Goal: Task Accomplishment & Management: Manage account settings

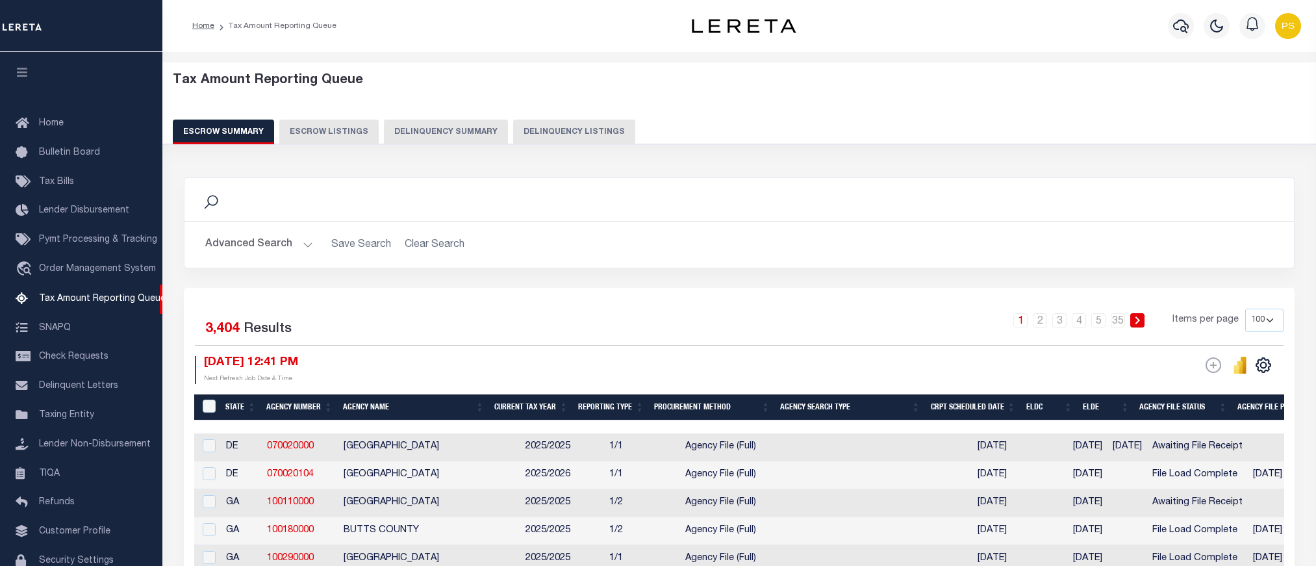
select select "100"
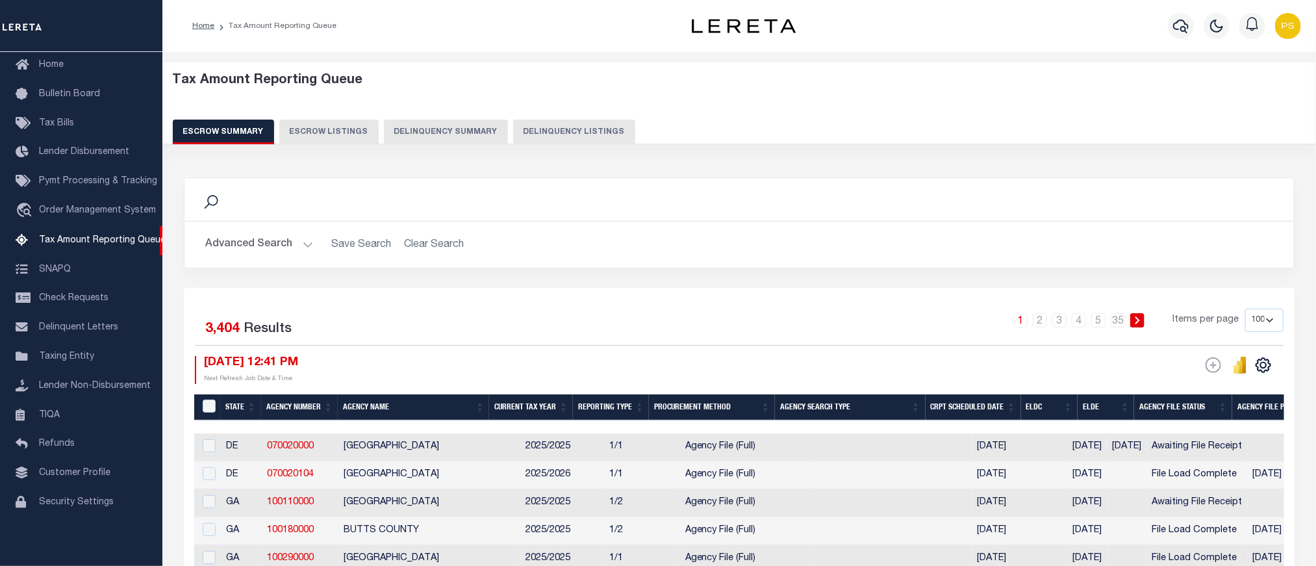
click at [561, 129] on button "Delinquency Listings" at bounding box center [574, 131] width 122 height 25
select select
select select "100"
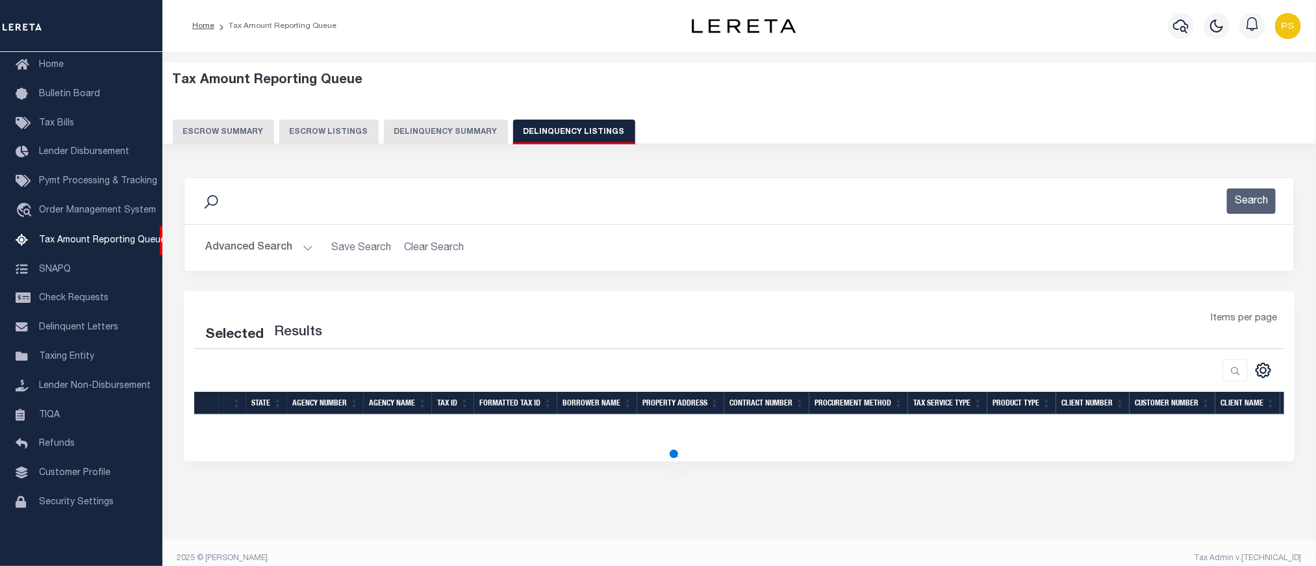
select select "100"
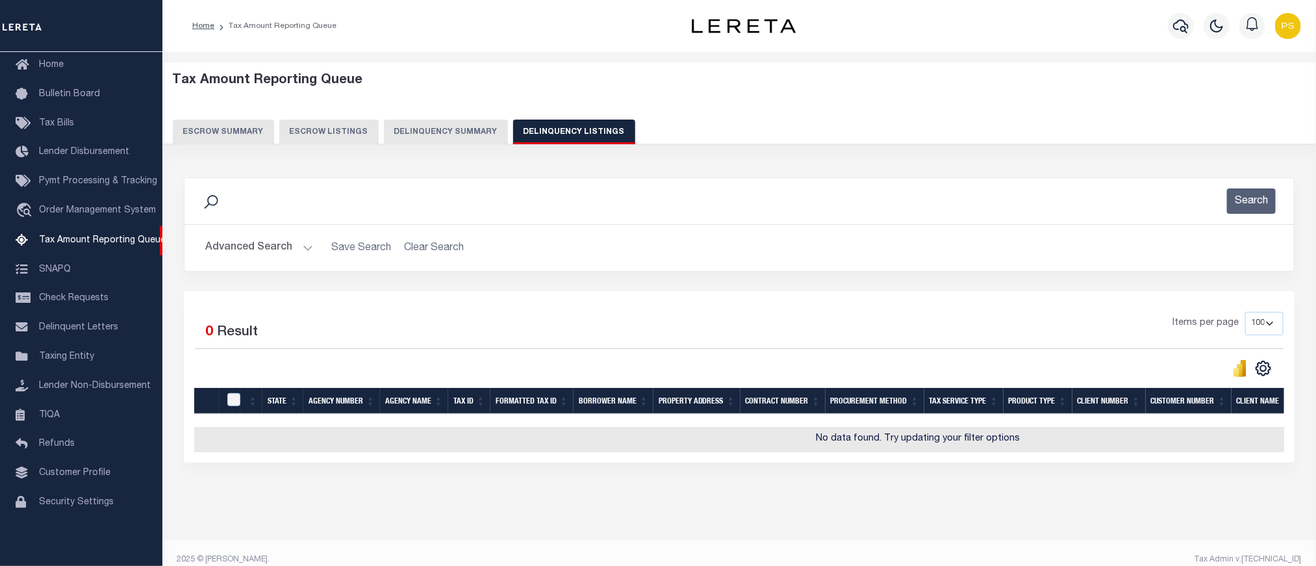
click at [244, 242] on button "Advanced Search" at bounding box center [259, 247] width 108 height 25
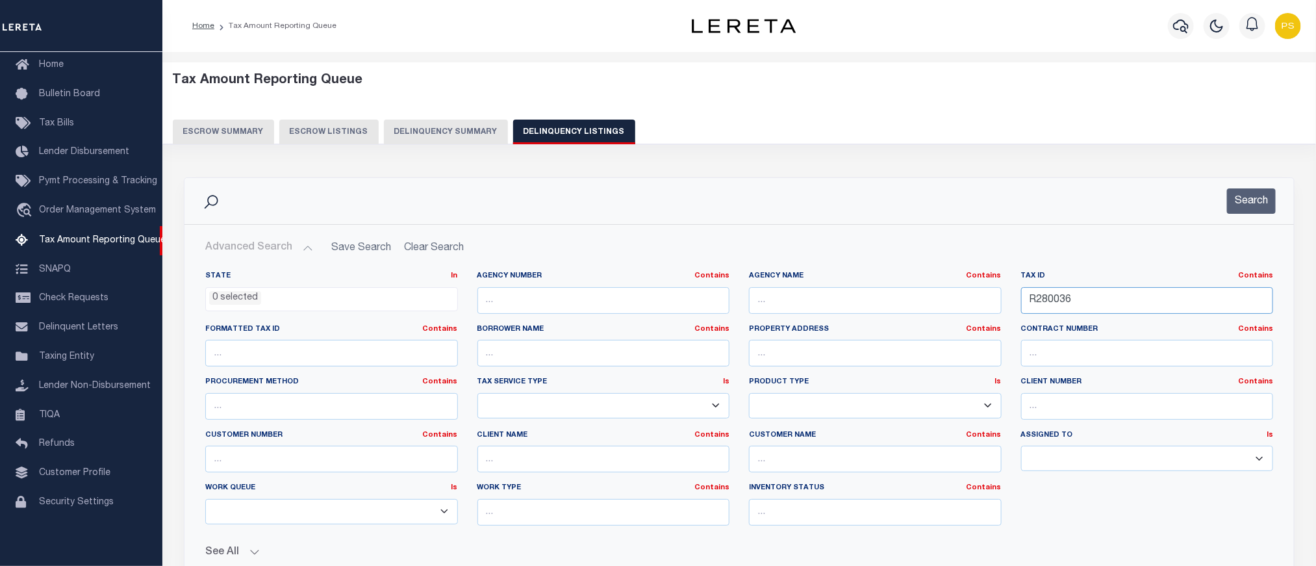
click at [1049, 308] on input "R280036" at bounding box center [1147, 300] width 253 height 27
paste input "5"
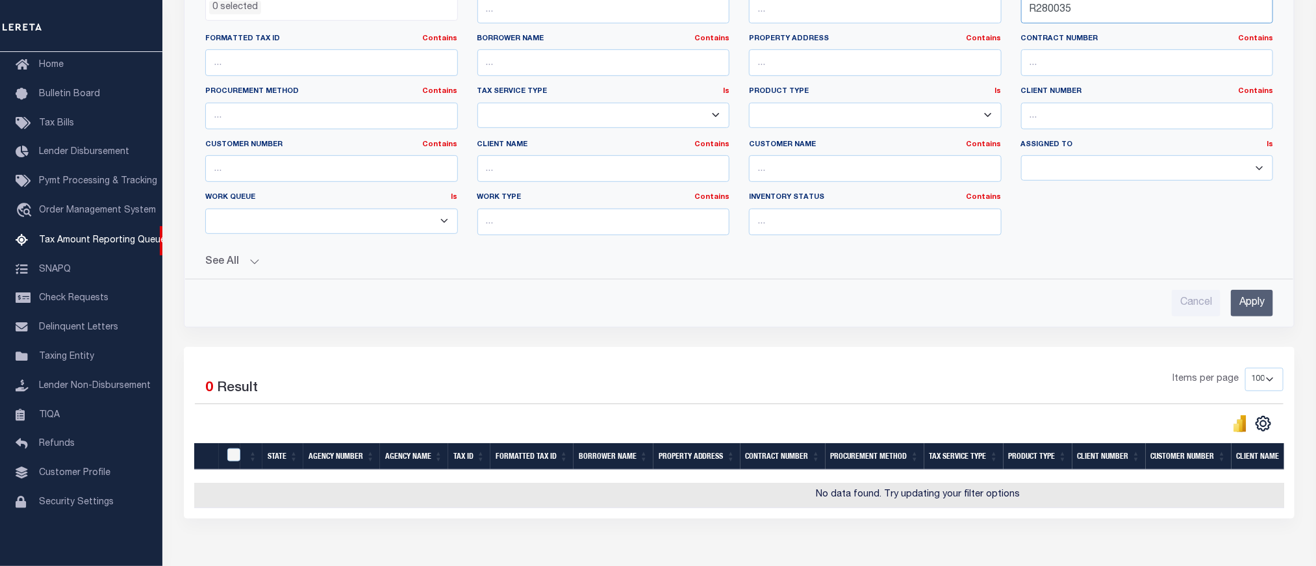
scroll to position [292, 0]
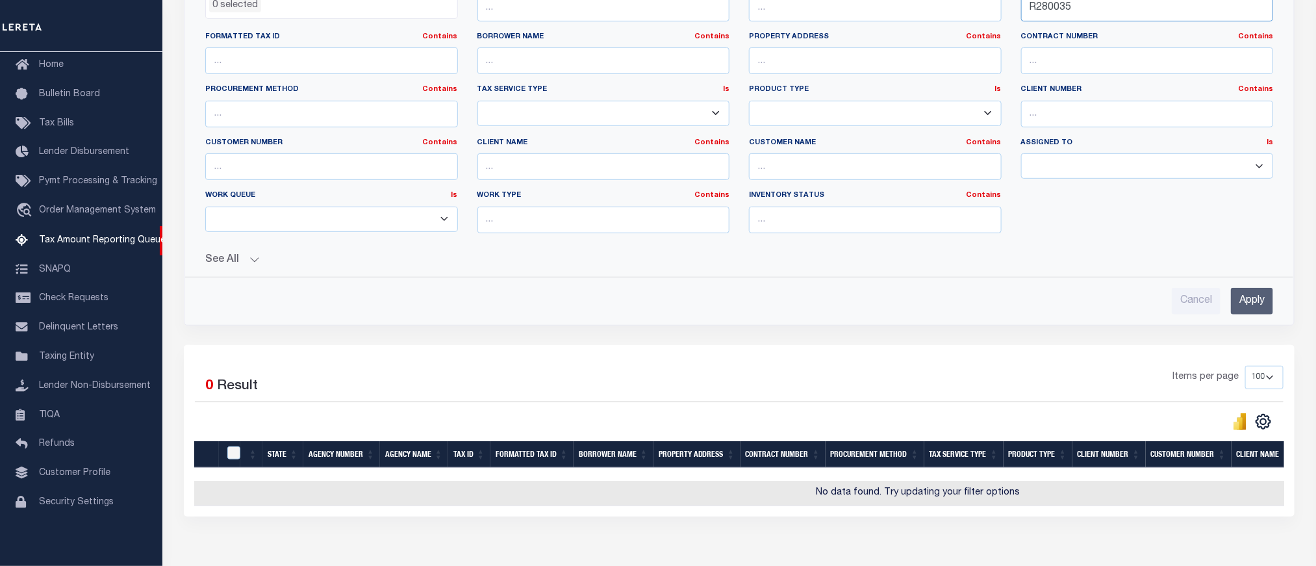
type input "R280035"
click at [1253, 301] on input "Apply" at bounding box center [1252, 301] width 42 height 27
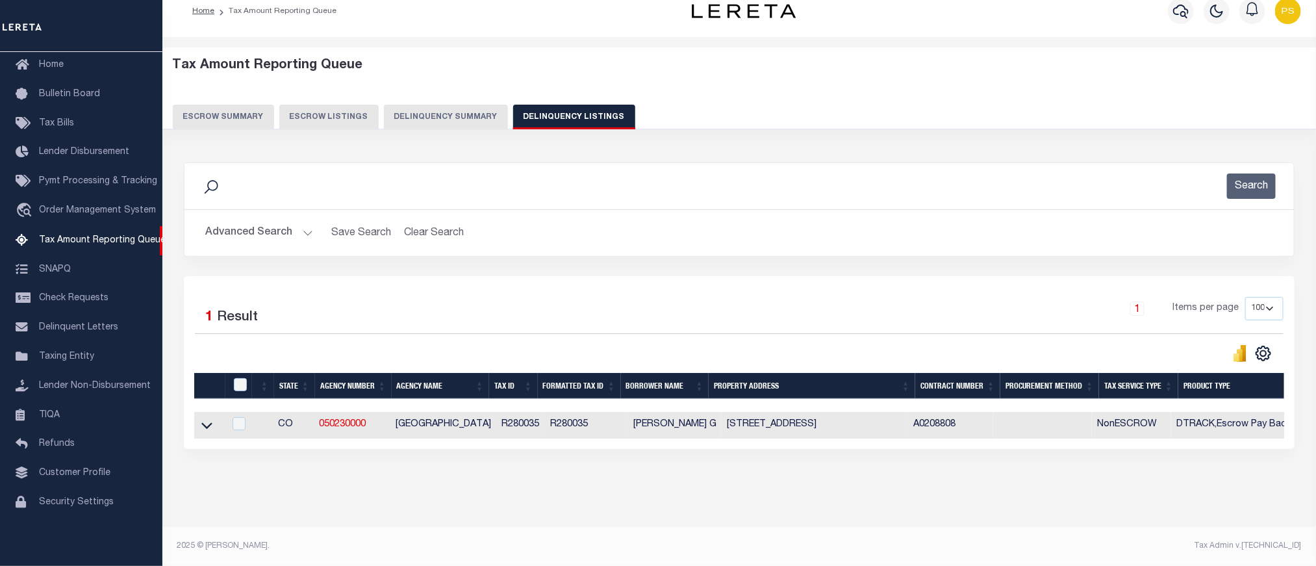
scroll to position [28, 0]
click at [199, 420] on link at bounding box center [206, 424] width 15 height 9
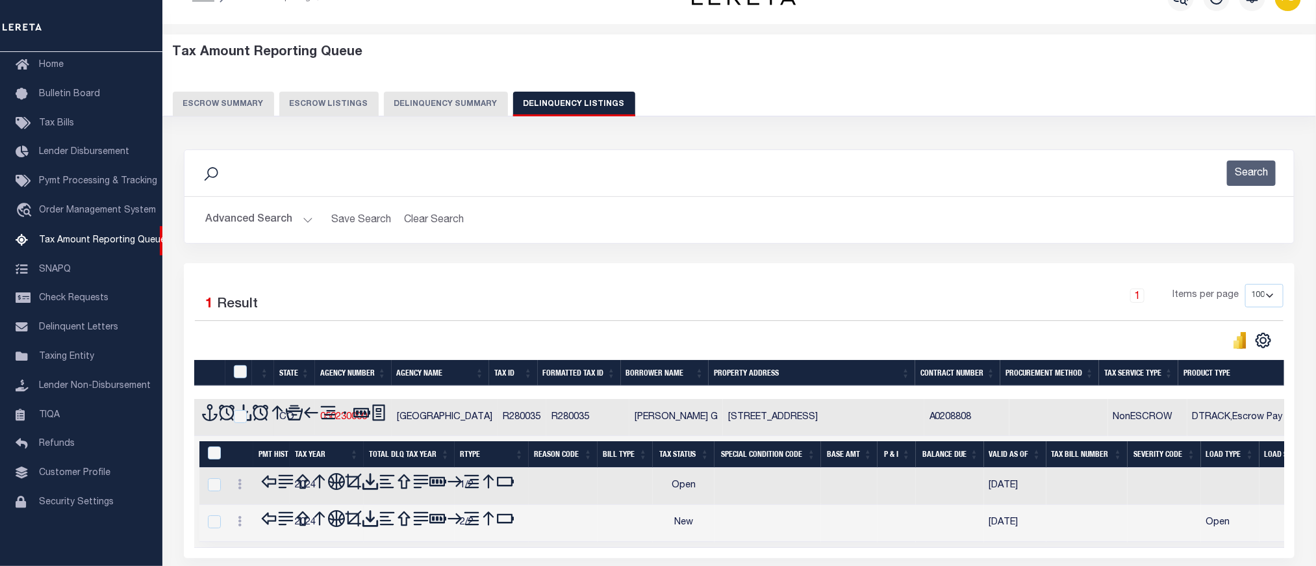
scroll to position [123, 0]
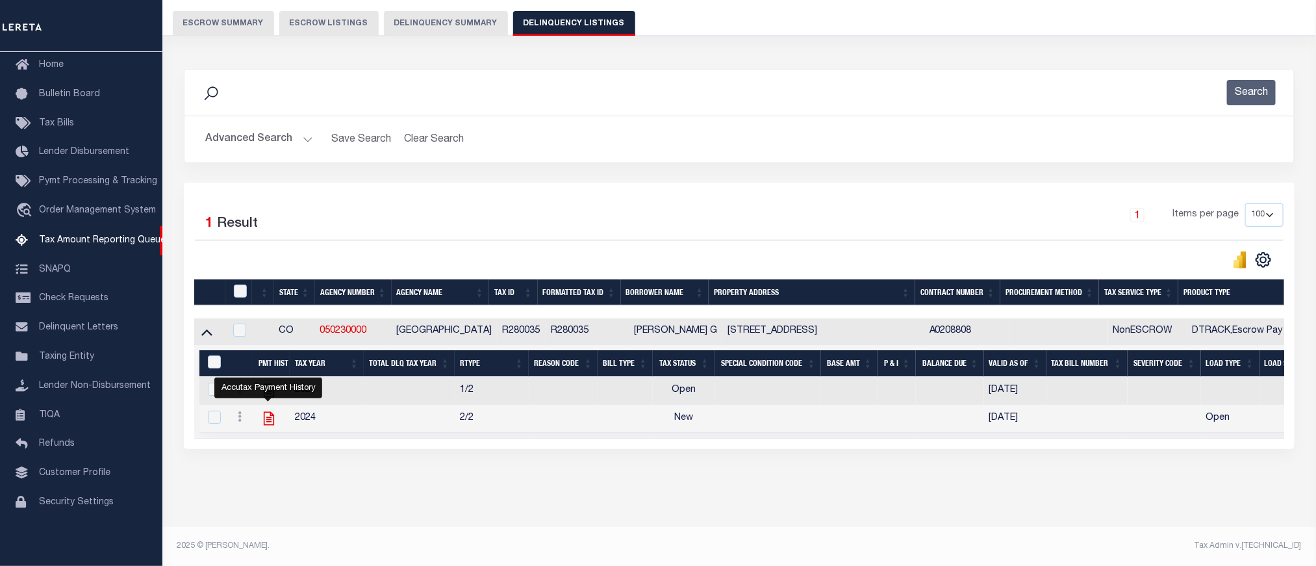
click at [265, 410] on icon "" at bounding box center [268, 418] width 17 height 17
checkbox input "true"
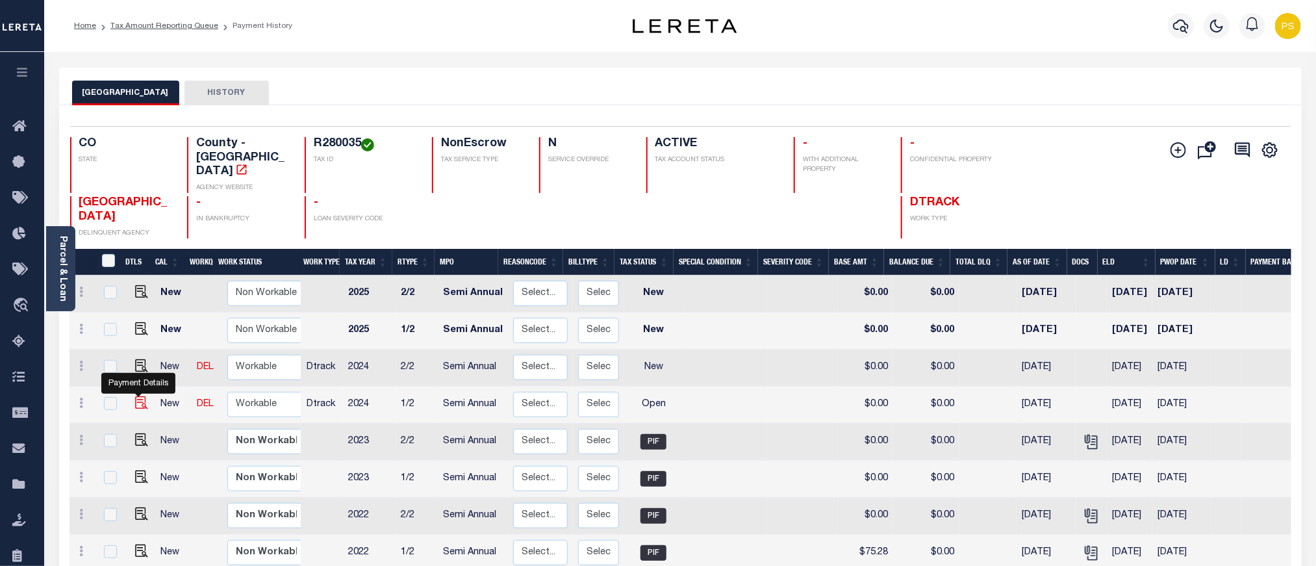
click at [140, 396] on img "" at bounding box center [141, 402] width 13 height 13
checkbox input "true"
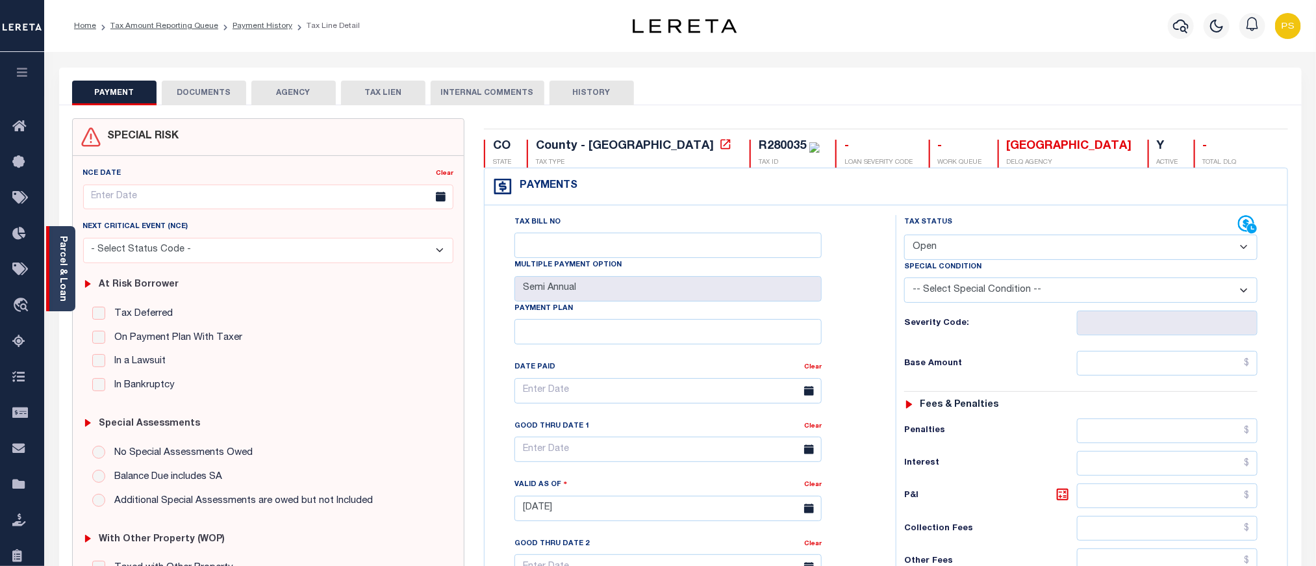
click at [59, 255] on link "Parcel & Loan" at bounding box center [62, 269] width 9 height 66
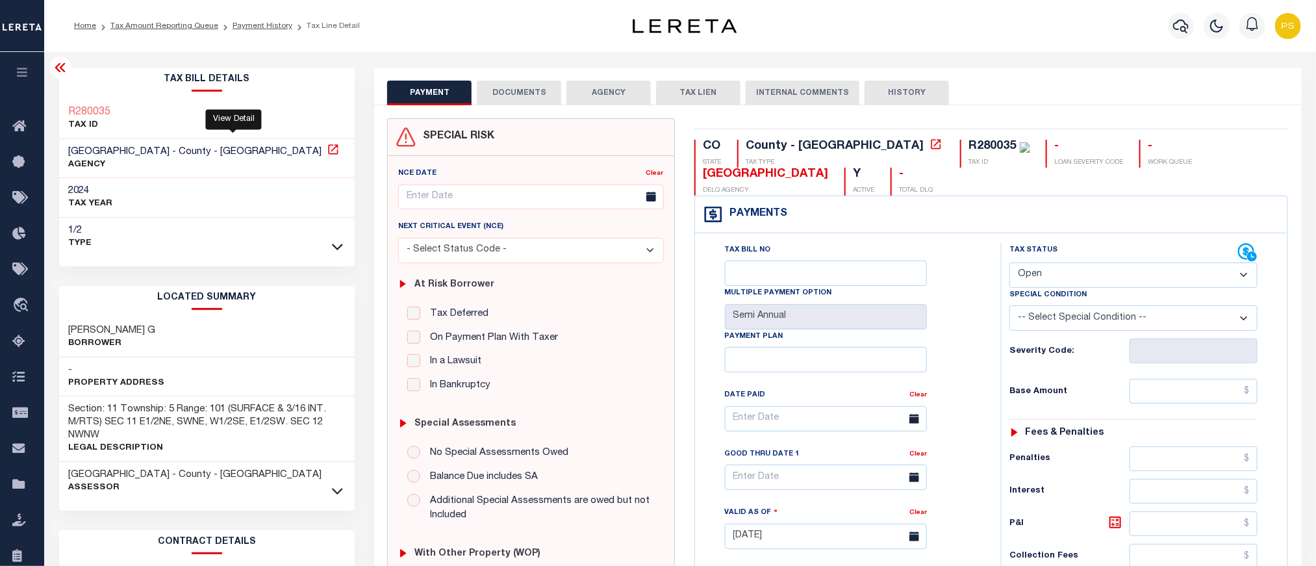
click at [327, 154] on icon at bounding box center [333, 149] width 13 height 13
click at [1064, 271] on select "- Select Status Code - Open Due/Unpaid Paid Incomplete No Tax Due Internal Refu…" at bounding box center [1133, 274] width 248 height 25
select select "PYD"
click at [1009, 264] on select "- Select Status Code - Open Due/Unpaid Paid Incomplete No Tax Due Internal Refu…" at bounding box center [1133, 274] width 248 height 25
type input "09/11/2025"
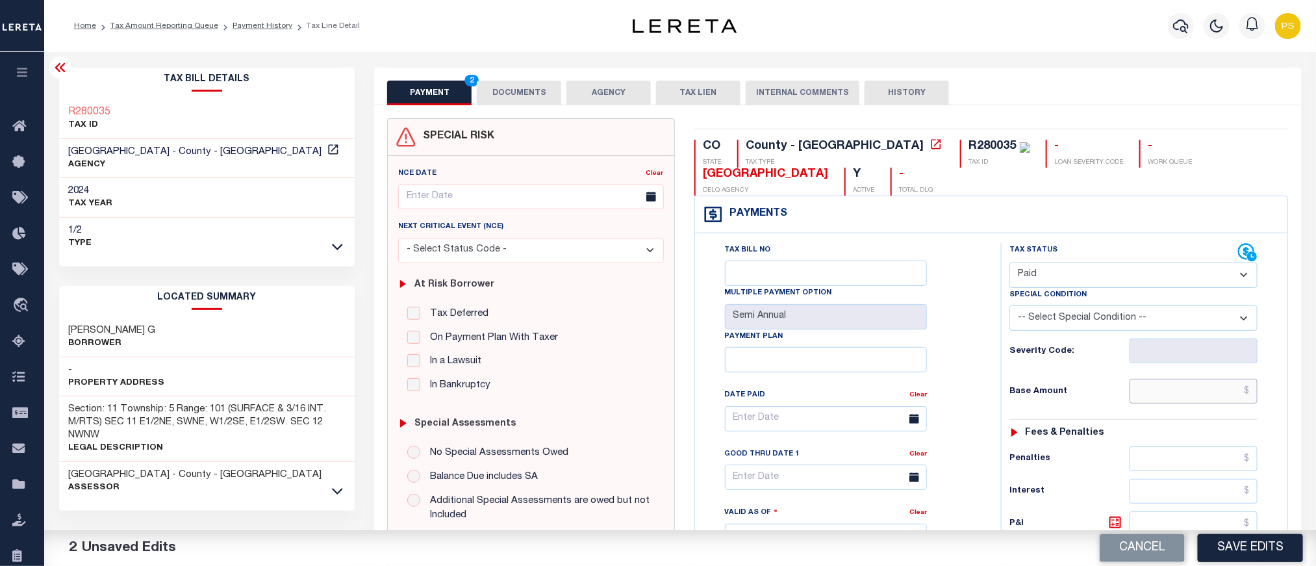
click at [1185, 396] on input "text" at bounding box center [1193, 391] width 129 height 25
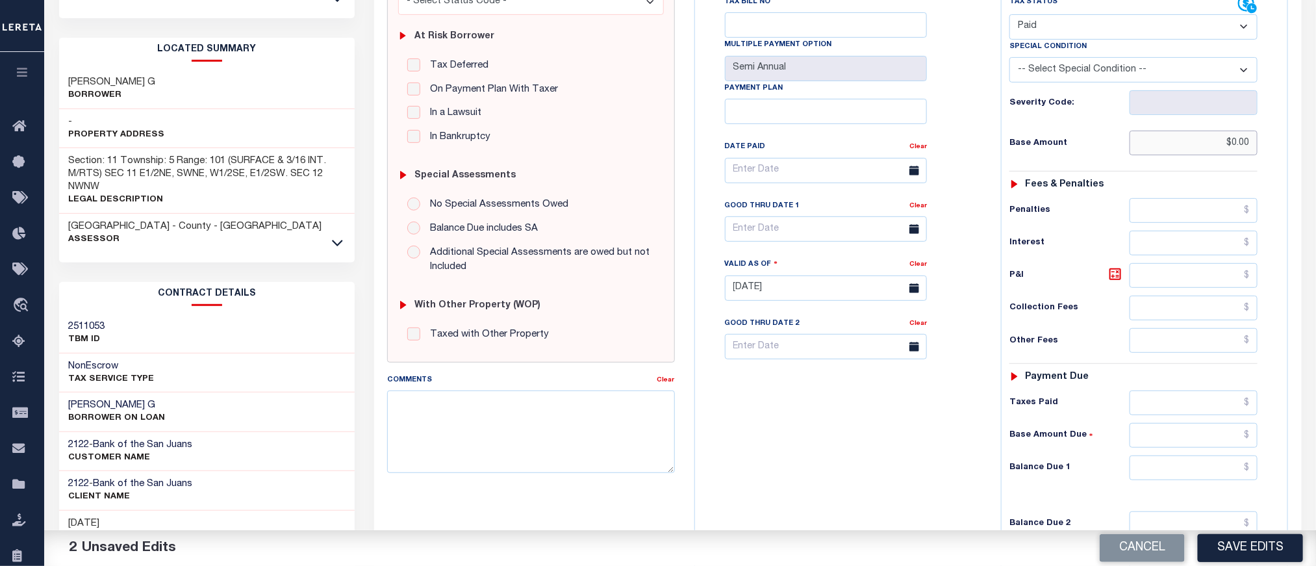
scroll to position [292, 0]
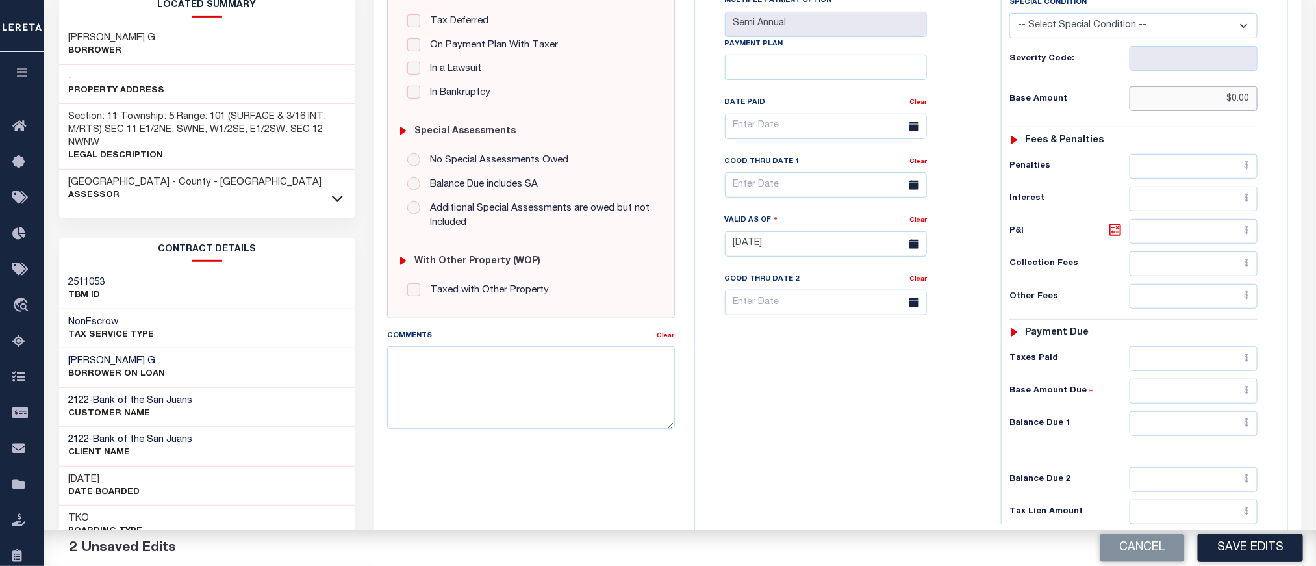
type input "$0.00"
click at [1216, 427] on input "text" at bounding box center [1193, 423] width 129 height 25
type input "$0.00"
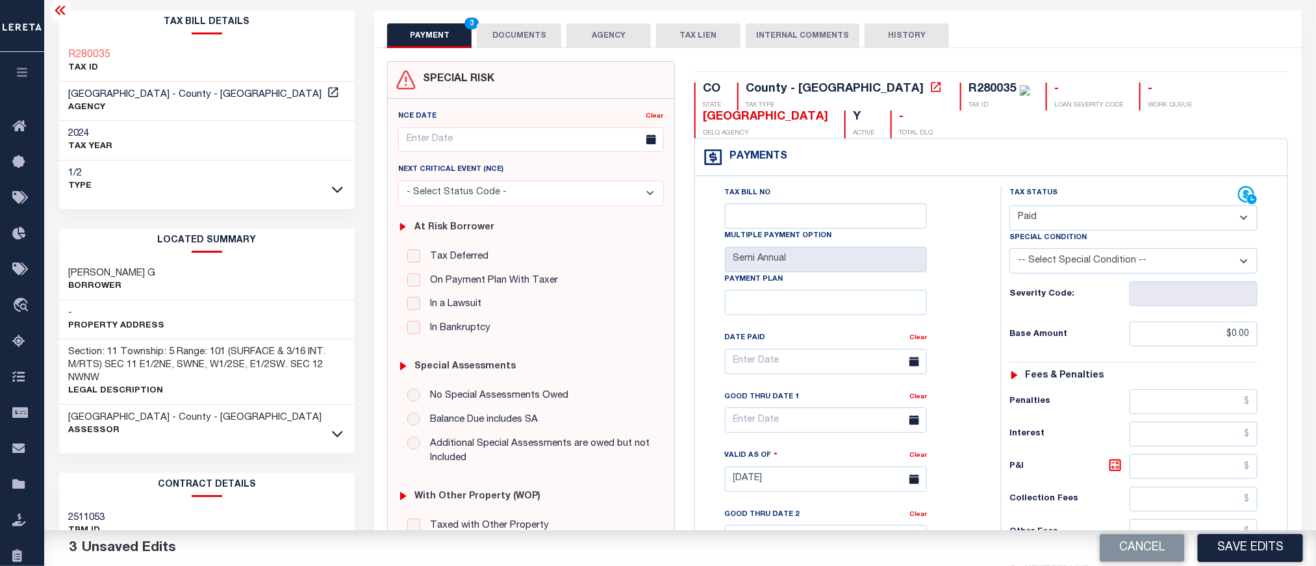
scroll to position [0, 0]
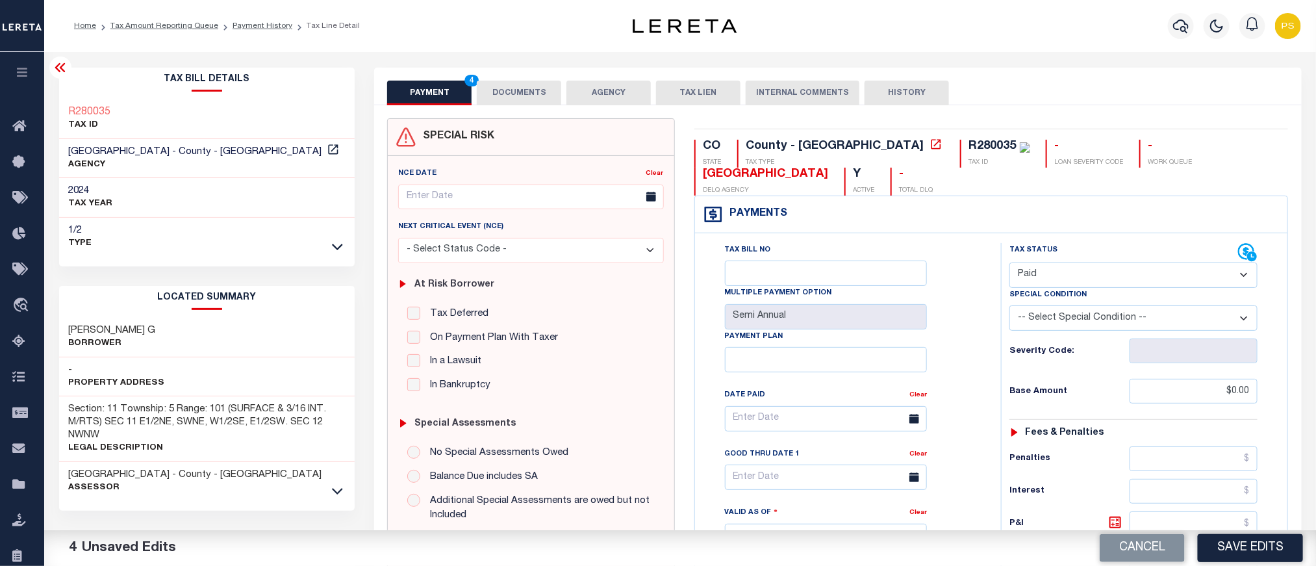
click at [527, 100] on button "DOCUMENTS" at bounding box center [519, 93] width 84 height 25
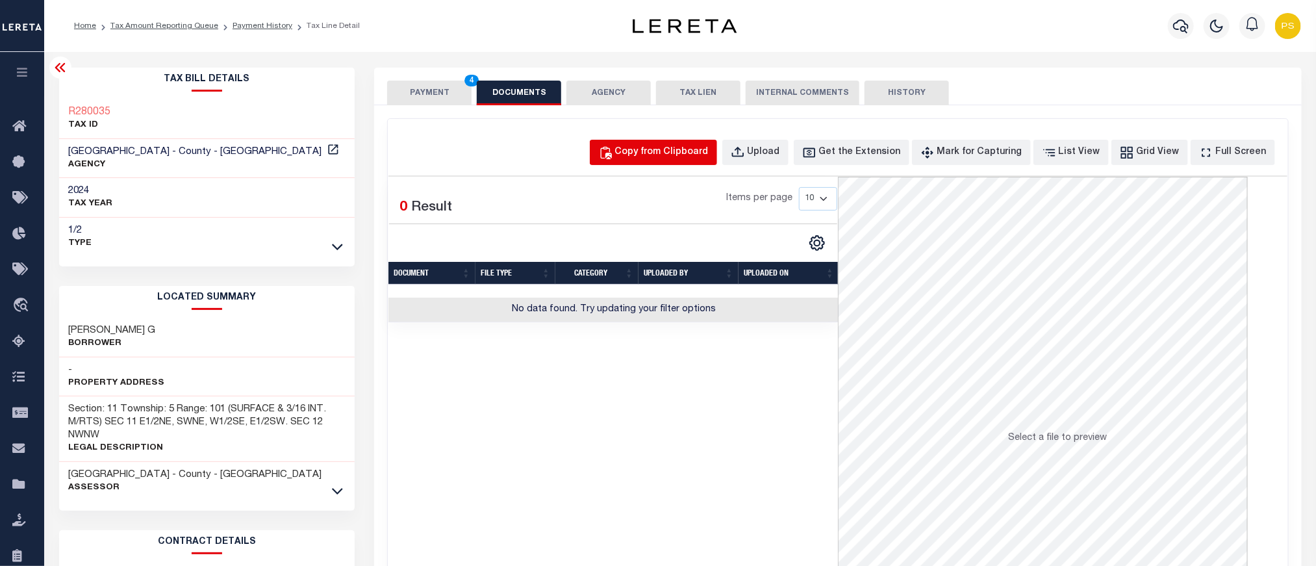
click at [704, 151] on div "Copy from Clipboard" at bounding box center [662, 152] width 94 height 14
select select "POP"
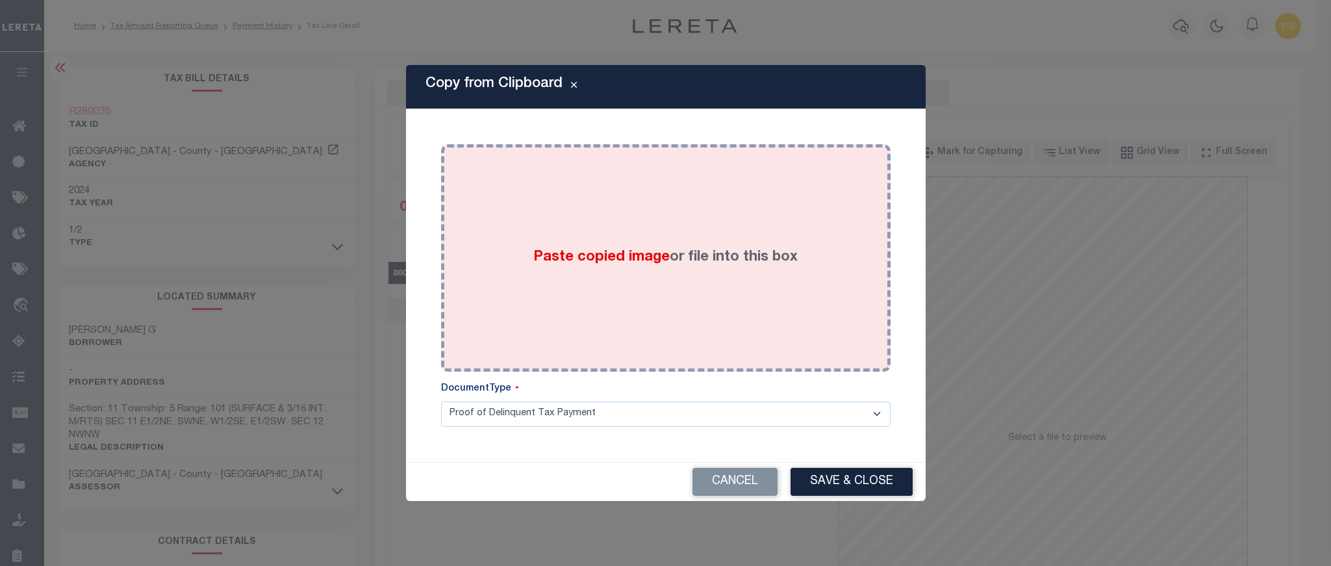
click at [727, 248] on label "Paste copied image or file into this box" at bounding box center [665, 257] width 264 height 21
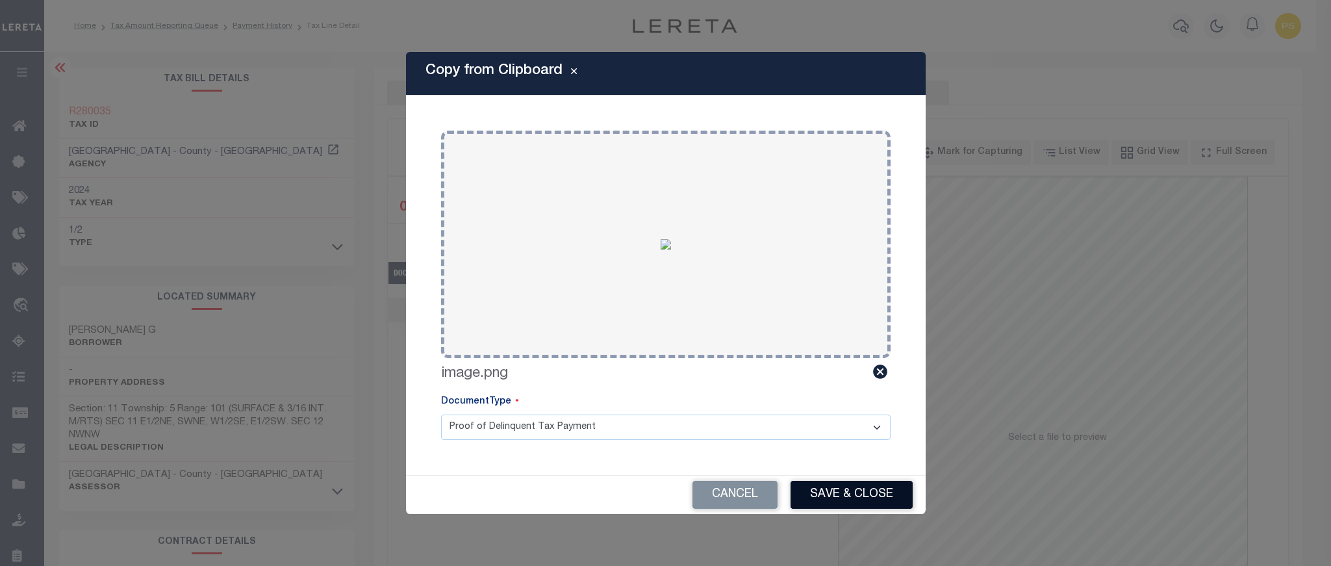
click at [844, 499] on button "Save & Close" at bounding box center [851, 495] width 122 height 28
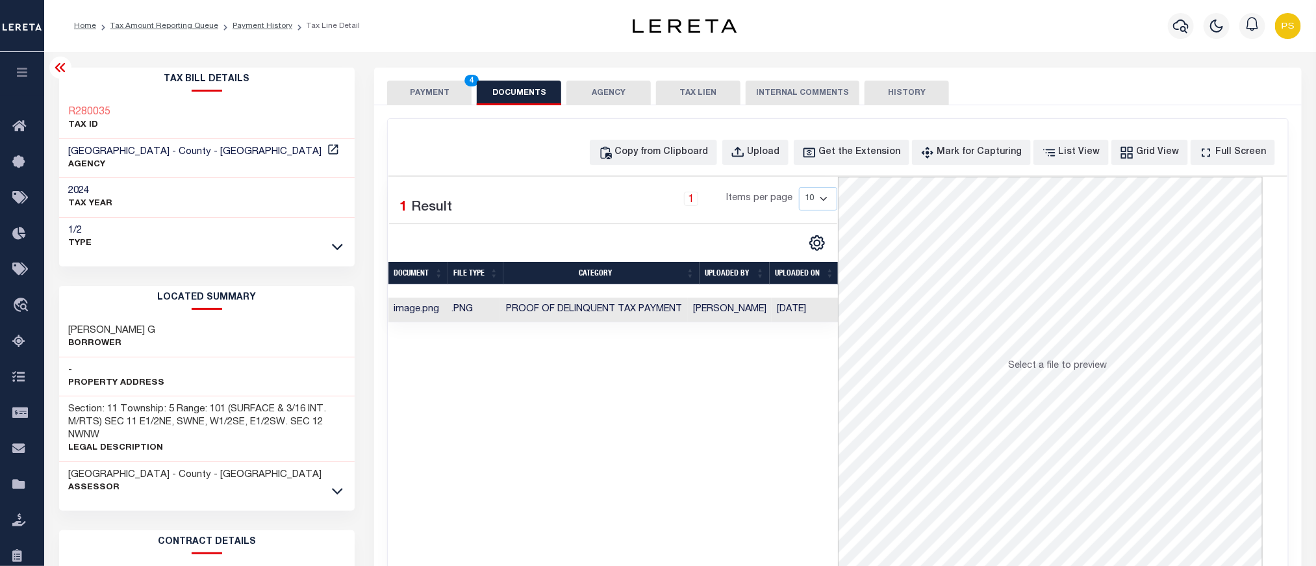
click at [443, 92] on button "PAYMENT 4" at bounding box center [429, 93] width 84 height 25
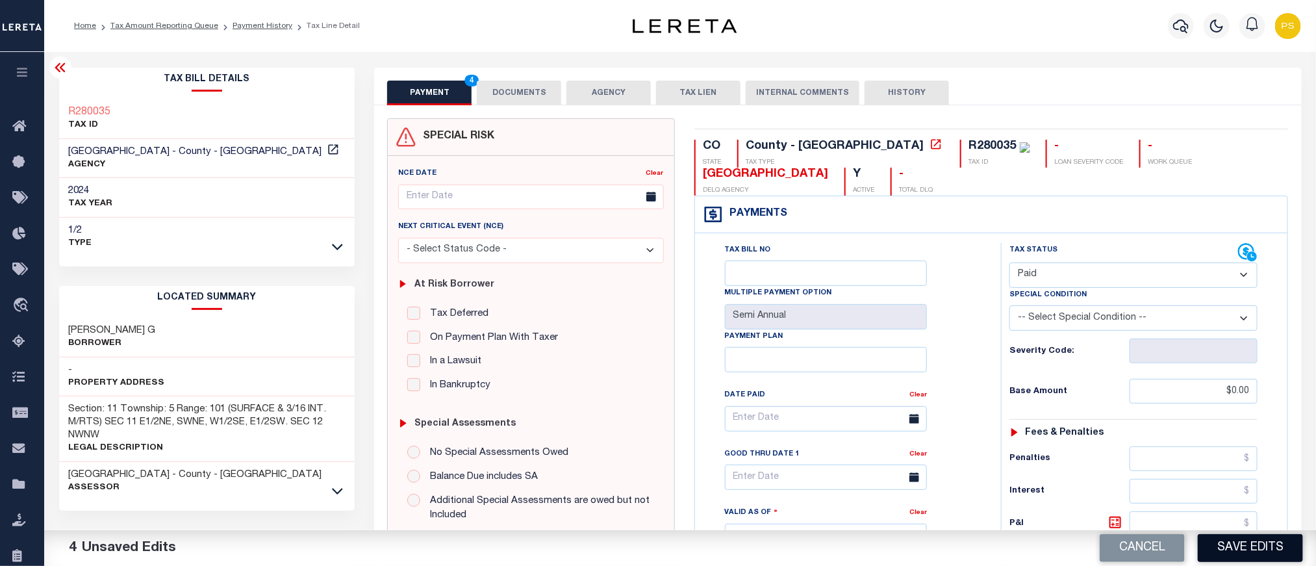
click at [1268, 549] on button "Save Edits" at bounding box center [1250, 548] width 105 height 28
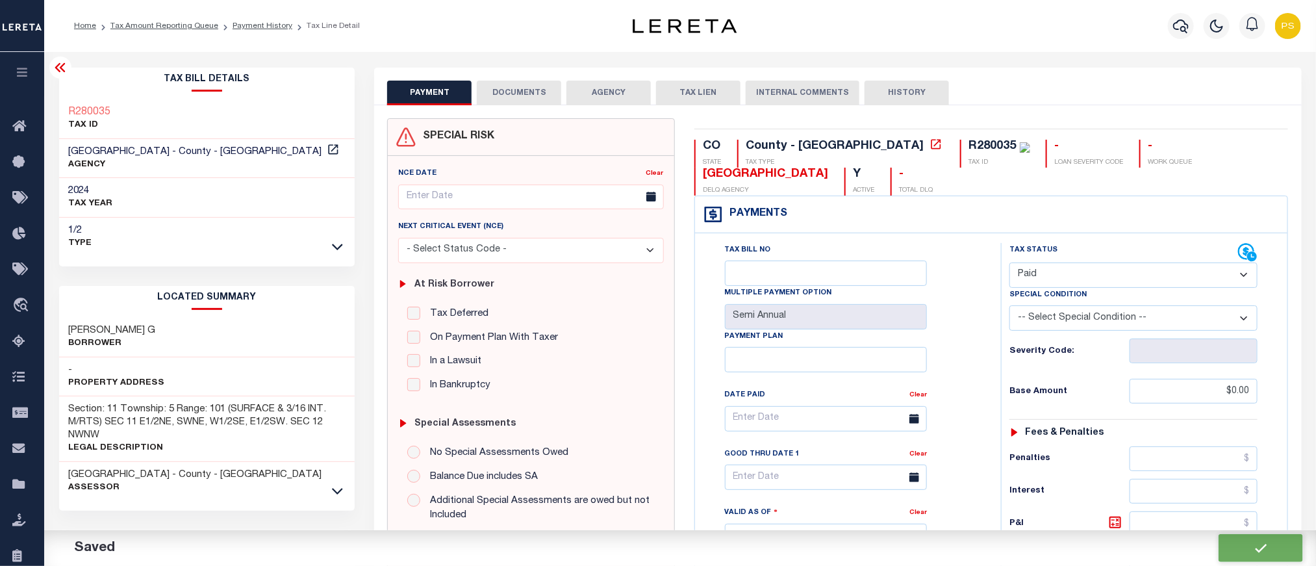
checkbox input "false"
type input "$0"
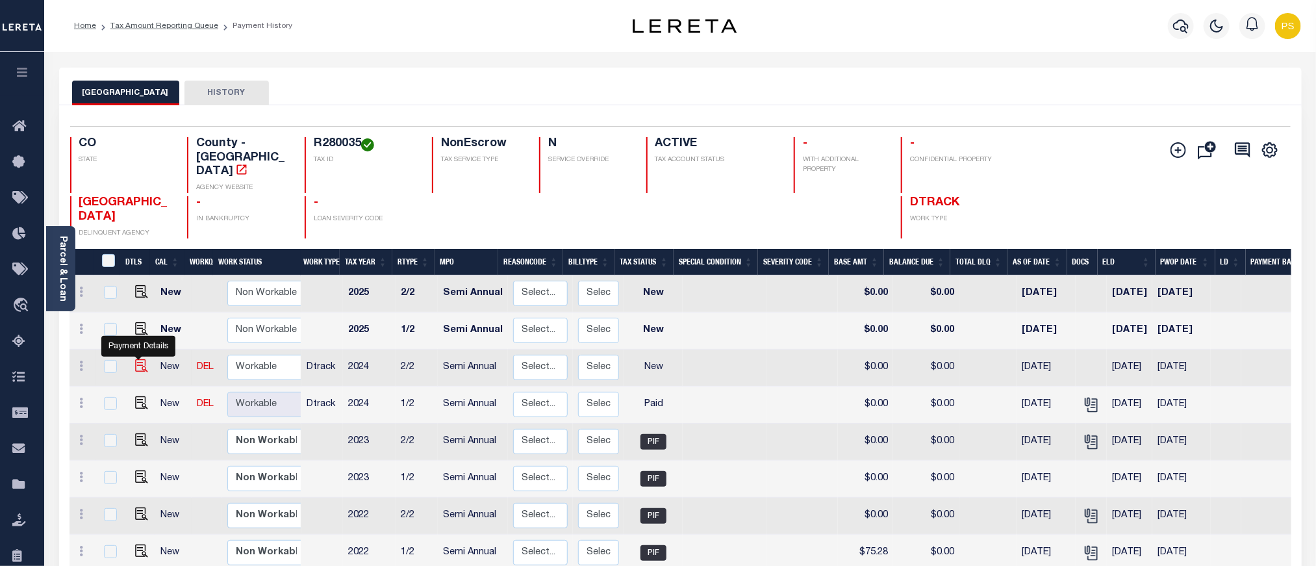
click at [140, 359] on img "" at bounding box center [141, 365] width 13 height 13
checkbox input "true"
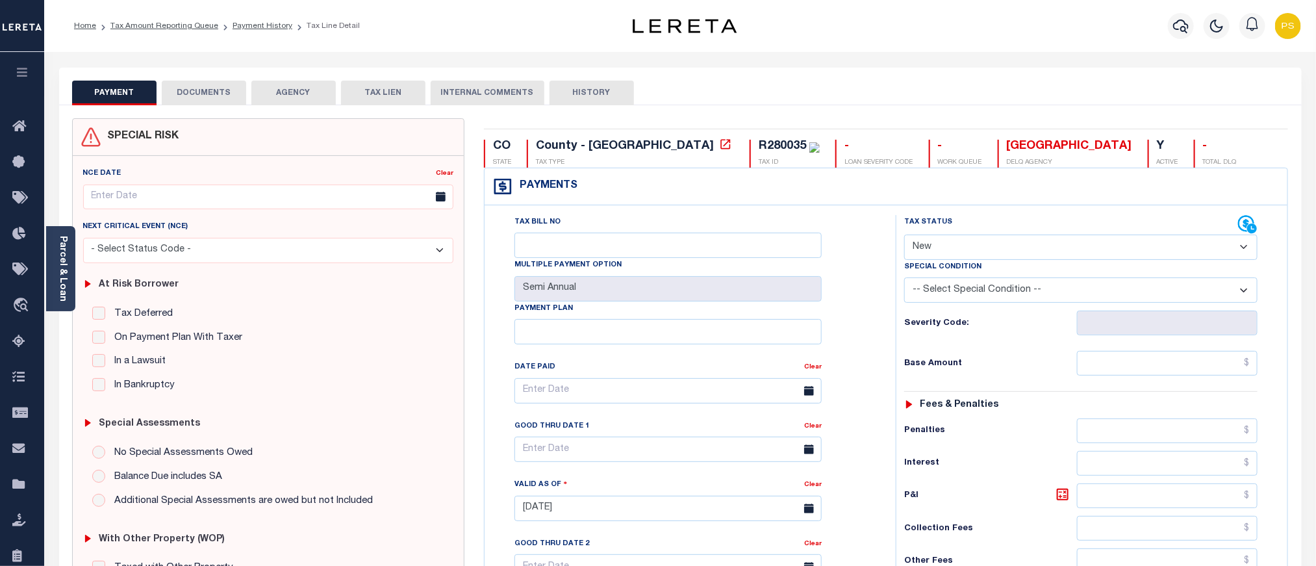
click at [1002, 251] on select "- Select Status Code - Open Due/Unpaid Paid Incomplete No Tax Due Internal Refu…" at bounding box center [1080, 246] width 353 height 25
select select "PYD"
click at [904, 236] on select "- Select Status Code - Open Due/Unpaid Paid Incomplete No Tax Due Internal Refu…" at bounding box center [1080, 246] width 353 height 25
type input "[DATE]"
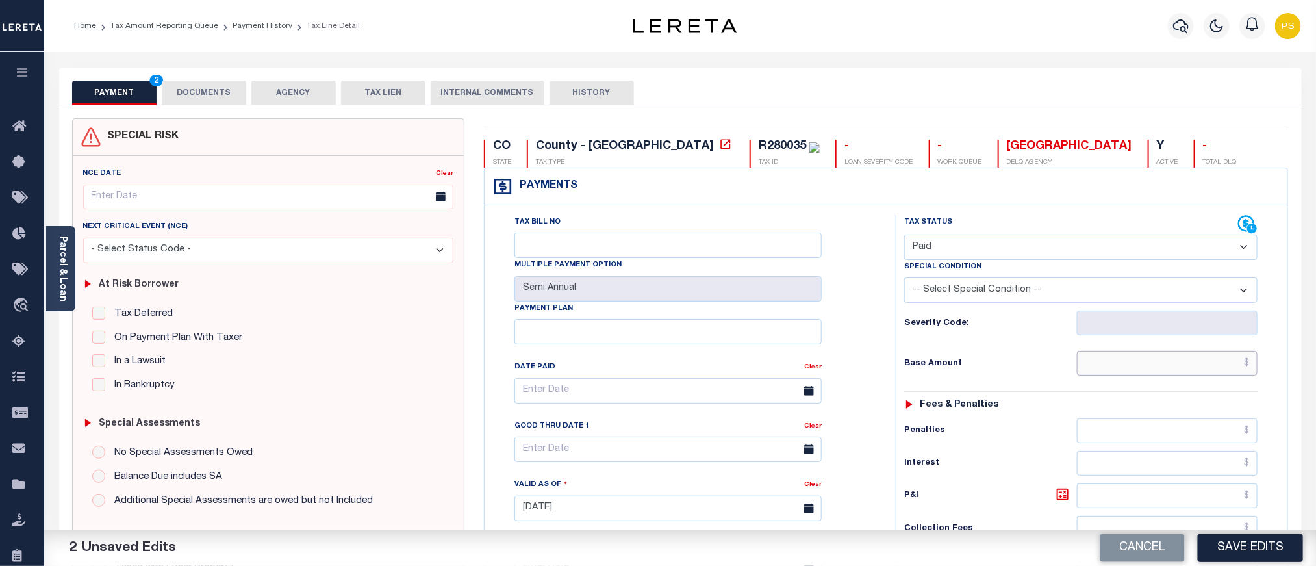
click at [1189, 369] on input "text" at bounding box center [1167, 363] width 181 height 25
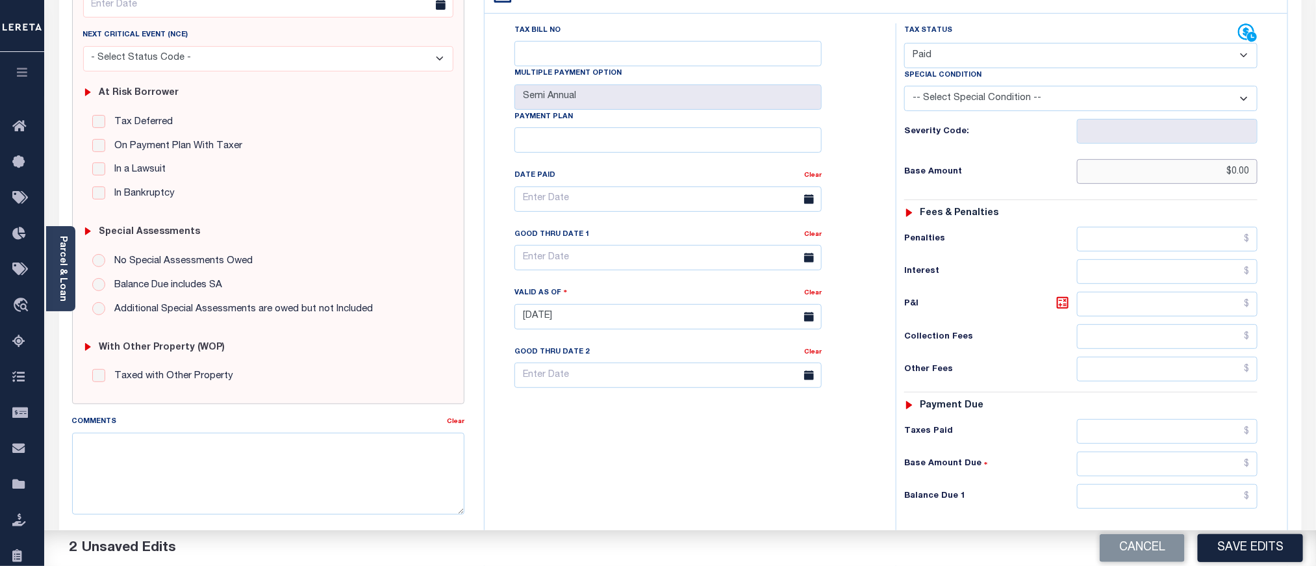
scroll to position [195, 0]
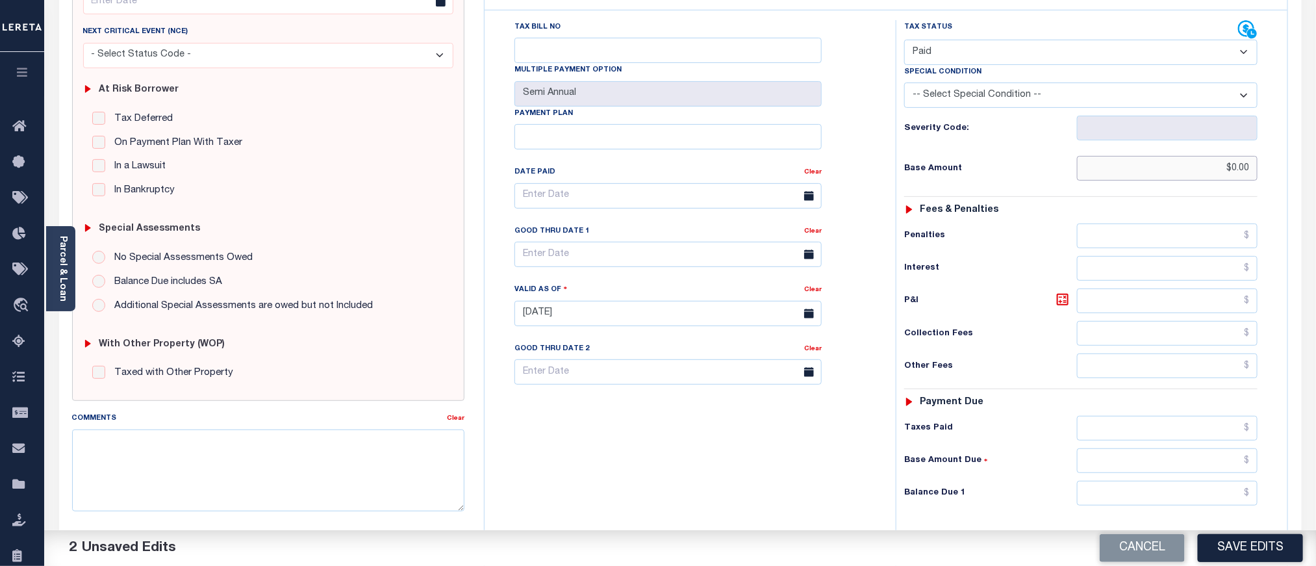
type input "$0.00"
click at [1185, 503] on input "text" at bounding box center [1167, 493] width 181 height 25
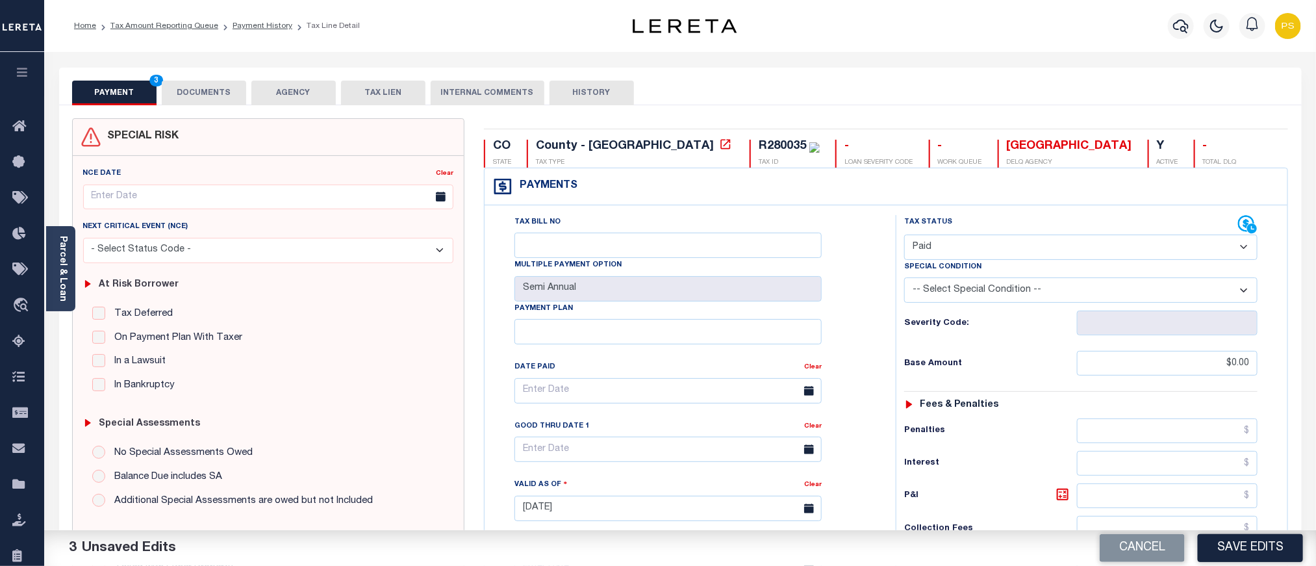
type input "$0.00"
click at [203, 94] on button "DOCUMENTS" at bounding box center [204, 93] width 84 height 25
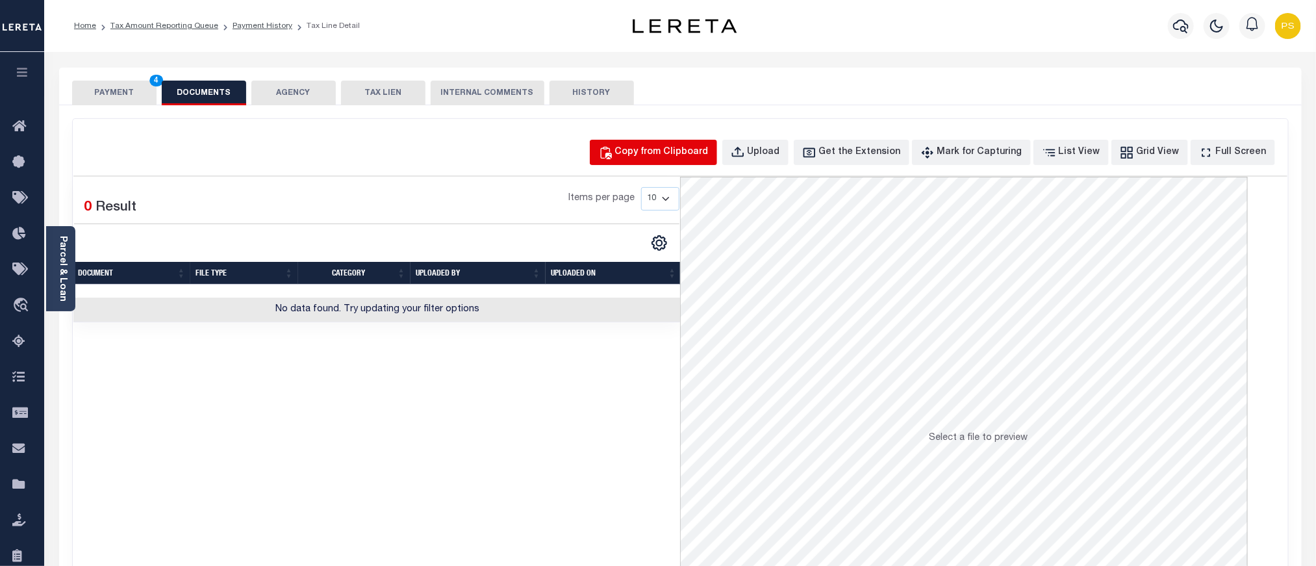
click at [688, 150] on div "Copy from Clipboard" at bounding box center [662, 152] width 94 height 14
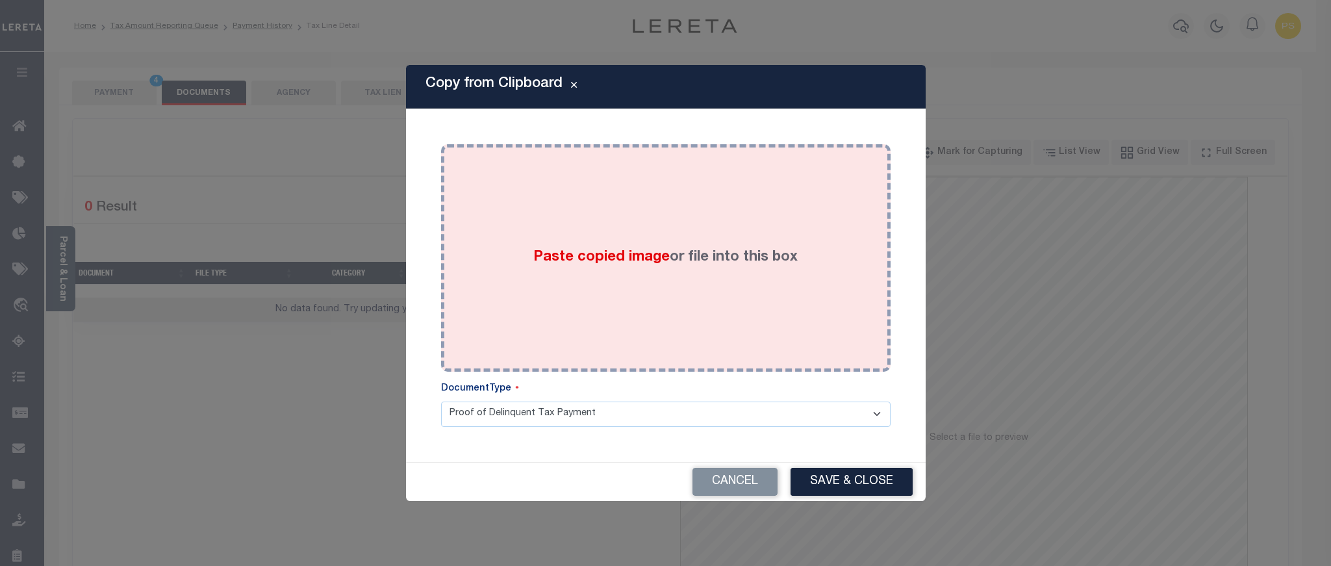
click at [703, 292] on div "Paste copied image or file into this box" at bounding box center [666, 258] width 430 height 208
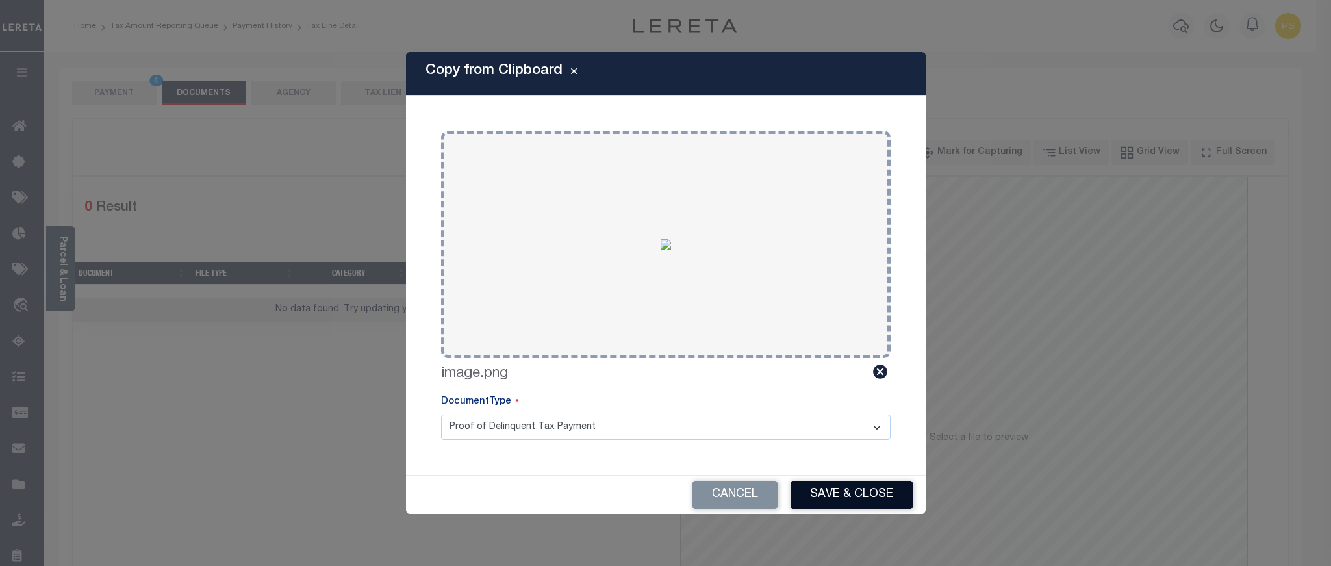
click at [865, 497] on button "Save & Close" at bounding box center [851, 495] width 122 height 28
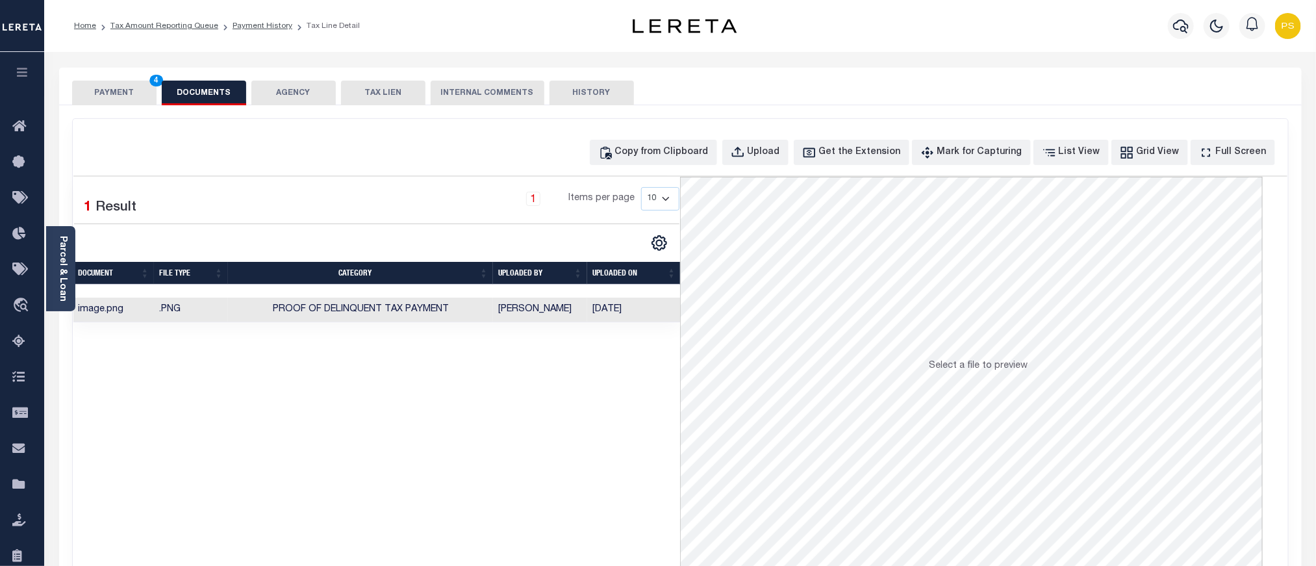
click at [125, 97] on button "PAYMENT 4" at bounding box center [114, 93] width 84 height 25
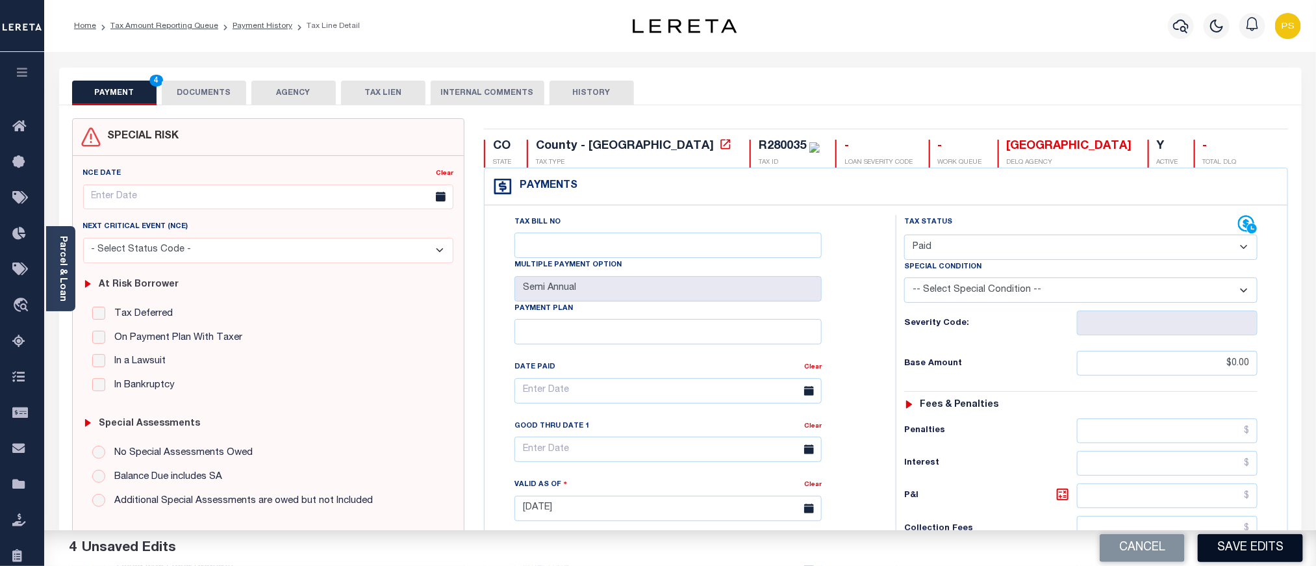
click at [1233, 546] on button "Save Edits" at bounding box center [1250, 548] width 105 height 28
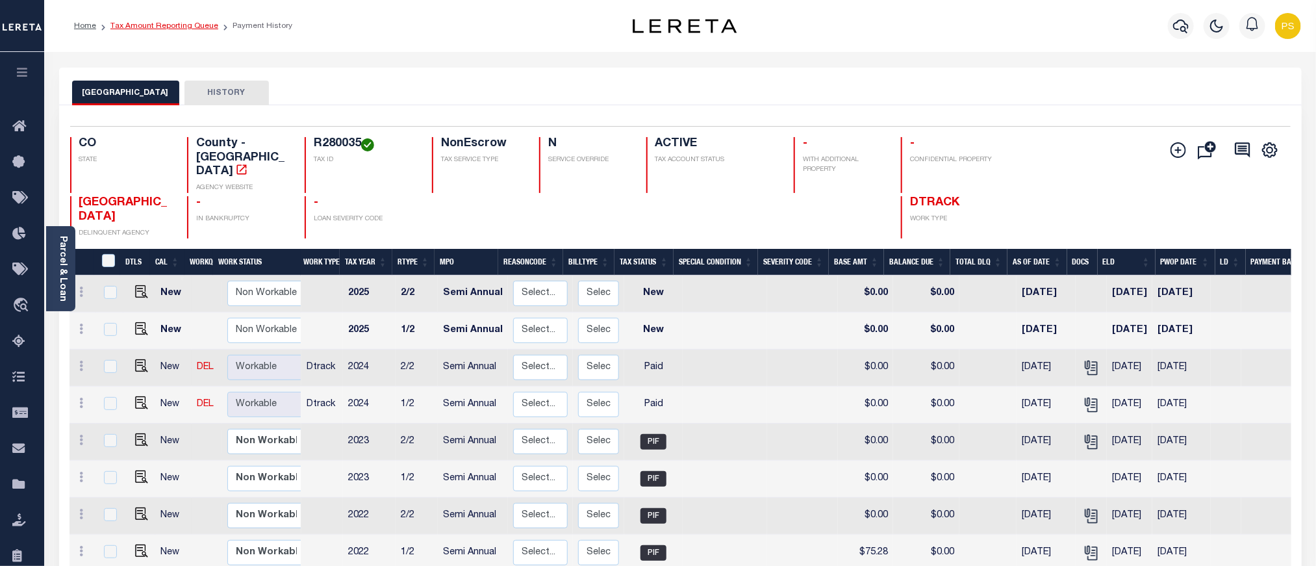
click at [140, 28] on link "Tax Amount Reporting Queue" at bounding box center [164, 26] width 108 height 8
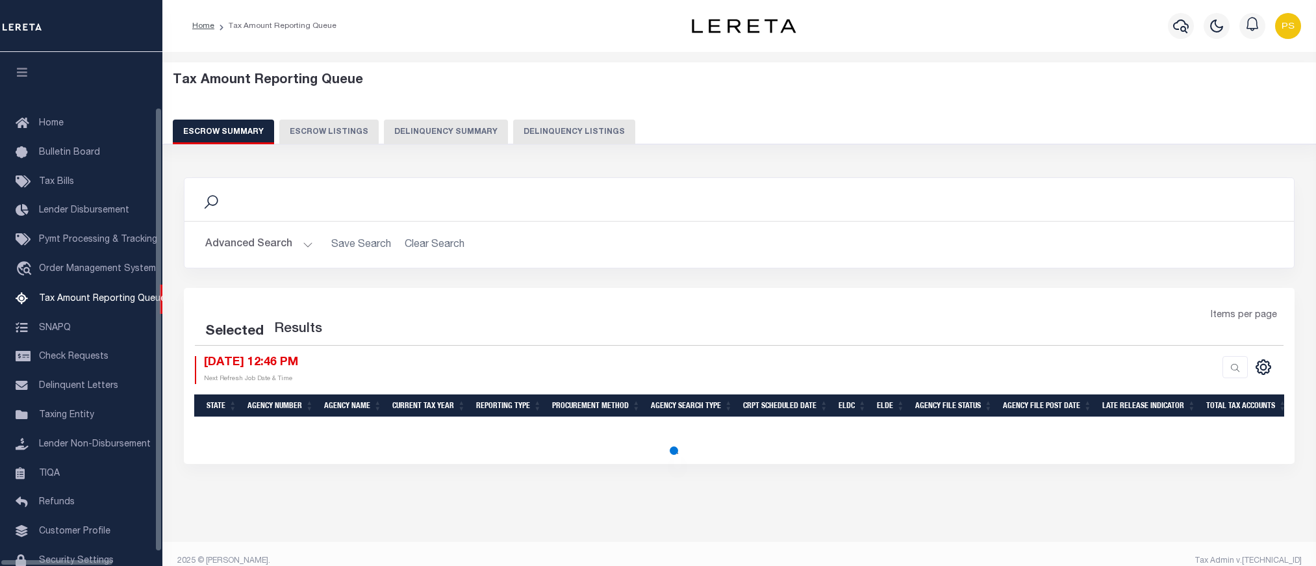
select select "100"
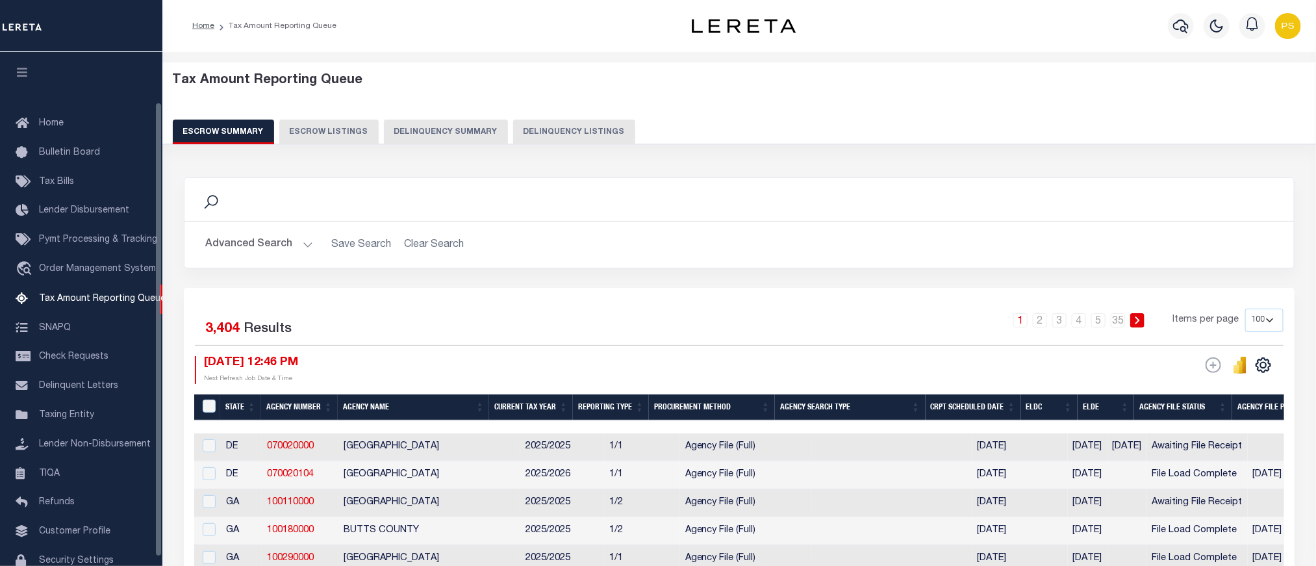
scroll to position [57, 0]
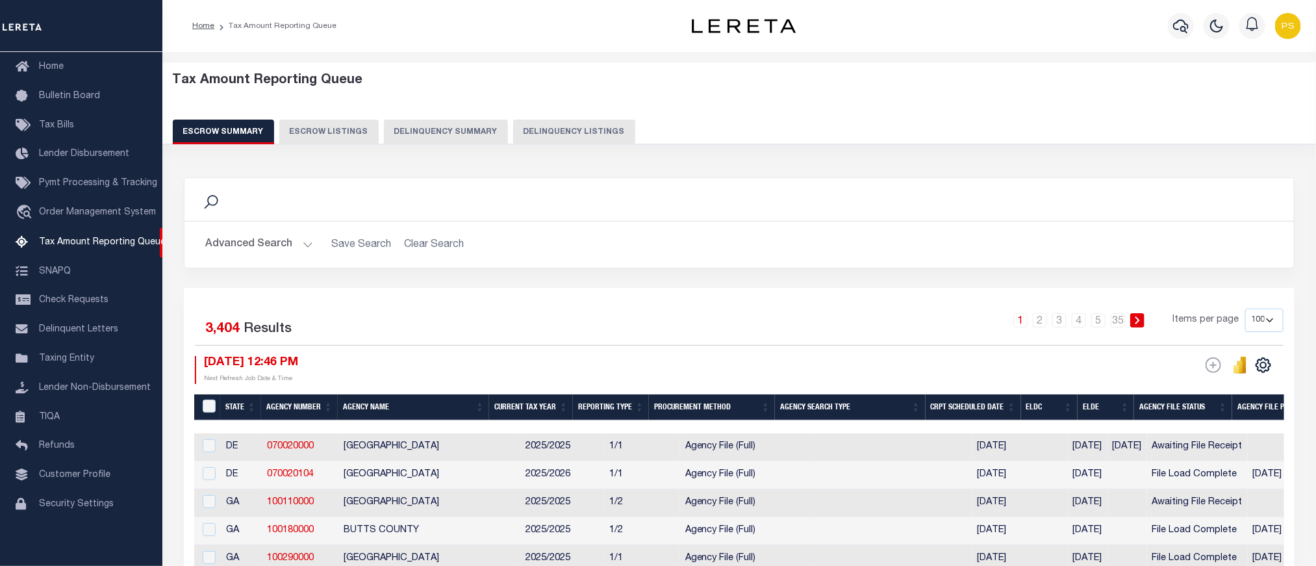
click at [560, 129] on button "Delinquency Listings" at bounding box center [574, 131] width 122 height 25
select select "100"
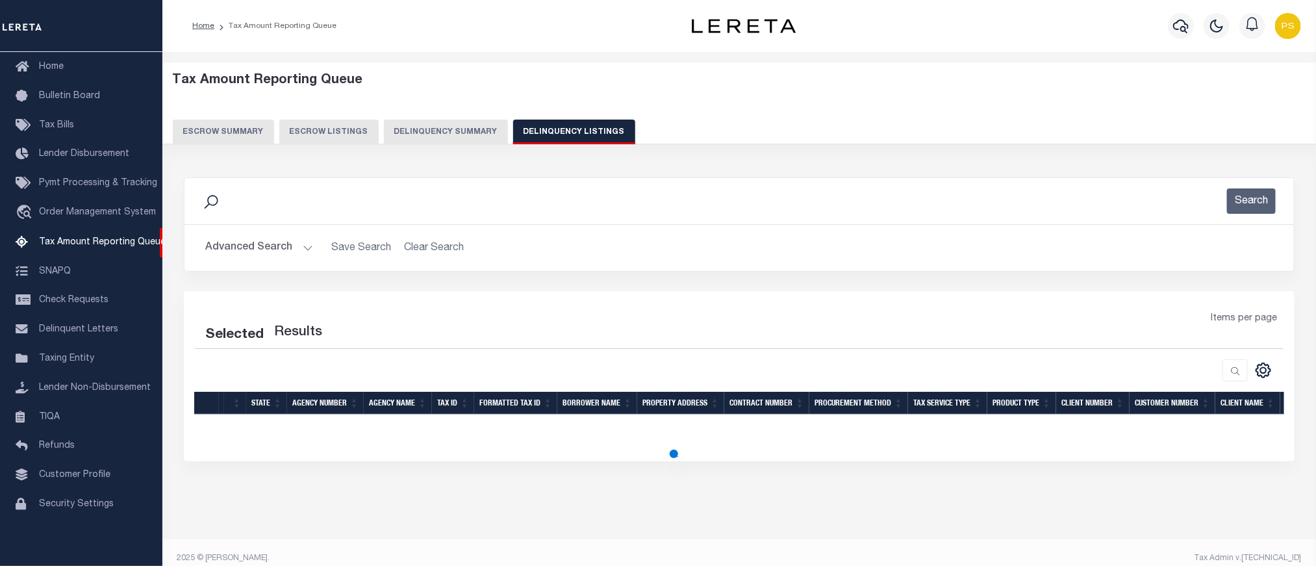
select select "100"
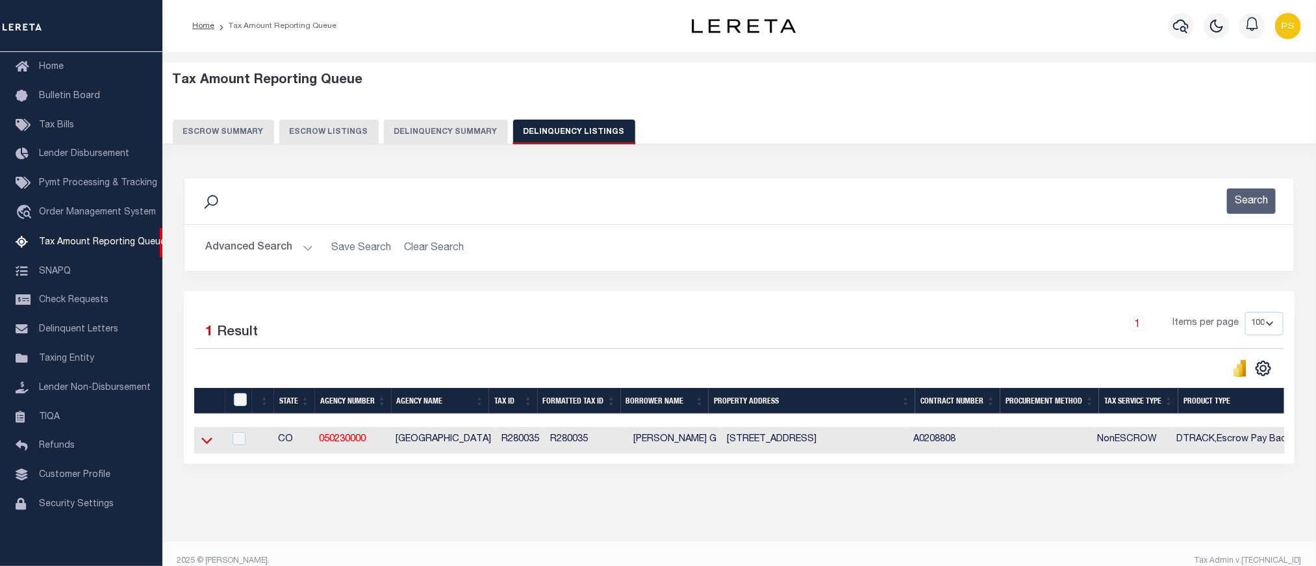
click at [203, 444] on icon at bounding box center [206, 441] width 11 height 6
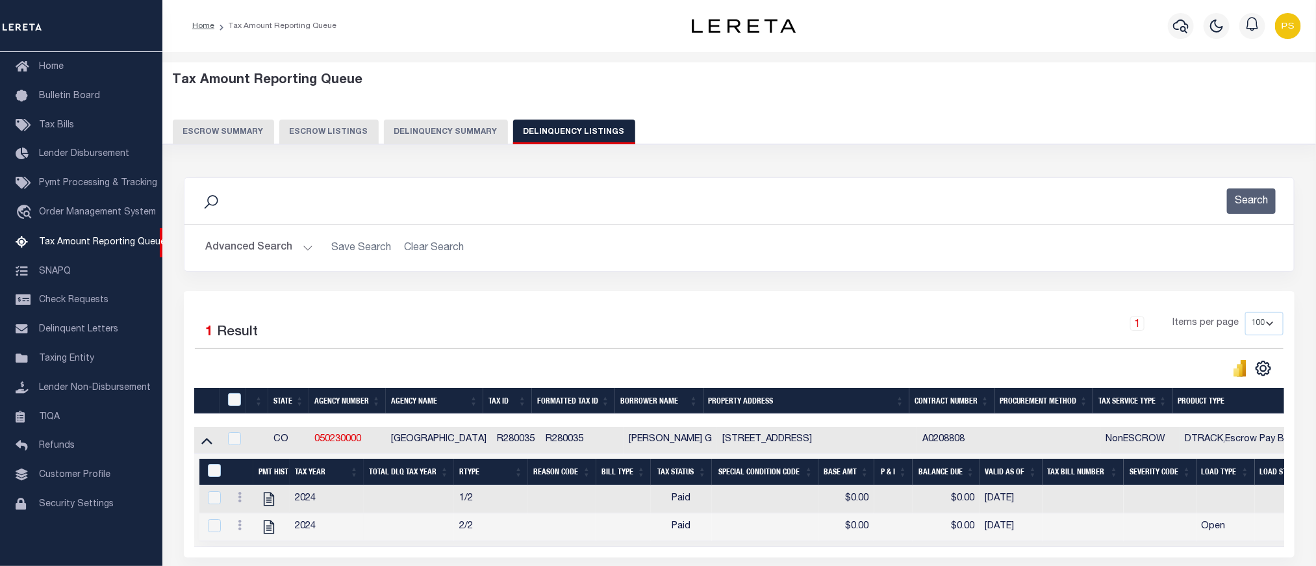
scroll to position [28, 0]
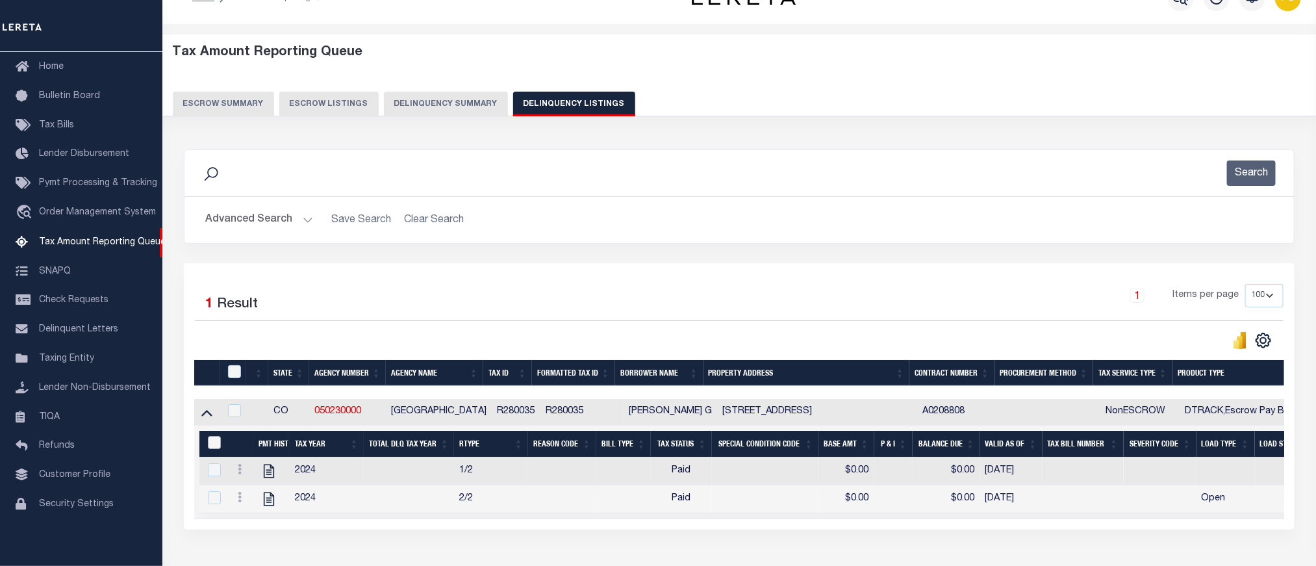
click at [212, 443] on input "&nbsp;" at bounding box center [214, 442] width 13 height 13
checkbox input "true"
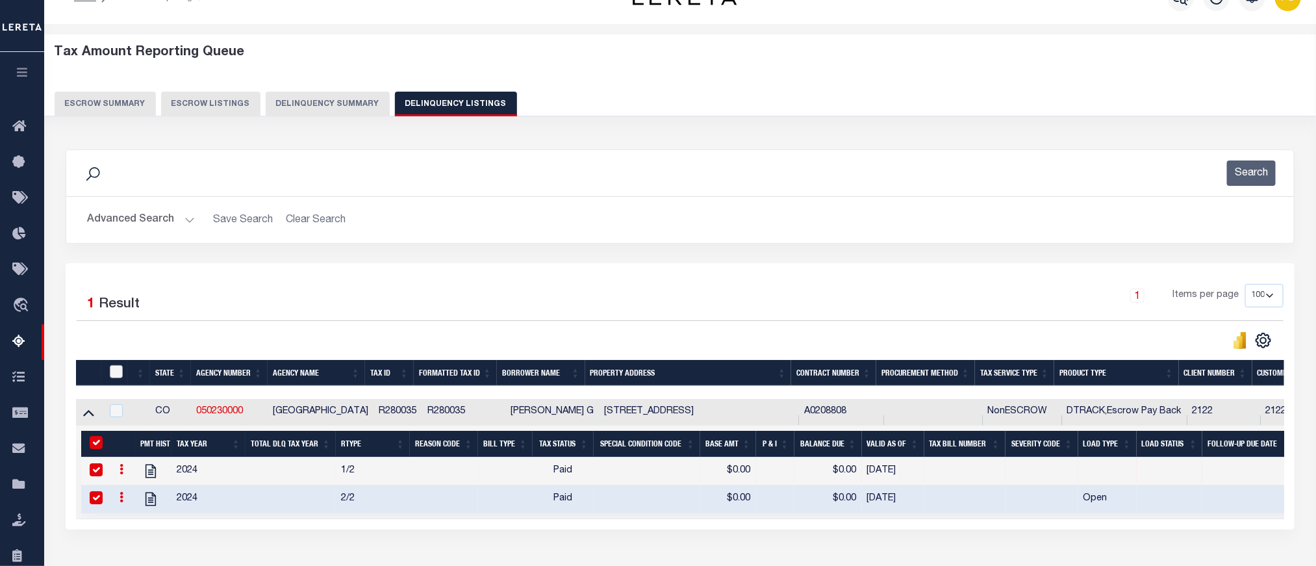
click at [116, 377] on input "checkbox" at bounding box center [116, 371] width 13 height 13
checkbox input "true"
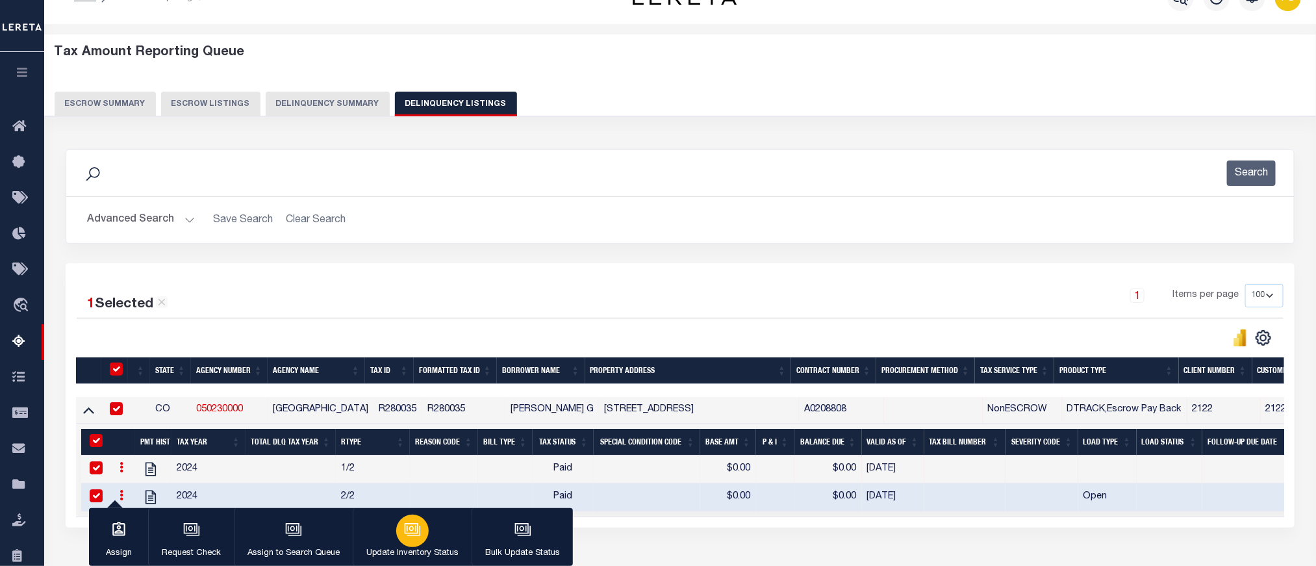
click at [411, 525] on icon "button" at bounding box center [412, 529] width 17 height 17
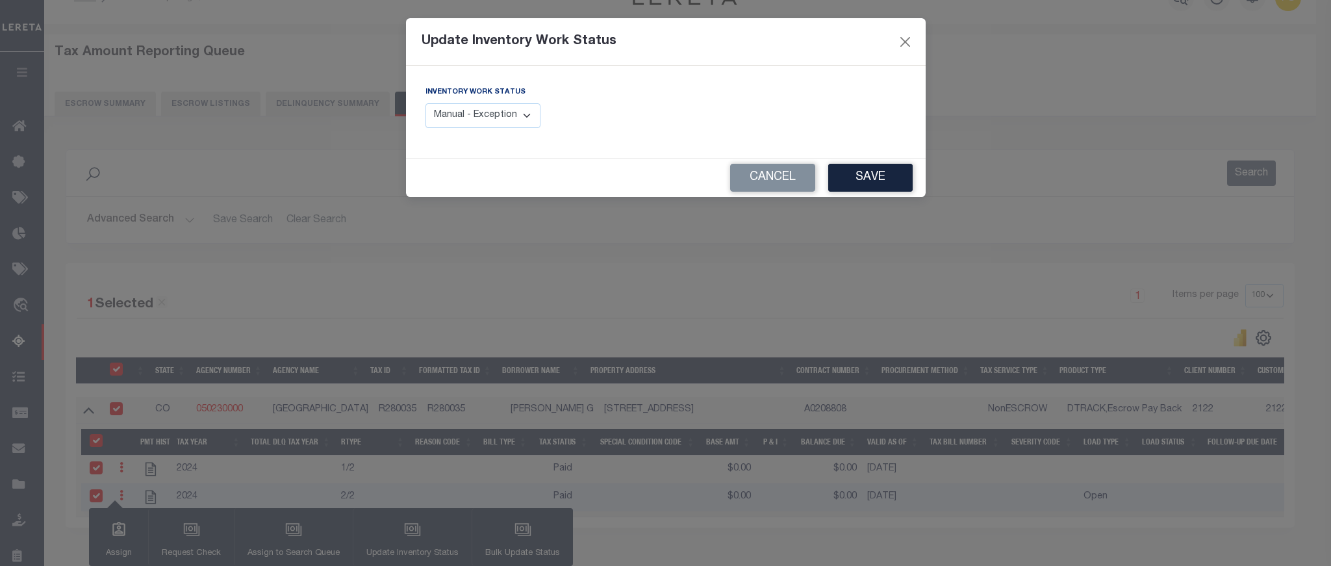
click at [488, 110] on select "Manual - Exception Pended - Awaiting Search Late Add Exception Completed" at bounding box center [483, 115] width 116 height 25
select select "4"
click at [425, 104] on select "Manual - Exception Pended - Awaiting Search Late Add Exception Completed" at bounding box center [483, 115] width 116 height 25
click at [879, 186] on button "Save" at bounding box center [870, 178] width 84 height 28
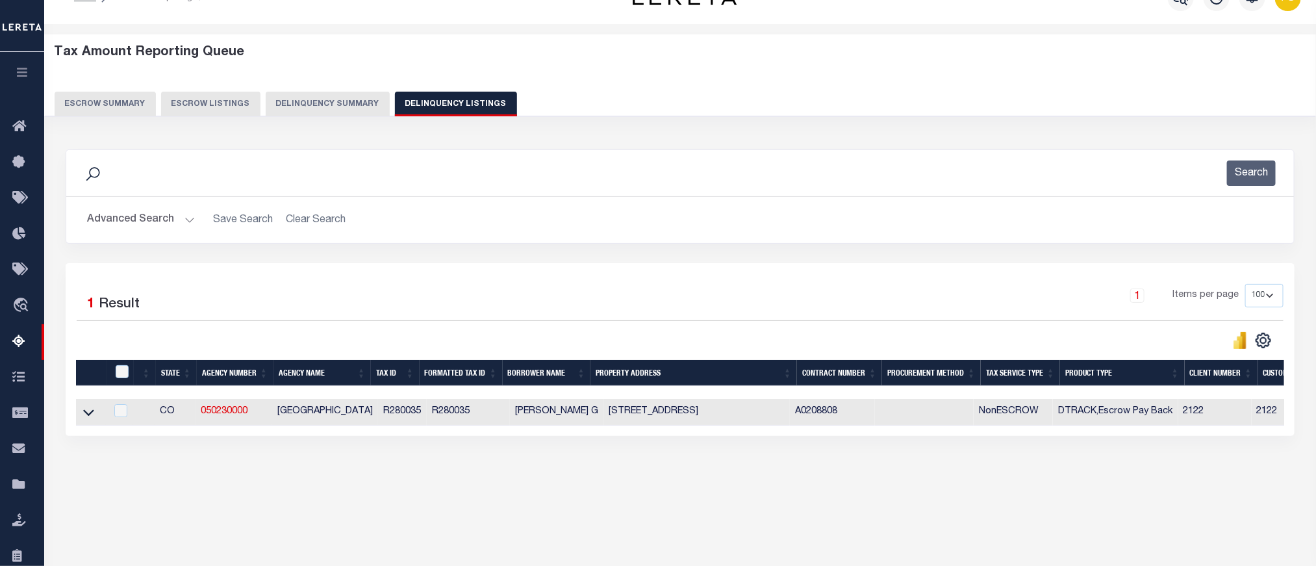
click at [153, 221] on button "Advanced Search" at bounding box center [141, 219] width 108 height 25
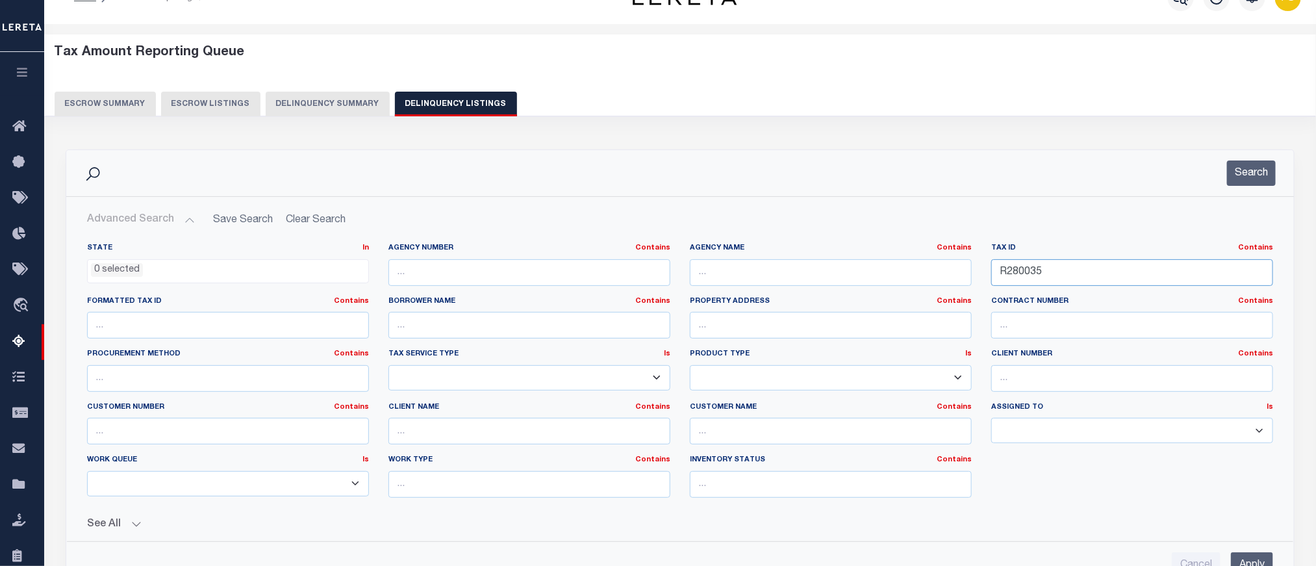
click at [1024, 271] on input "R280035" at bounding box center [1132, 272] width 282 height 27
paste input "084191"
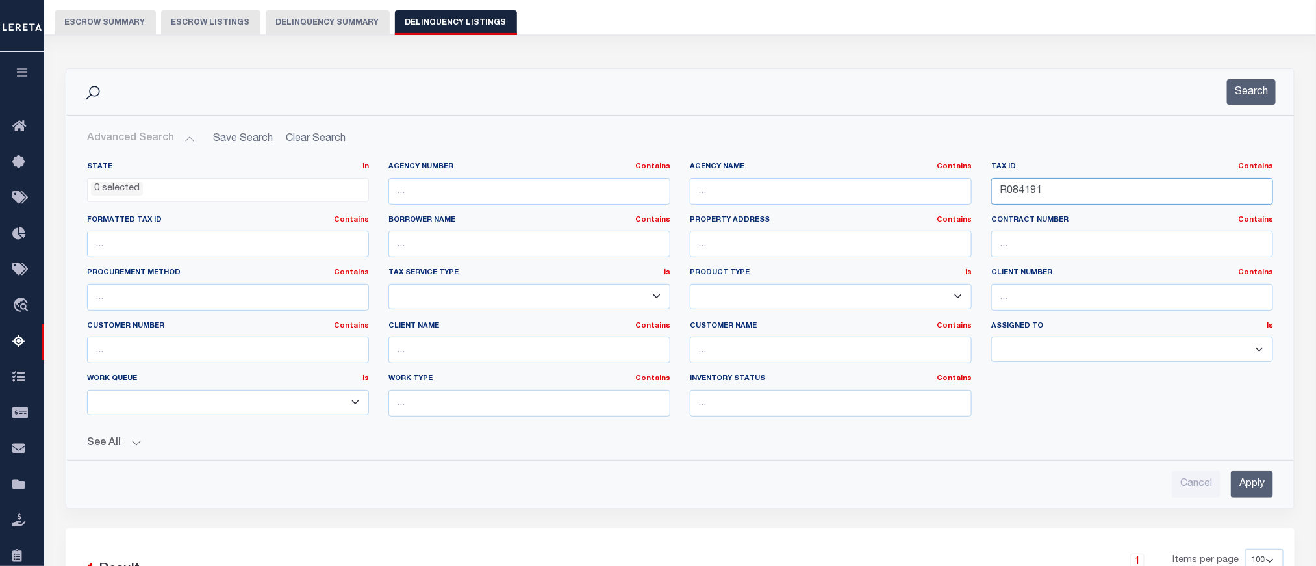
scroll to position [125, 0]
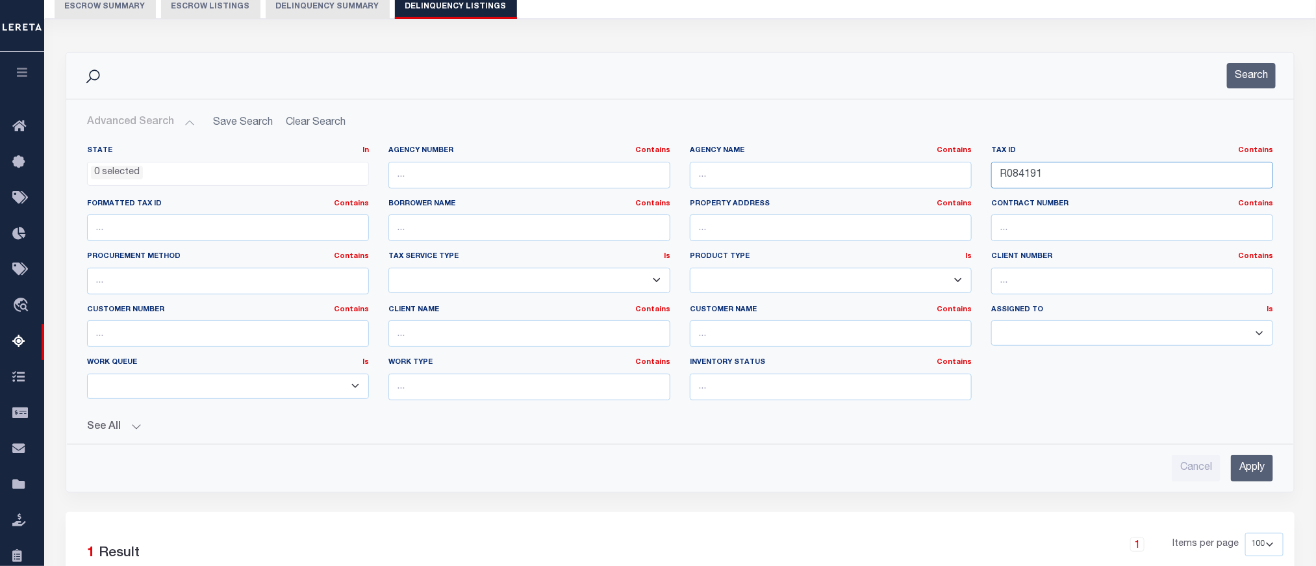
type input "R084191"
click at [1246, 474] on input "Apply" at bounding box center [1252, 468] width 42 height 27
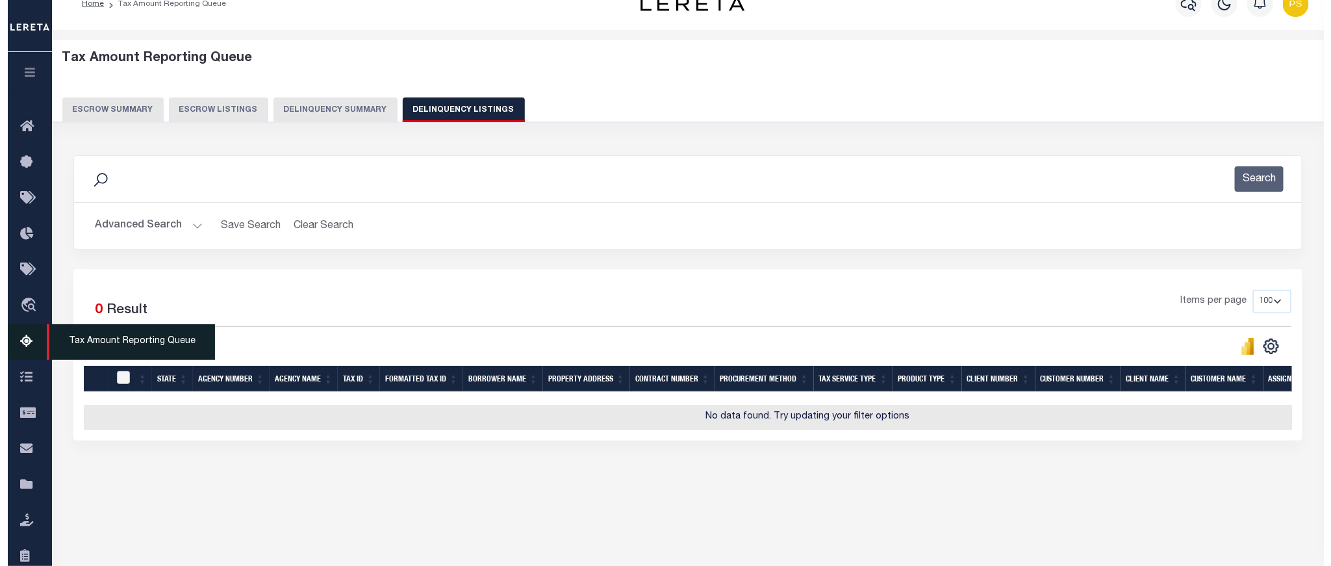
scroll to position [0, 0]
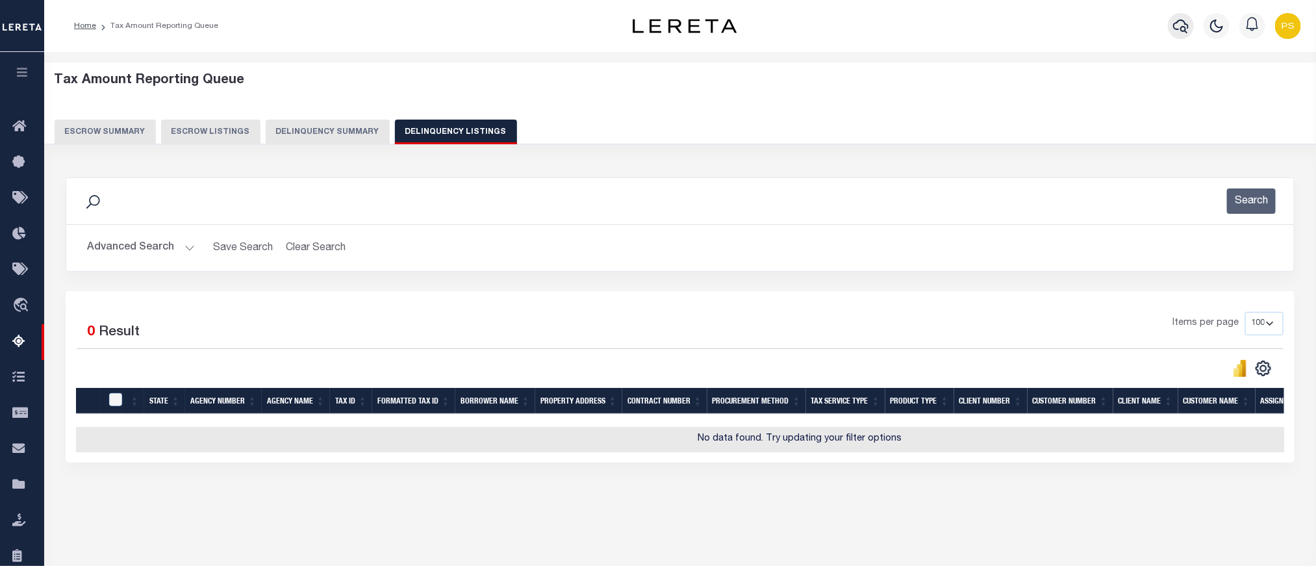
click at [1181, 23] on icon "button" at bounding box center [1181, 26] width 16 height 16
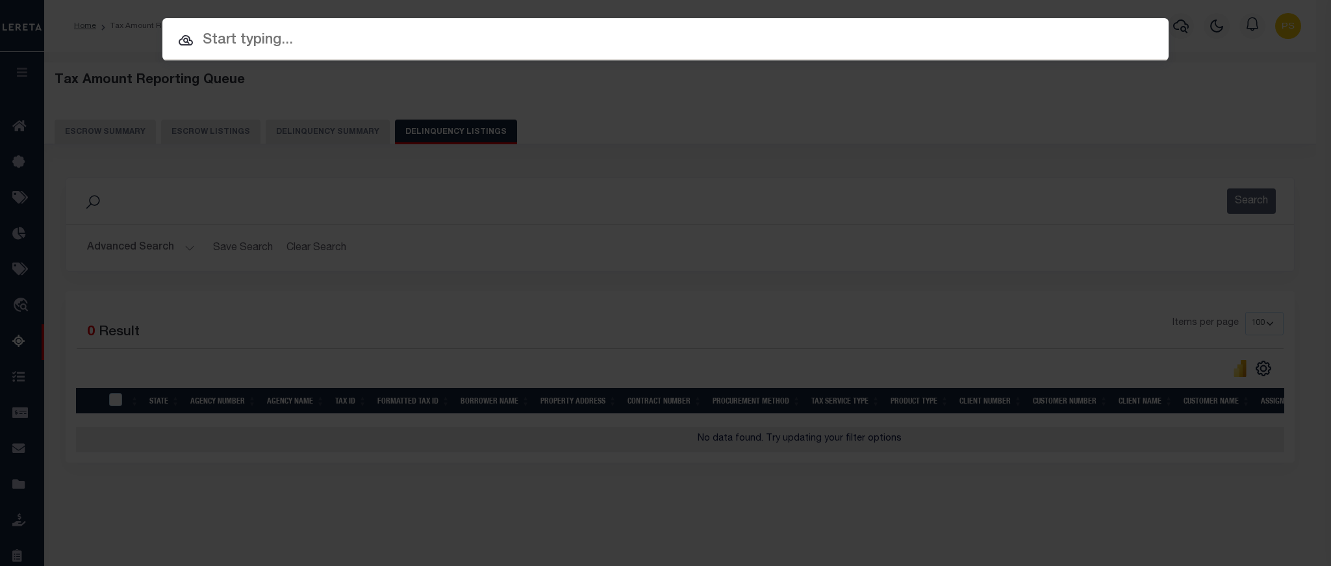
paste input "4305180002979"
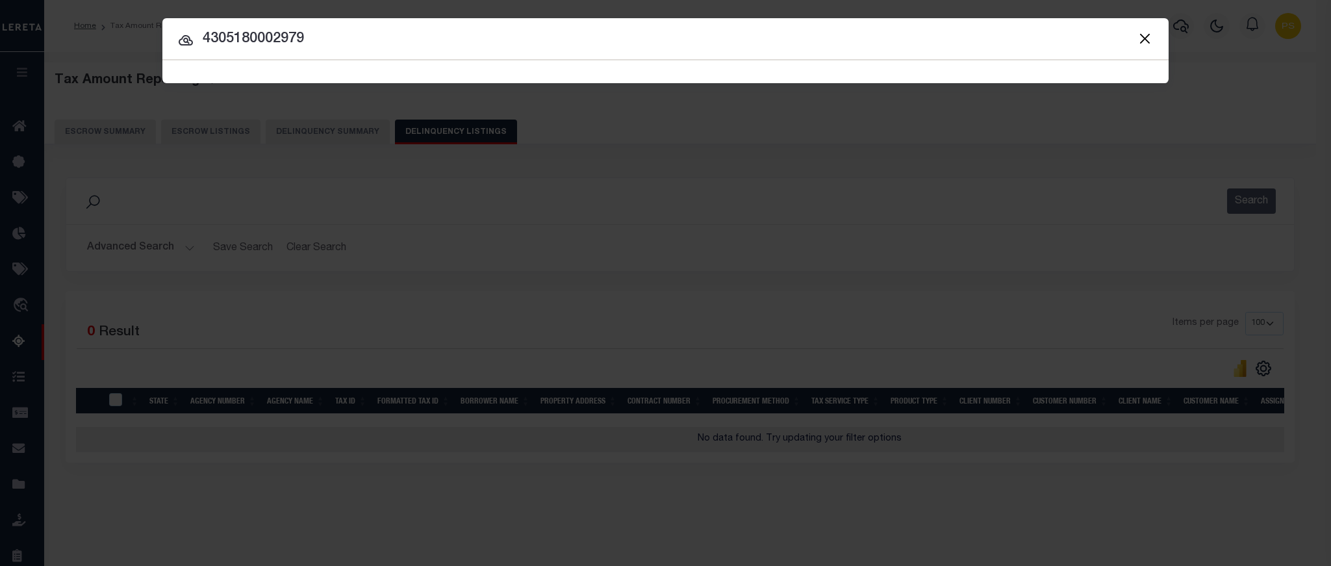
type input "4305180002979"
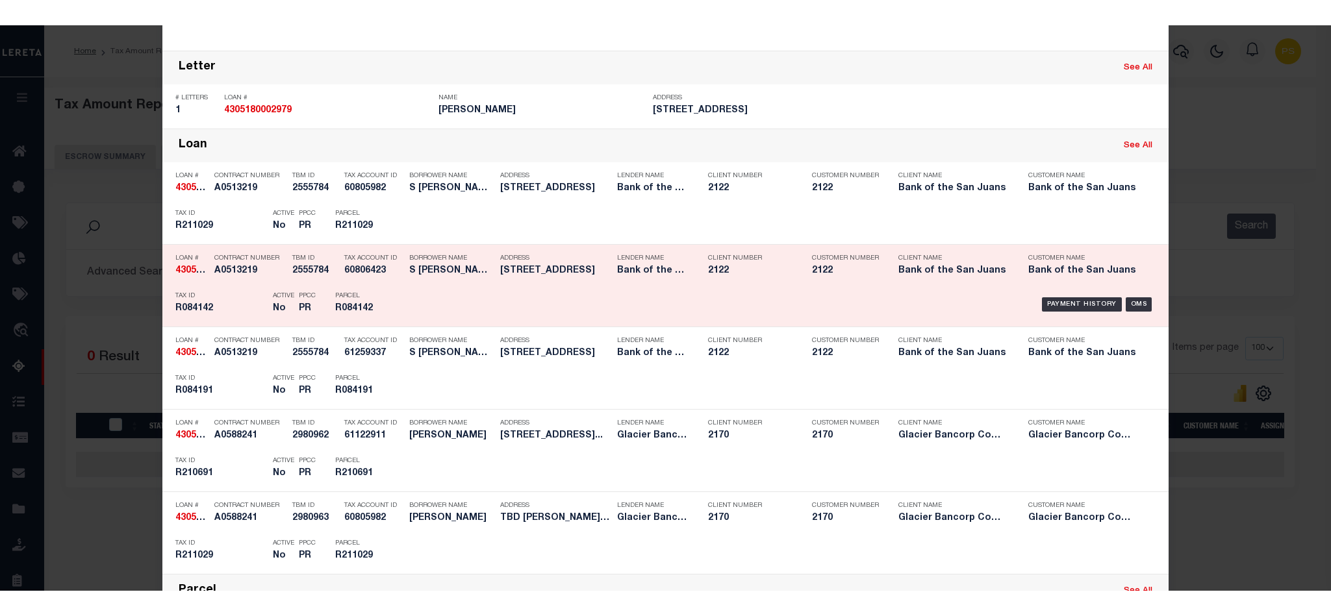
scroll to position [390, 0]
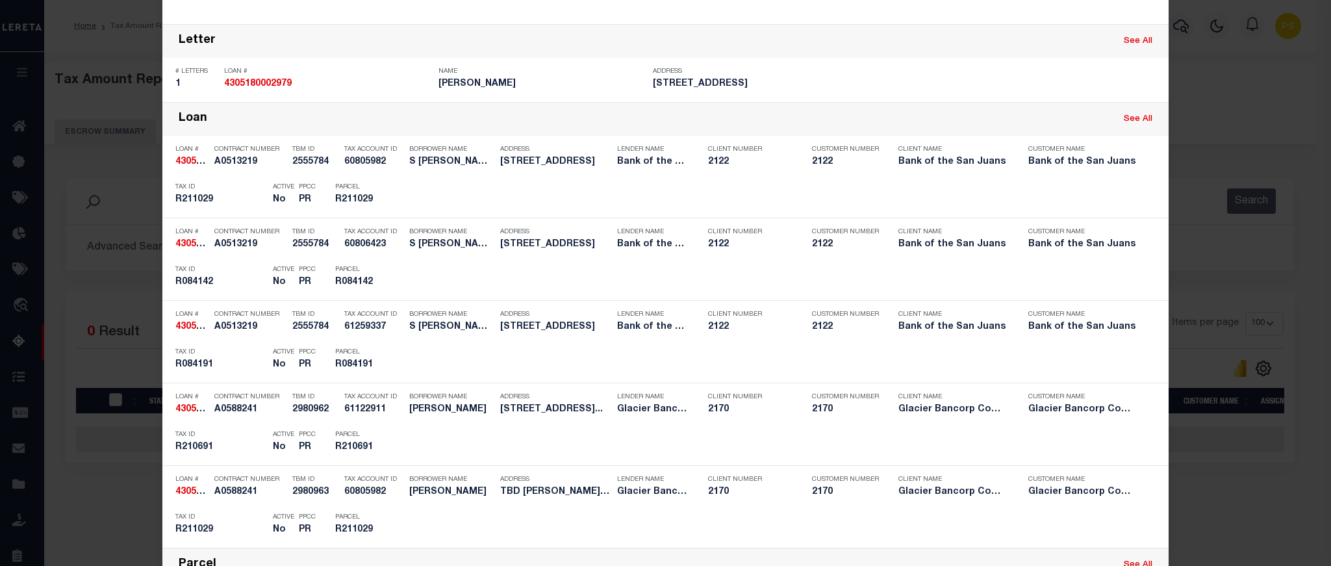
click at [1191, 250] on div "Include Loans TBM Customers Borrowers Payments (Lender Non-Disb) Payments (Lend…" at bounding box center [665, 283] width 1331 height 566
click at [1177, 69] on div "Include Loans TBM Customers Borrowers Payments (Lender Non-Disb) Payments (Lend…" at bounding box center [665, 283] width 1331 height 566
click at [106, 61] on div "Include Loans TBM Customers Borrowers Payments (Lender Non-Disb) Payments (Lend…" at bounding box center [665, 283] width 1331 height 566
click at [1220, 134] on div "Include Loans TBM Customers Borrowers Payments (Lender Non-Disb) Payments (Lend…" at bounding box center [665, 283] width 1331 height 566
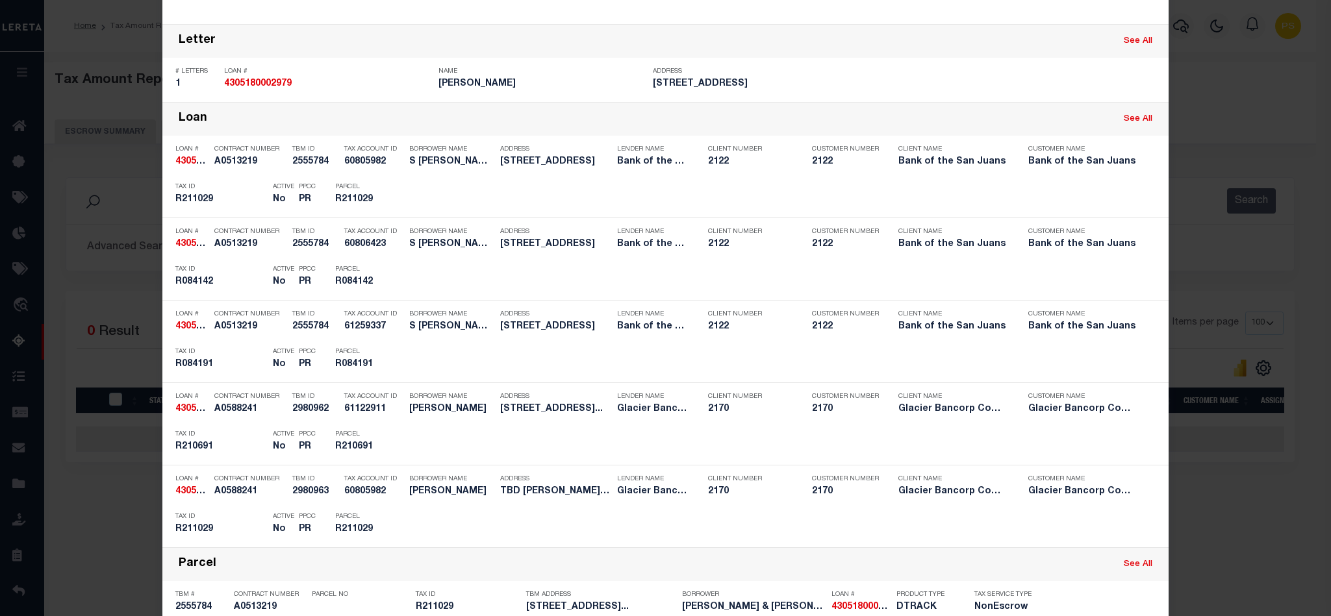
click at [1210, 116] on div "Include Loans TBM Customers Borrowers Payments (Lender Non-Disb) Payments (Lend…" at bounding box center [665, 308] width 1331 height 616
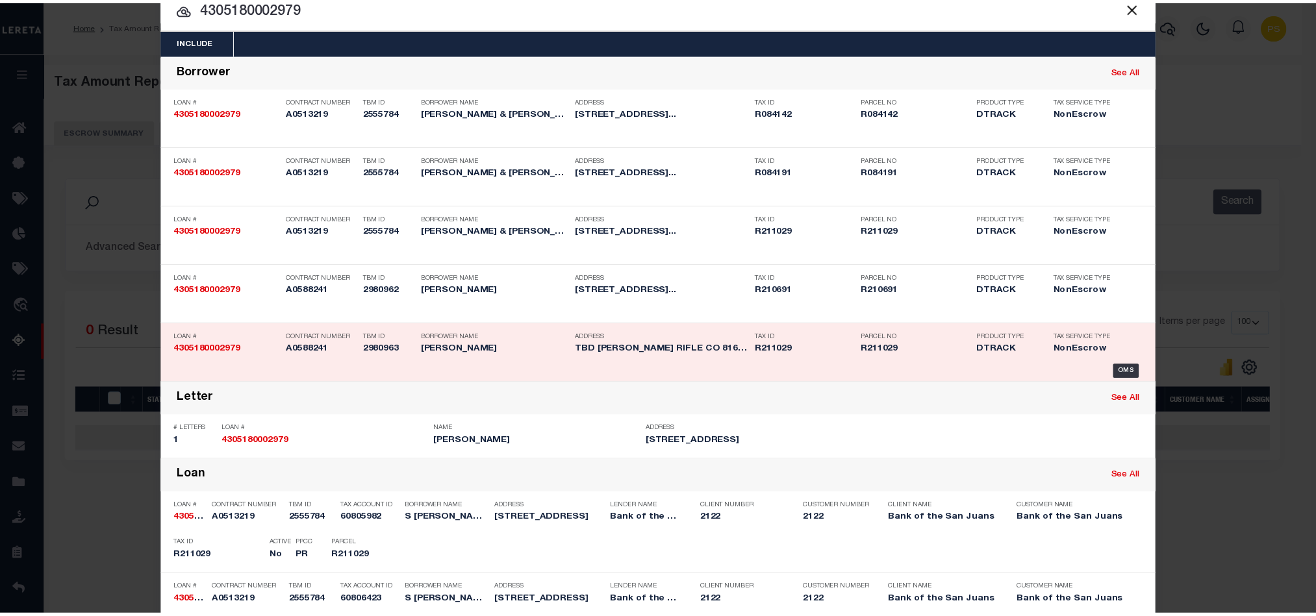
scroll to position [0, 0]
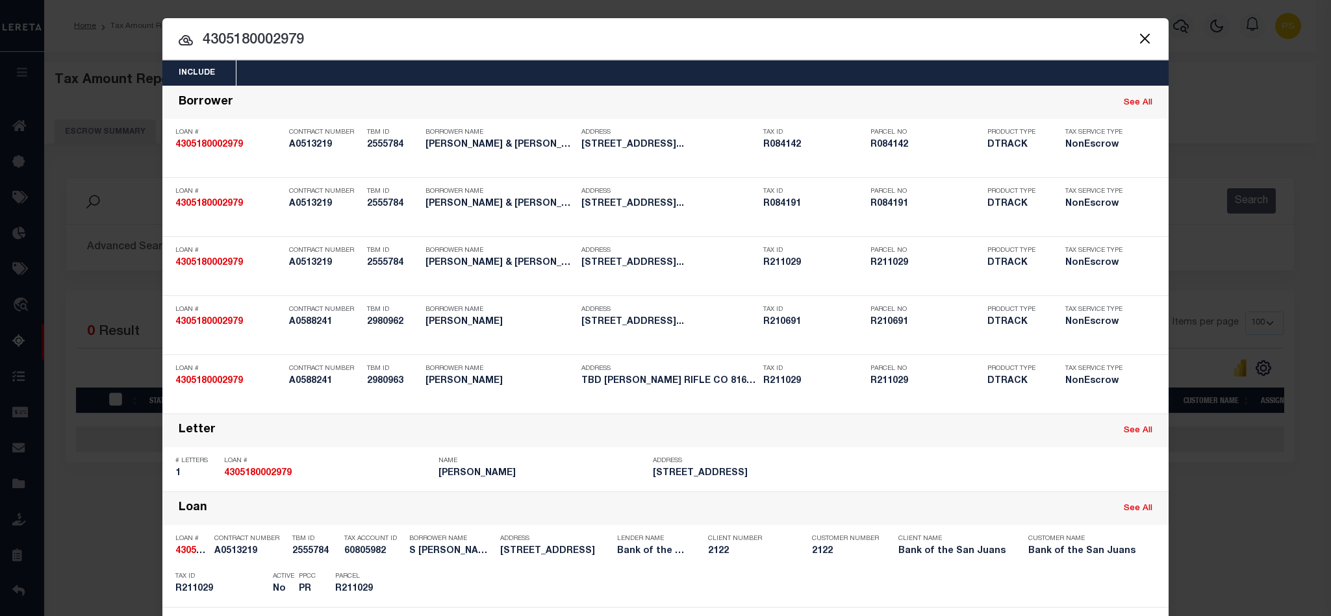
click at [1137, 44] on button "Close" at bounding box center [1144, 38] width 17 height 17
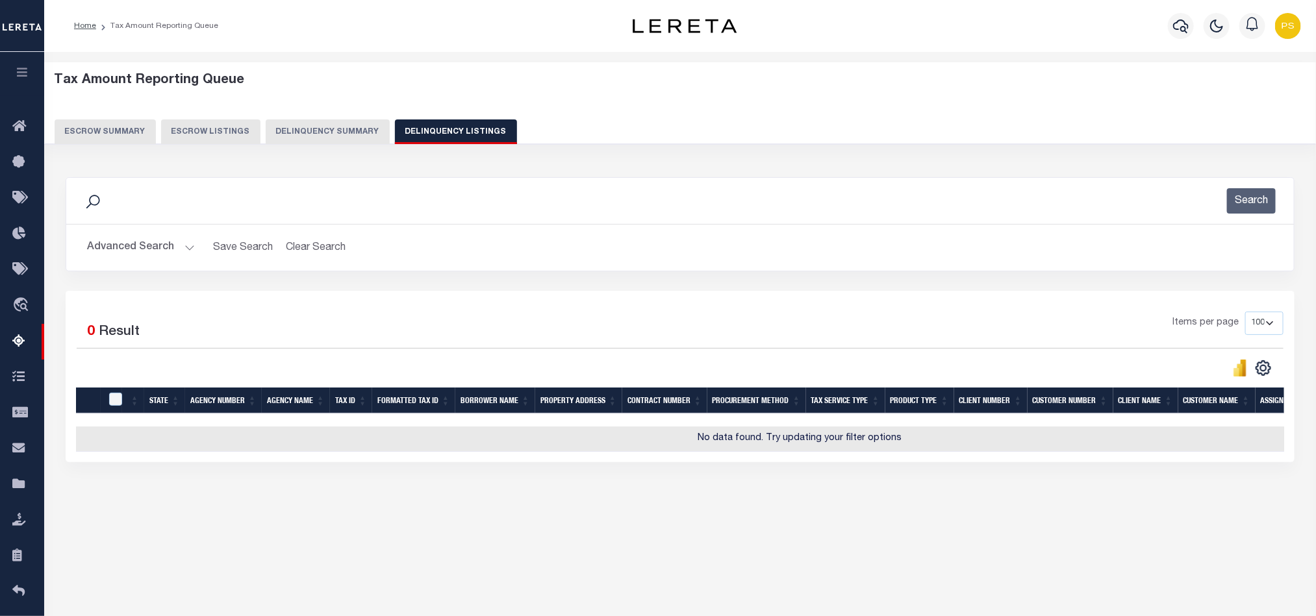
click at [146, 253] on button "Advanced Search" at bounding box center [141, 247] width 108 height 25
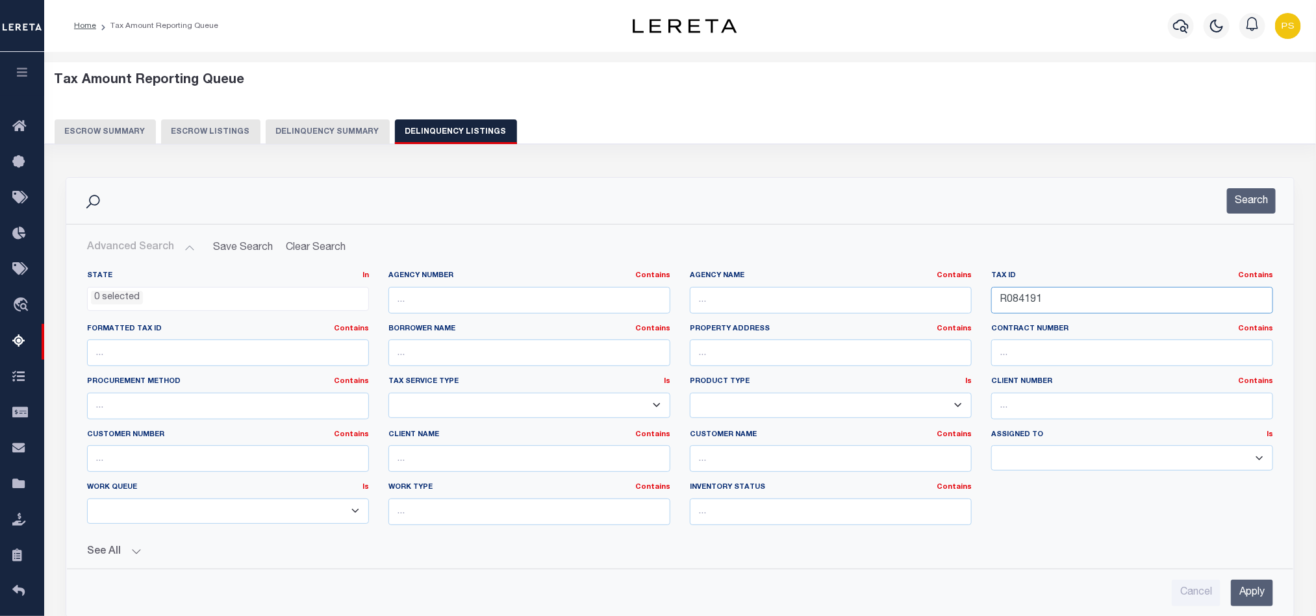
click at [1023, 299] on input "R084191" at bounding box center [1132, 300] width 282 height 27
paste input "2917"
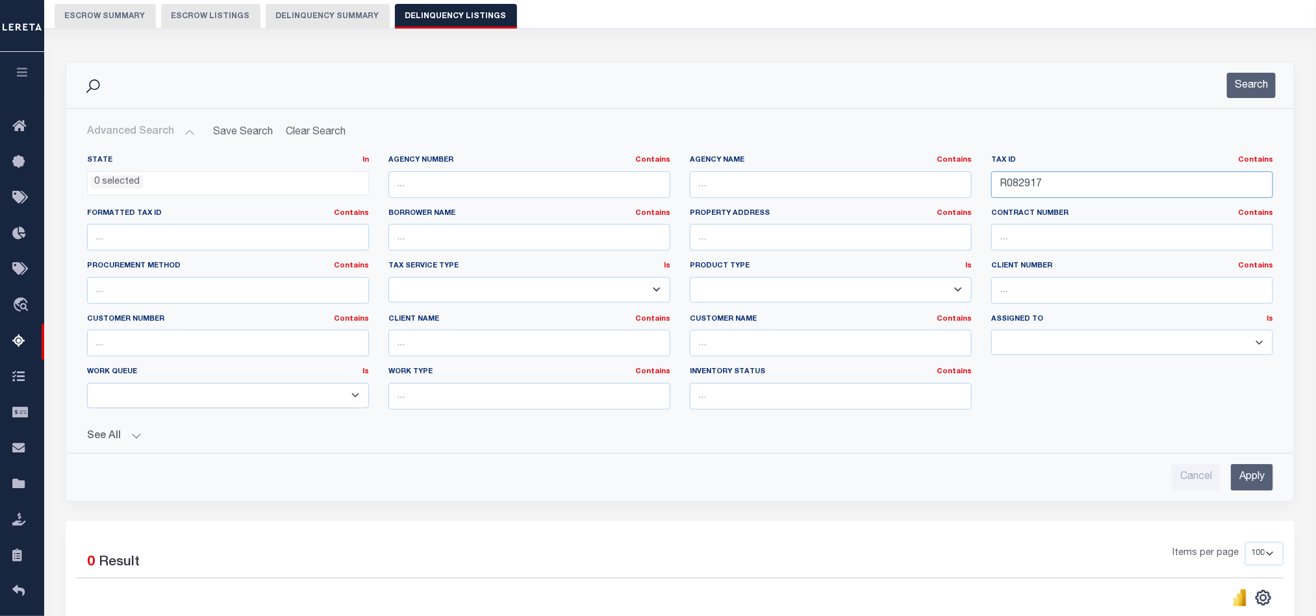
scroll to position [195, 0]
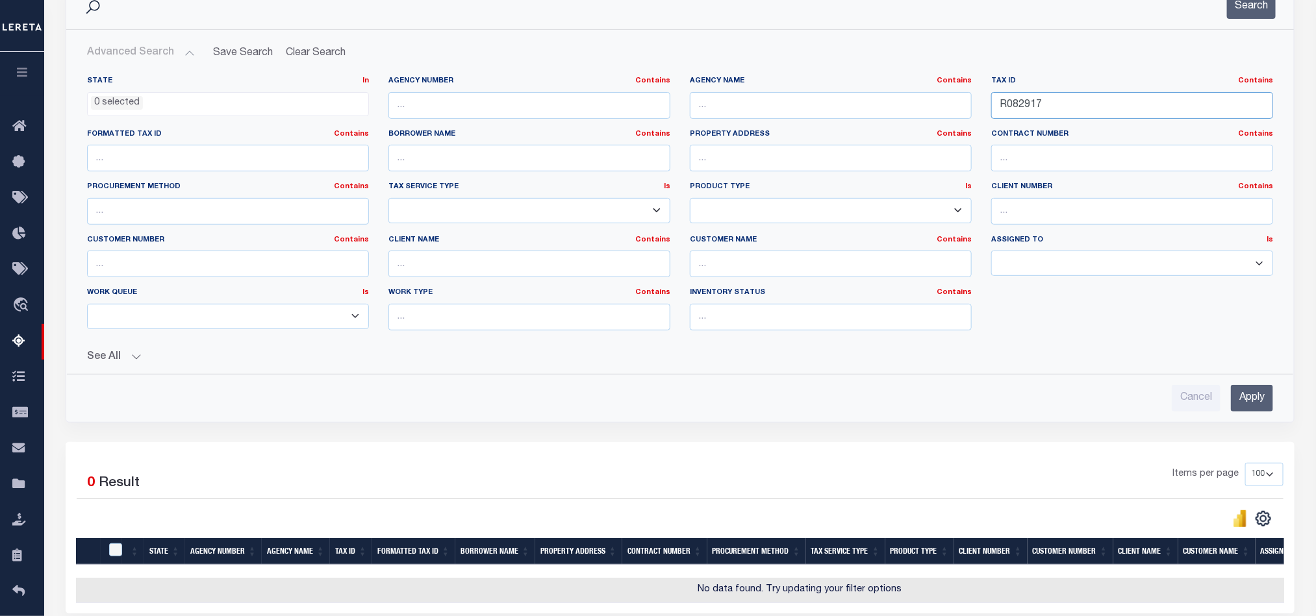
type input "R082917"
click at [1253, 411] on input "Apply" at bounding box center [1252, 398] width 42 height 27
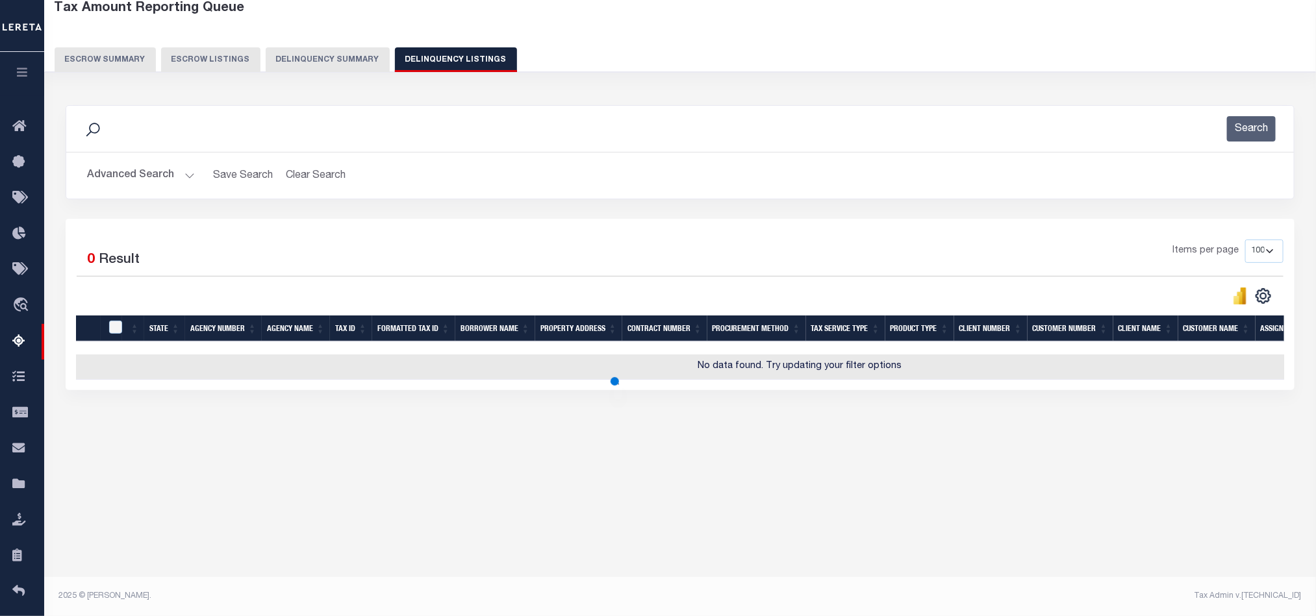
scroll to position [72, 0]
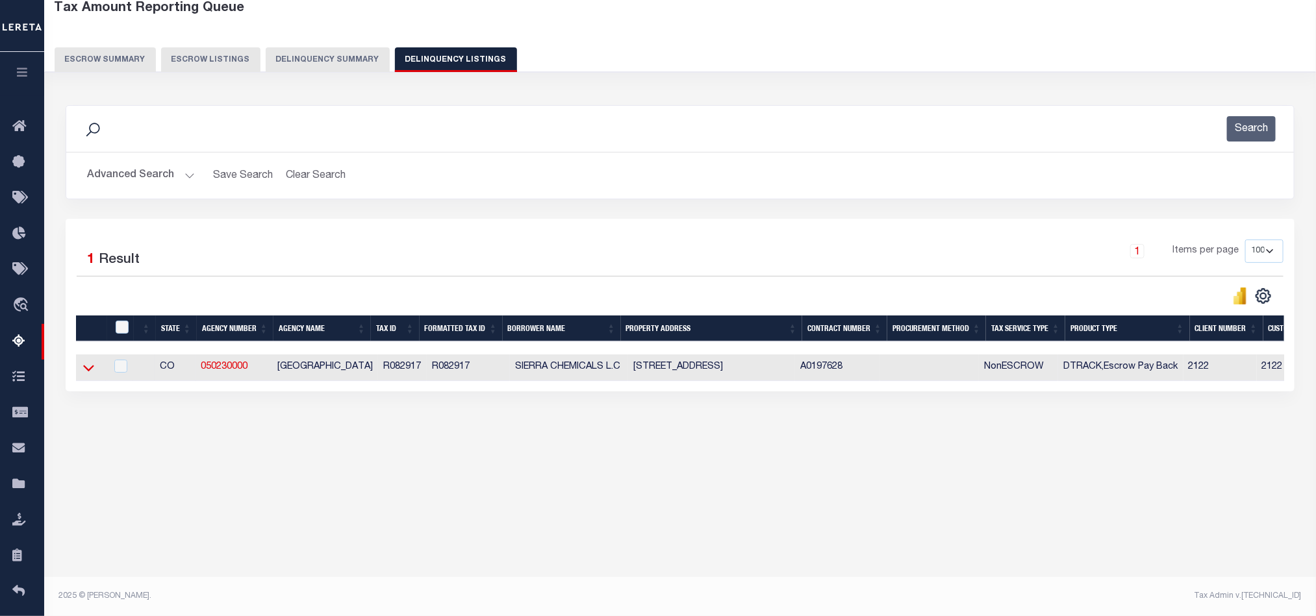
click at [88, 372] on icon at bounding box center [88, 369] width 11 height 6
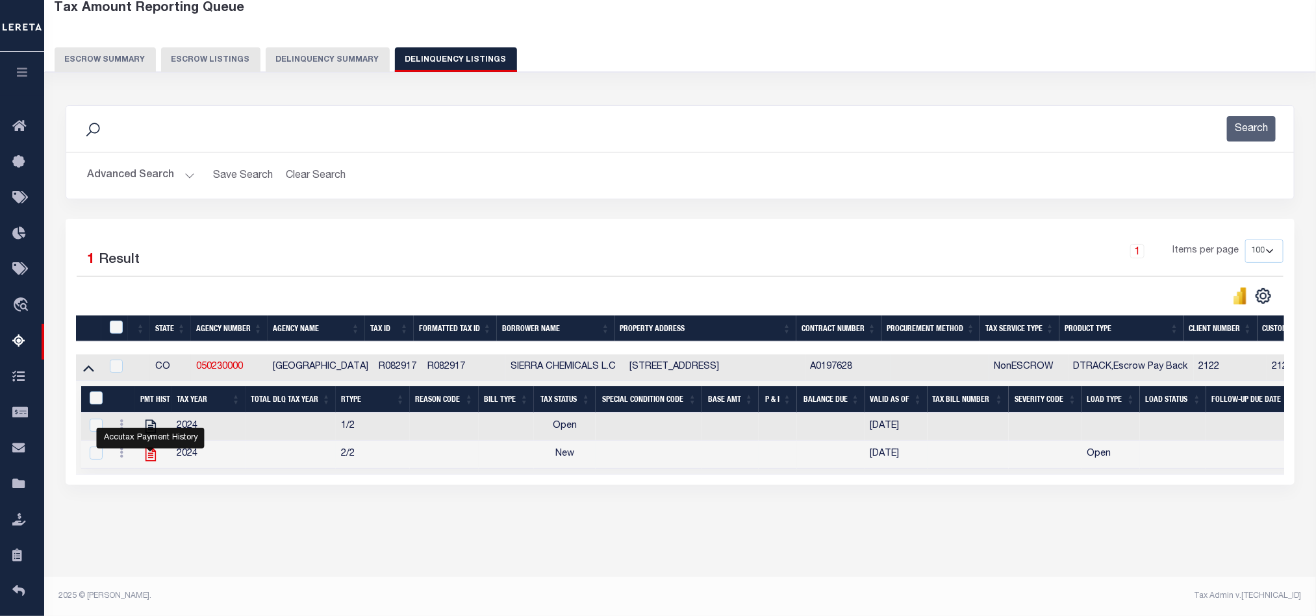
click at [147, 463] on icon "" at bounding box center [150, 454] width 17 height 17
checkbox input "true"
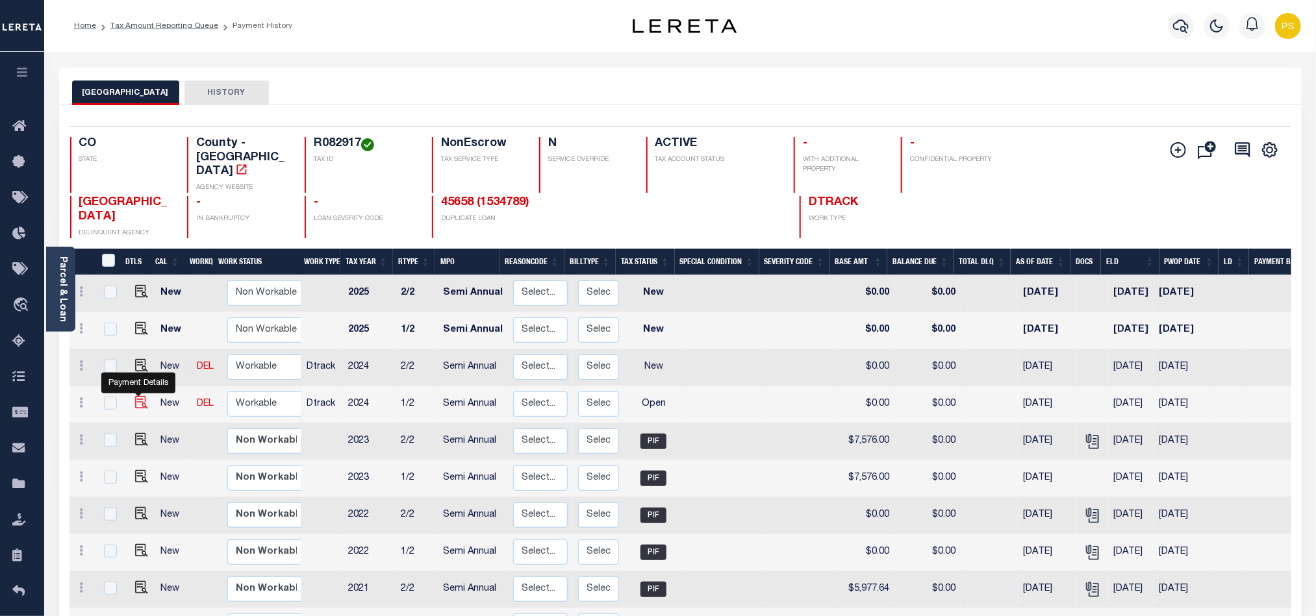
click at [135, 396] on img "" at bounding box center [141, 402] width 13 height 13
checkbox input "true"
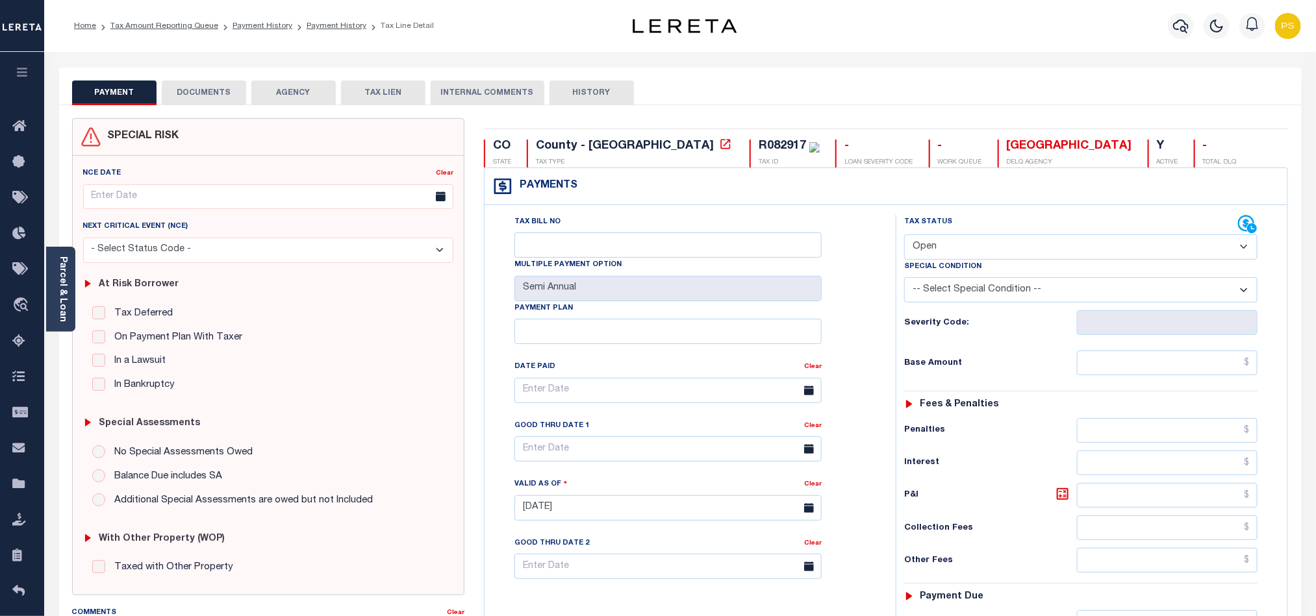
click at [928, 250] on select "- Select Status Code - Open Due/Unpaid Paid Incomplete No Tax Due Internal Refu…" at bounding box center [1080, 246] width 353 height 25
select select "PYD"
click at [904, 236] on select "- Select Status Code - Open Due/Unpaid Paid Incomplete No Tax Due Internal Refu…" at bounding box center [1080, 246] width 353 height 25
type input "[DATE]"
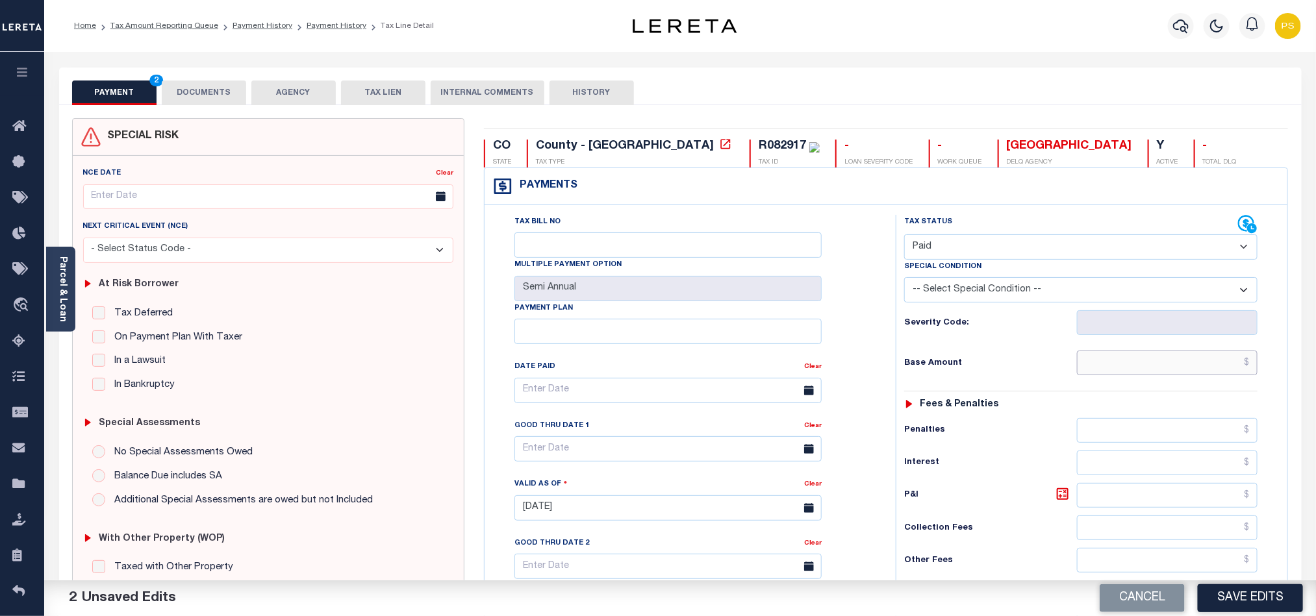
click at [1191, 372] on input "text" at bounding box center [1167, 363] width 181 height 25
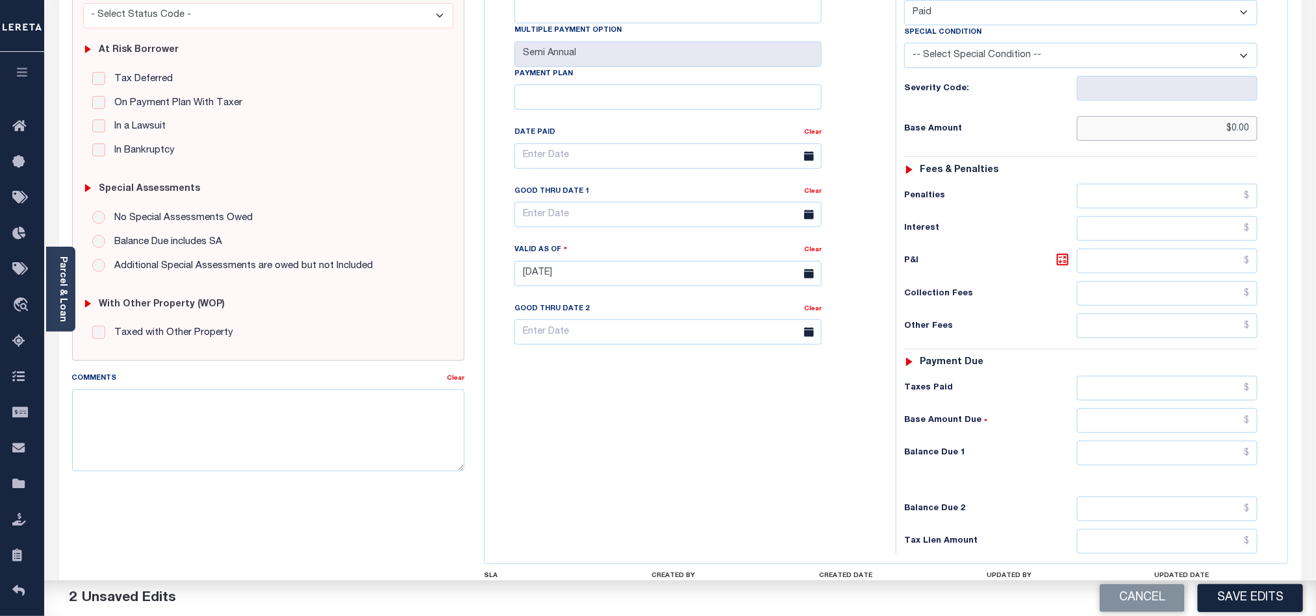
scroll to position [292, 0]
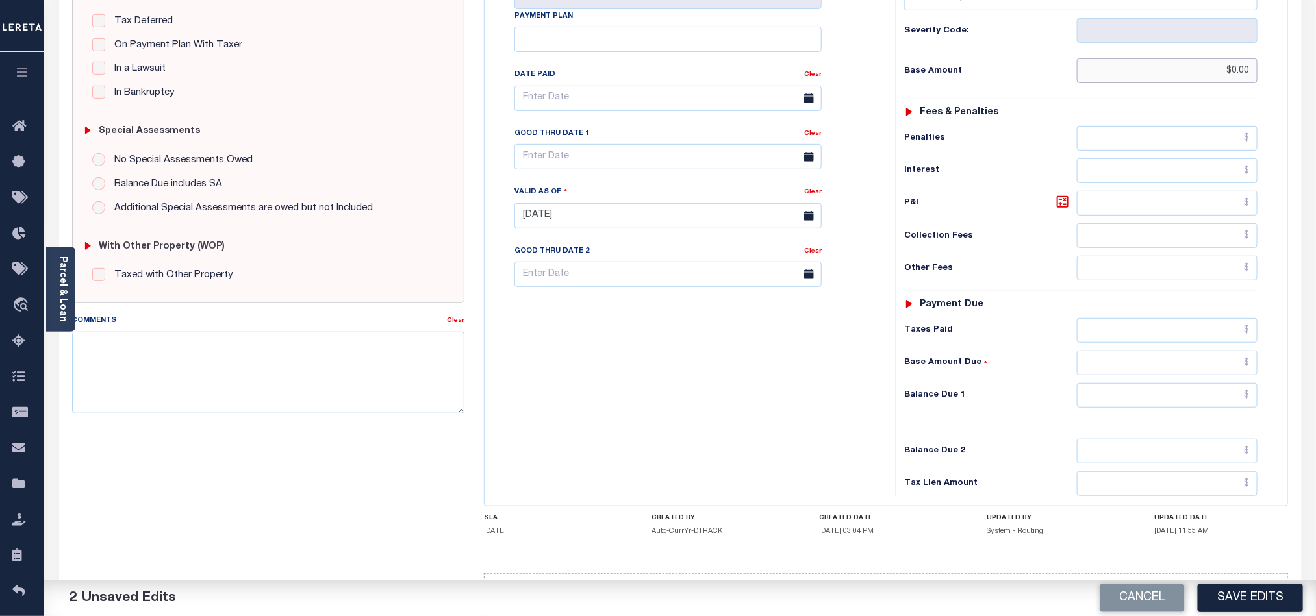
type input "$0.00"
click at [1154, 398] on input "text" at bounding box center [1167, 395] width 181 height 25
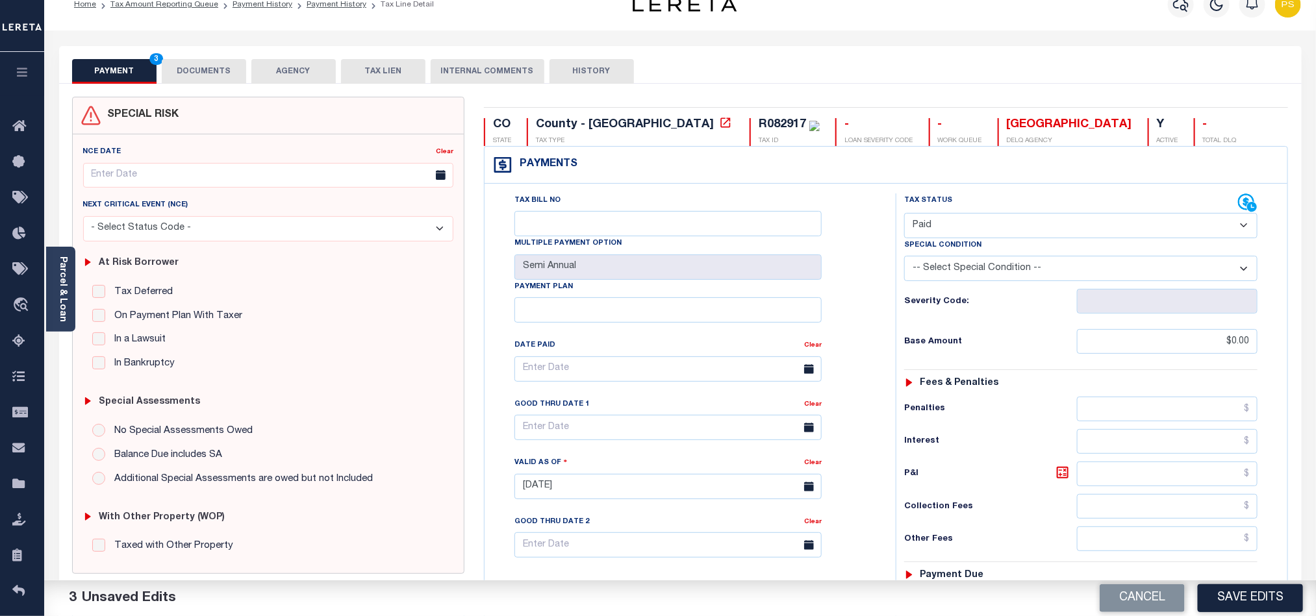
scroll to position [0, 0]
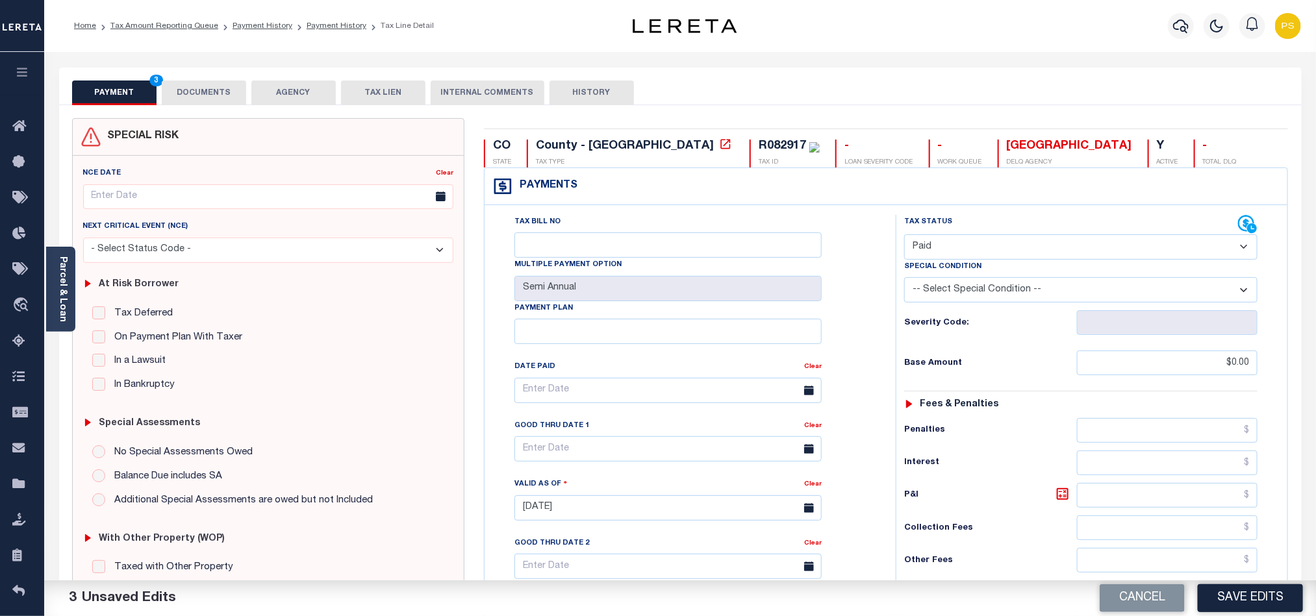
type input "$0.00"
click at [207, 97] on button "DOCUMENTS" at bounding box center [204, 93] width 84 height 25
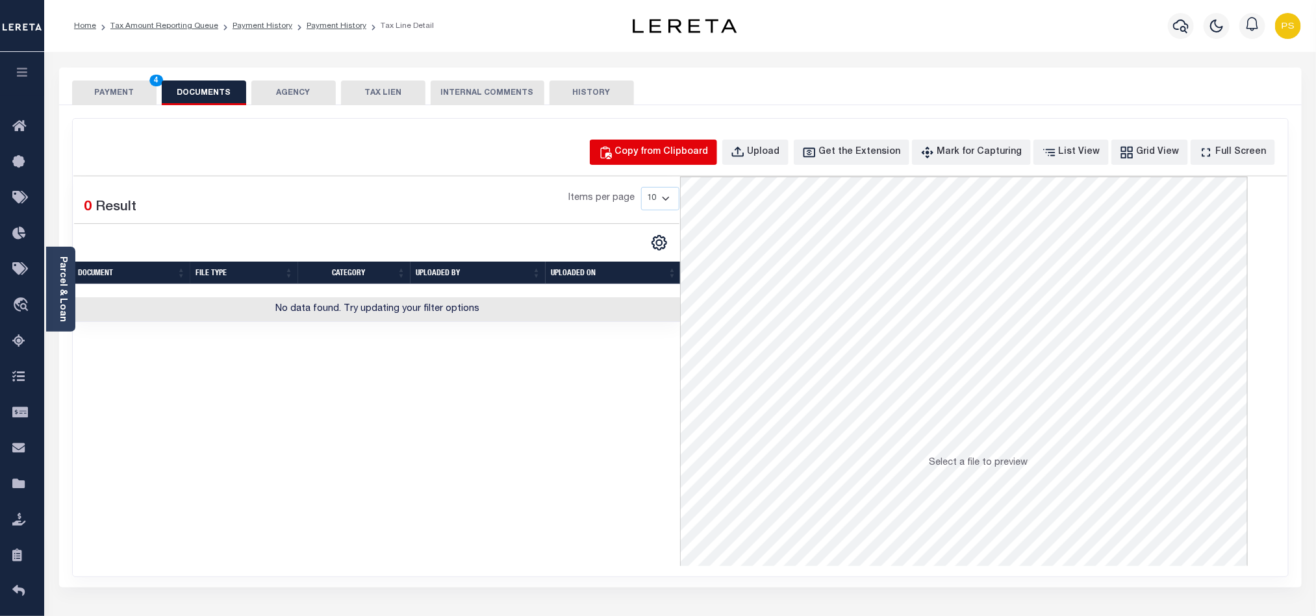
click at [683, 154] on div "Copy from Clipboard" at bounding box center [662, 152] width 94 height 14
select select "POP"
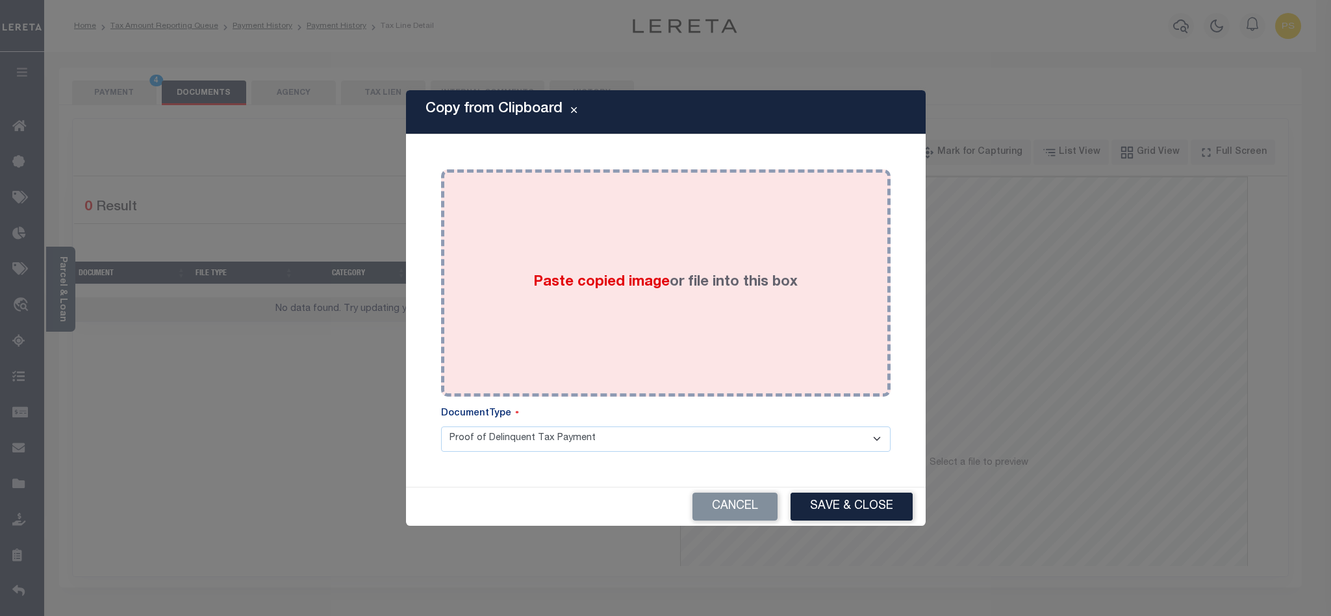
click at [631, 267] on div "Paste copied image or file into this box" at bounding box center [666, 283] width 430 height 208
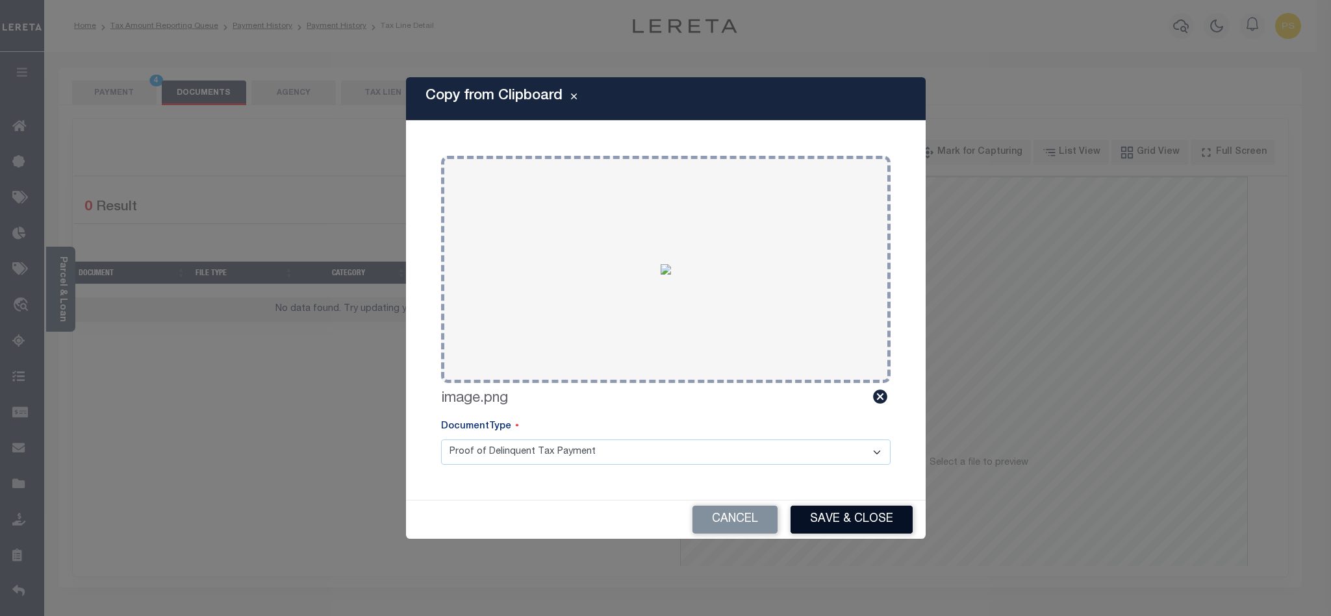
click at [835, 513] on button "Save & Close" at bounding box center [851, 520] width 122 height 28
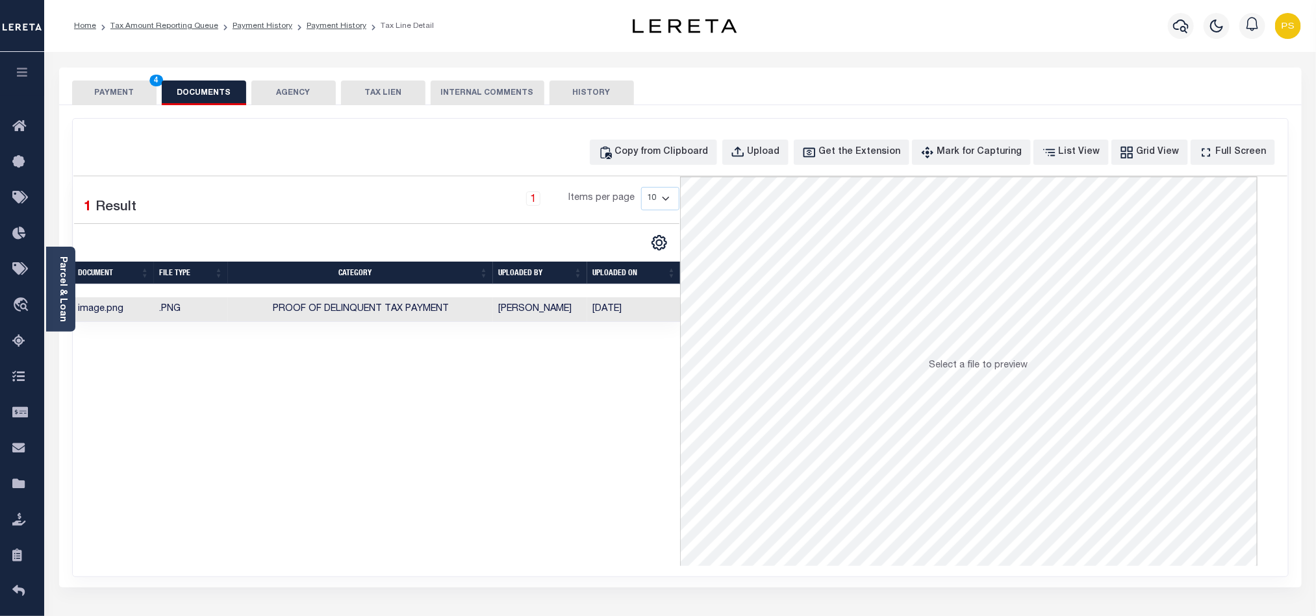
click at [103, 94] on button "PAYMENT 4" at bounding box center [114, 93] width 84 height 25
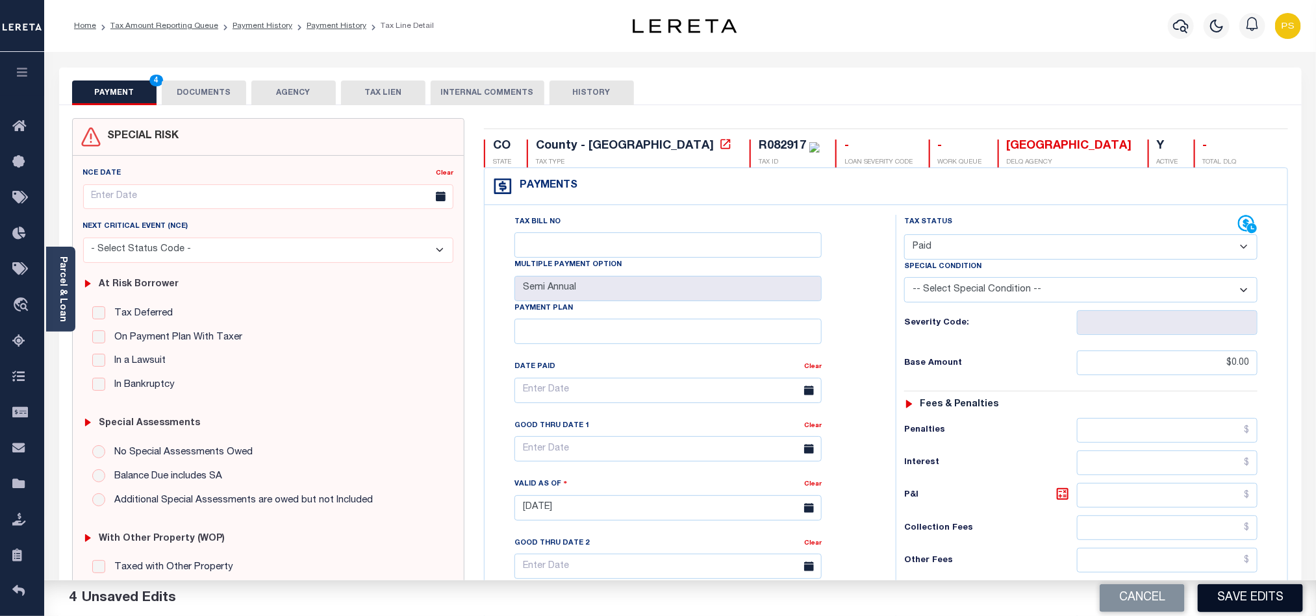
click at [1261, 595] on button "Save Edits" at bounding box center [1250, 599] width 105 height 28
checkbox input "false"
type input "$0"
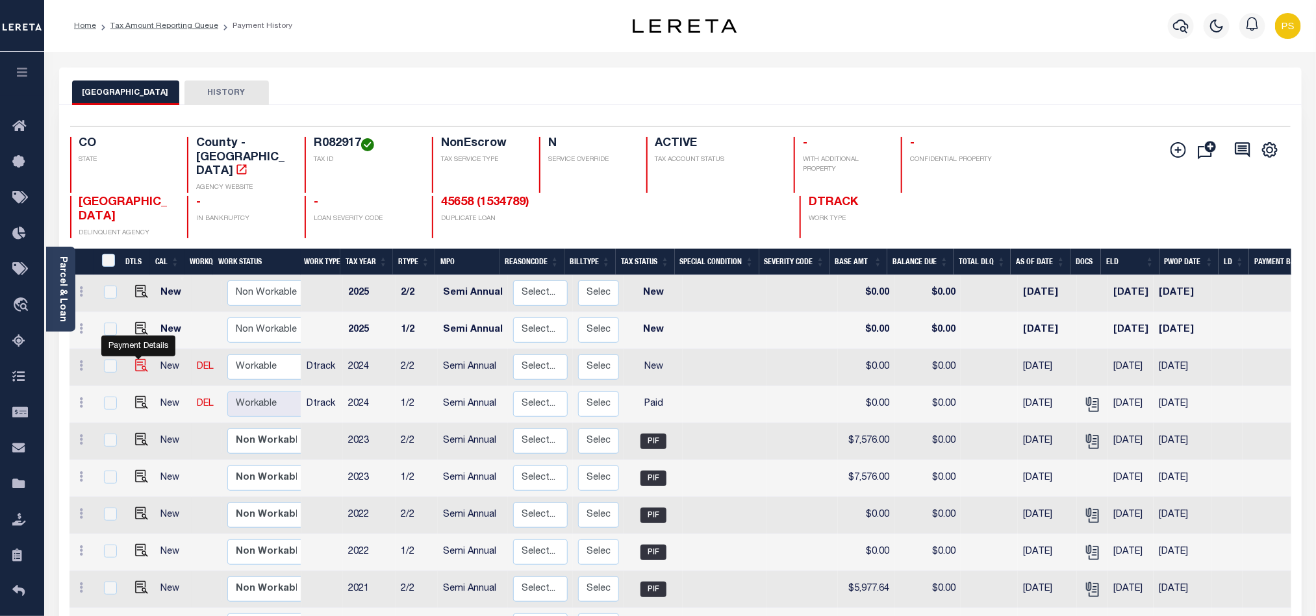
click at [135, 359] on img "" at bounding box center [141, 365] width 13 height 13
checkbox input "true"
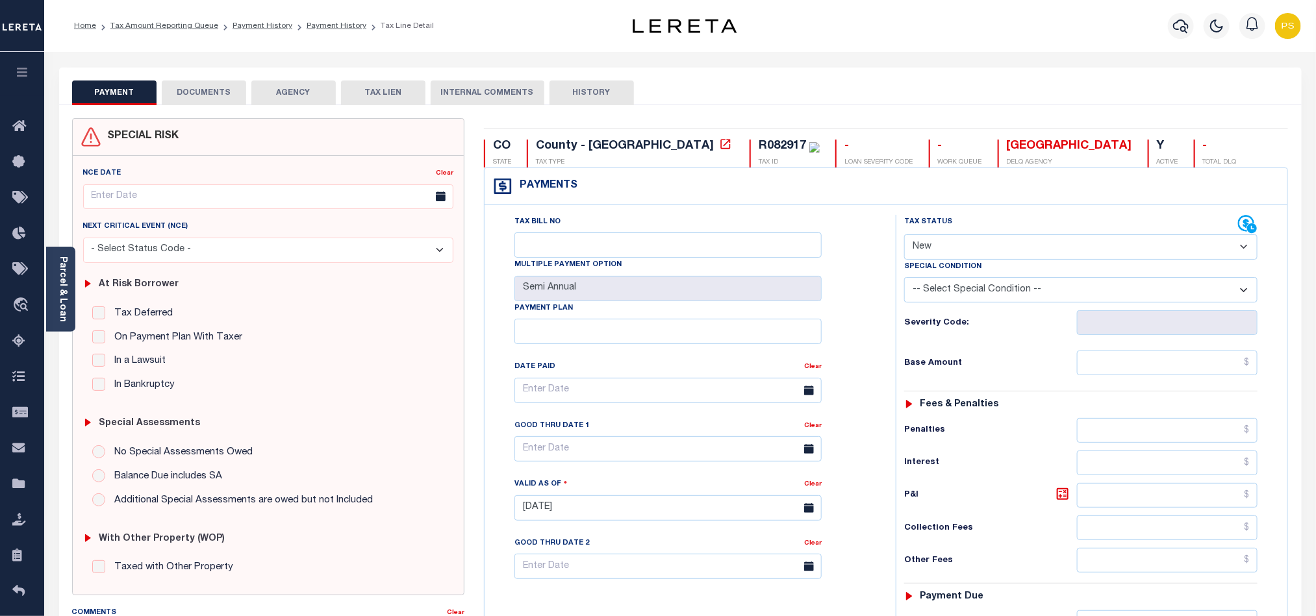
click at [1010, 247] on select "- Select Status Code - Open Due/Unpaid Paid Incomplete No Tax Due Internal Refu…" at bounding box center [1080, 246] width 353 height 25
select select "PYD"
click at [904, 236] on select "- Select Status Code - Open Due/Unpaid Paid Incomplete No Tax Due Internal Refu…" at bounding box center [1080, 246] width 353 height 25
type input "[DATE]"
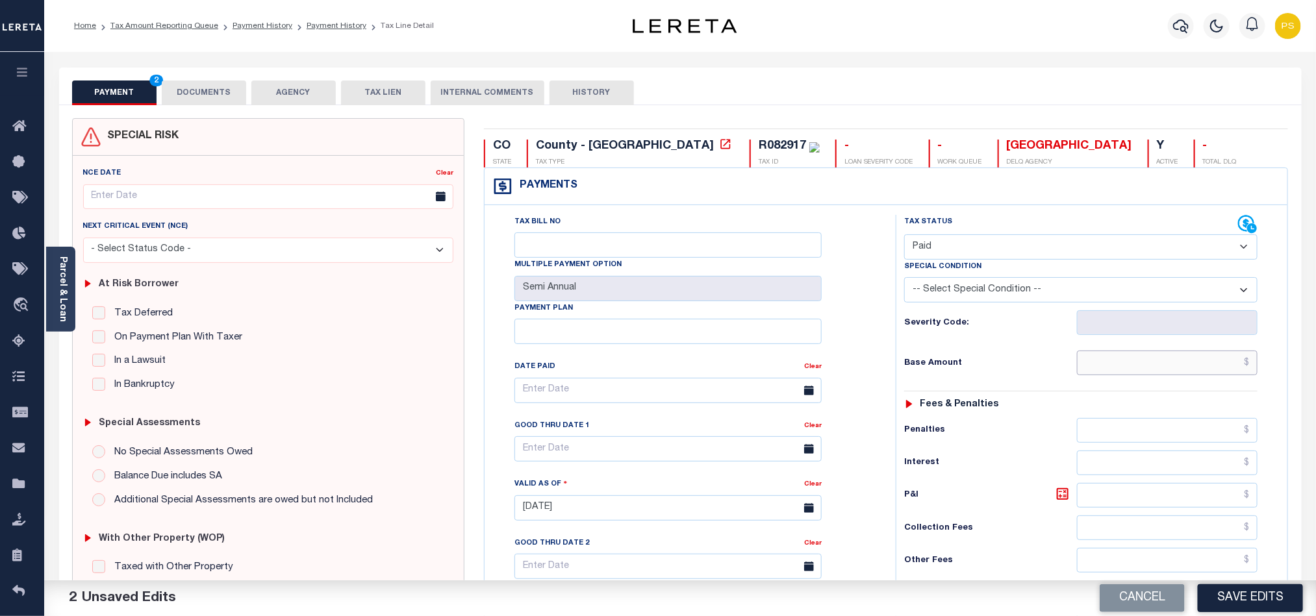
click at [1187, 368] on input "text" at bounding box center [1167, 363] width 181 height 25
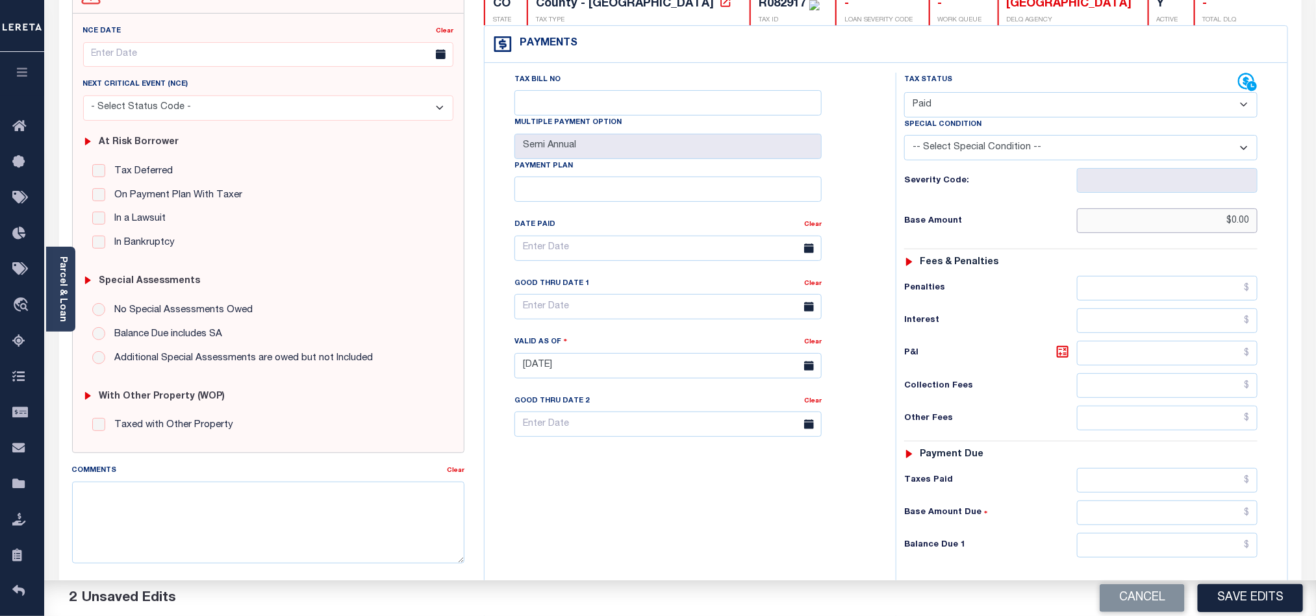
scroll to position [195, 0]
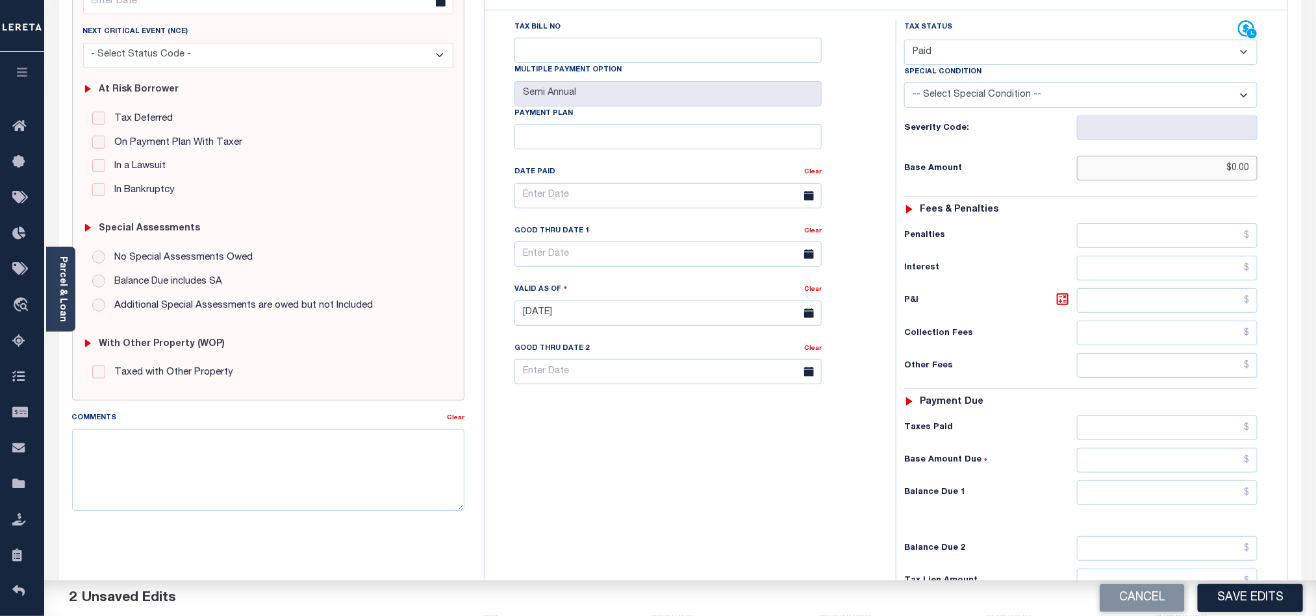
type input "$0.00"
drag, startPoint x: 1144, startPoint y: 501, endPoint x: 957, endPoint y: 526, distance: 188.7
click at [1144, 501] on input "text" at bounding box center [1167, 493] width 181 height 25
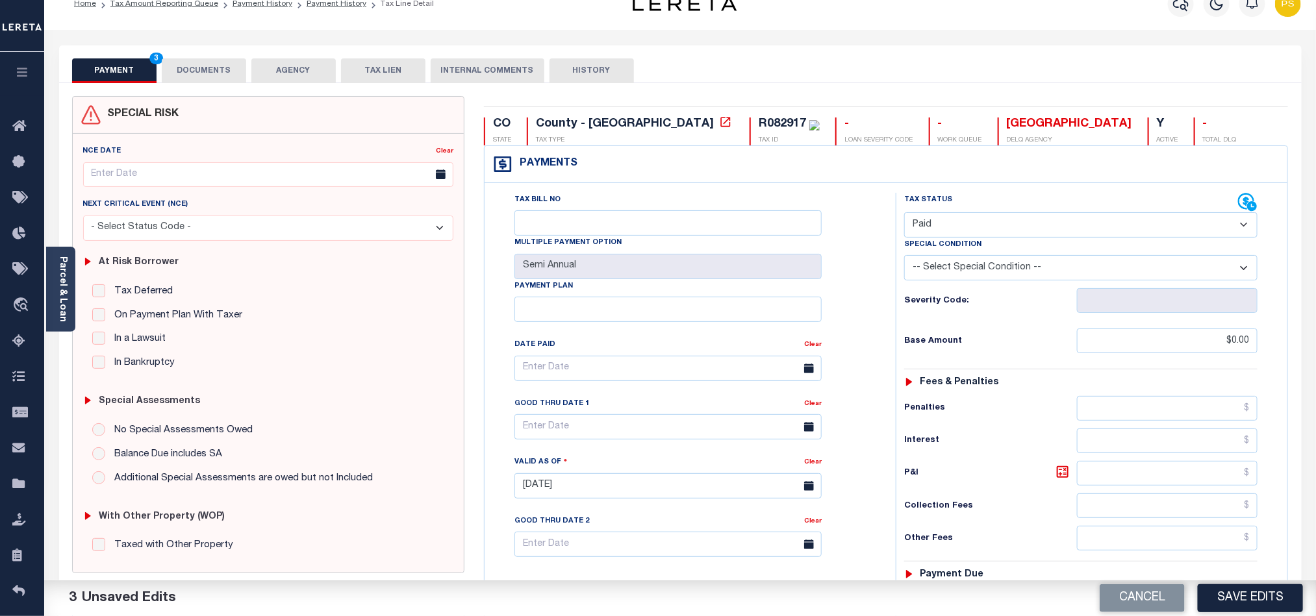
scroll to position [0, 0]
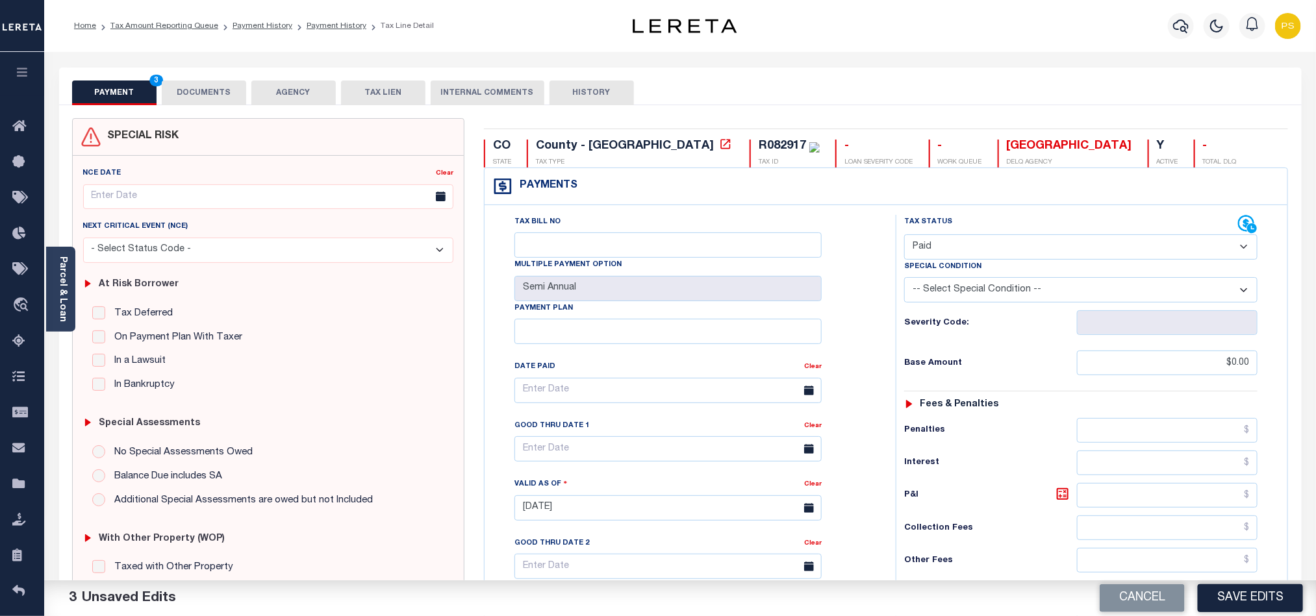
type input "$0.00"
click at [203, 95] on button "DOCUMENTS" at bounding box center [204, 93] width 84 height 25
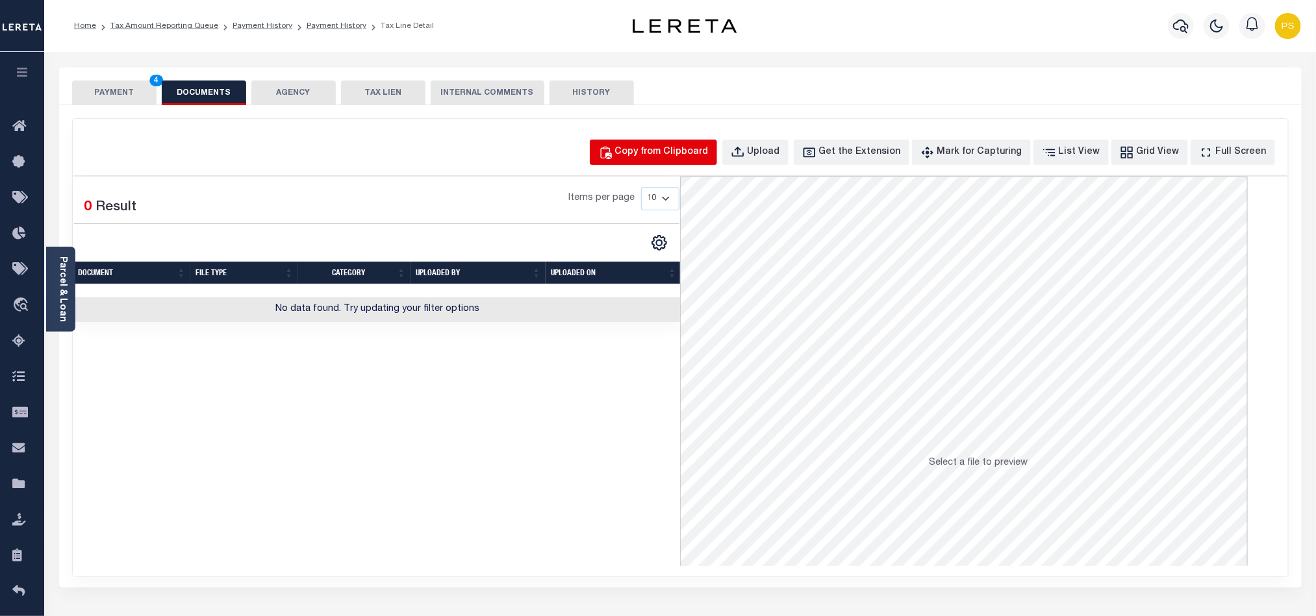
click at [688, 157] on div "Copy from Clipboard" at bounding box center [662, 152] width 94 height 14
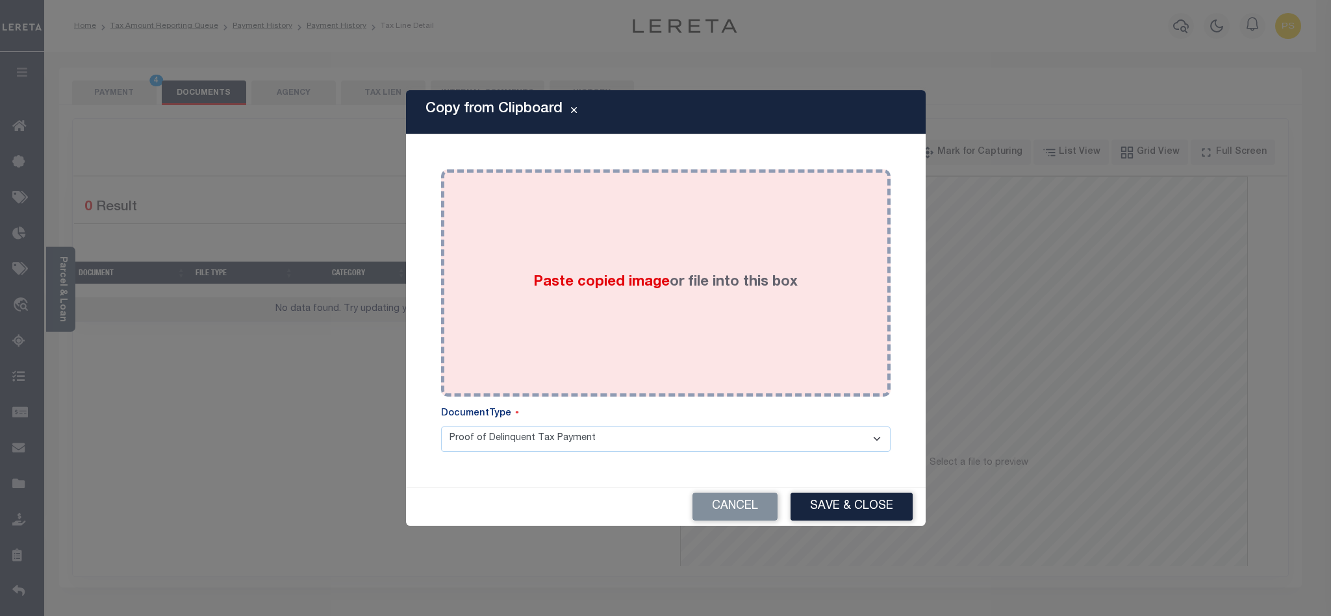
click at [559, 281] on span "Paste copied image" at bounding box center [601, 282] width 136 height 14
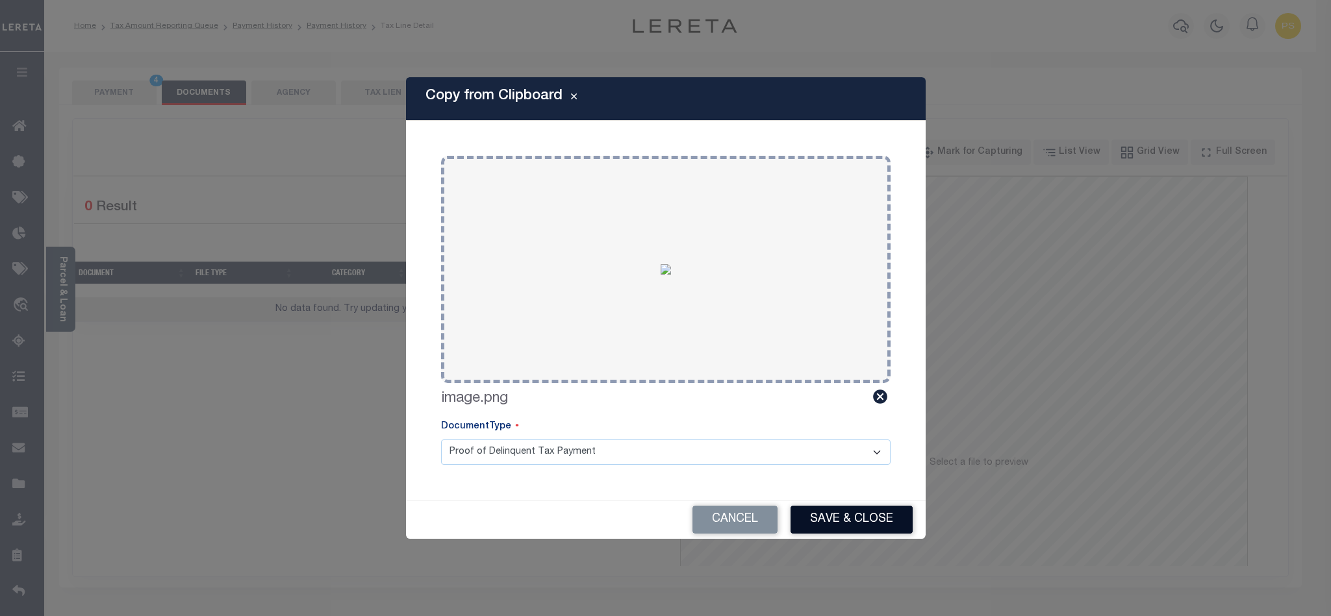
click at [888, 522] on button "Save & Close" at bounding box center [851, 520] width 122 height 28
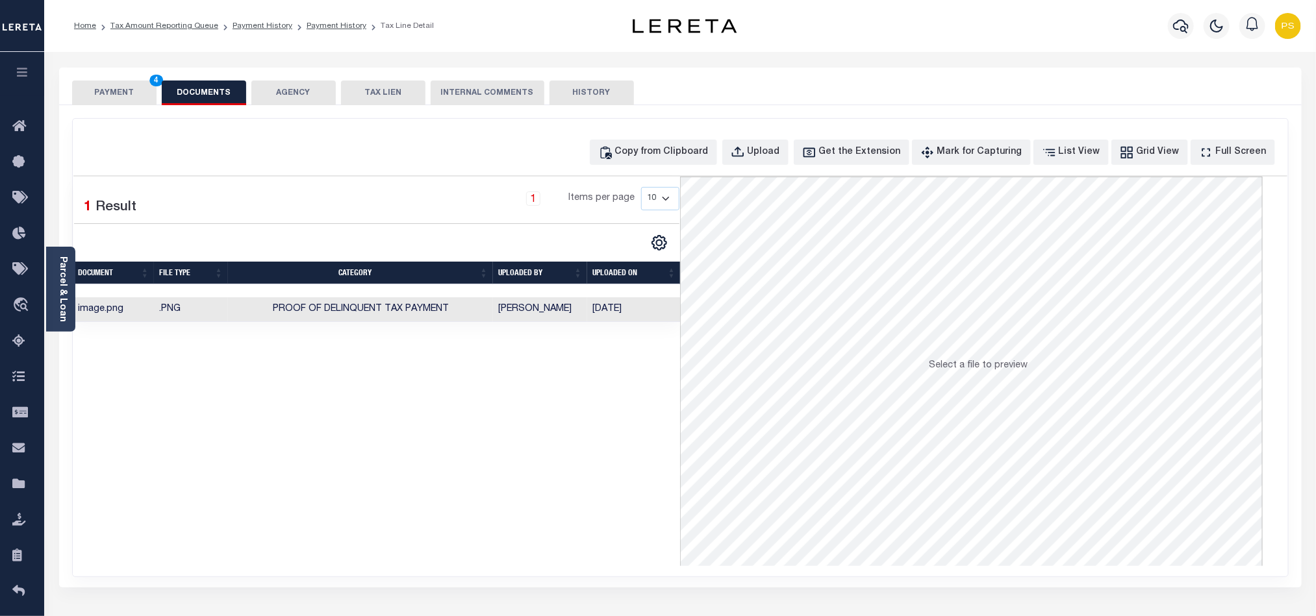
click at [127, 97] on button "PAYMENT 4" at bounding box center [114, 93] width 84 height 25
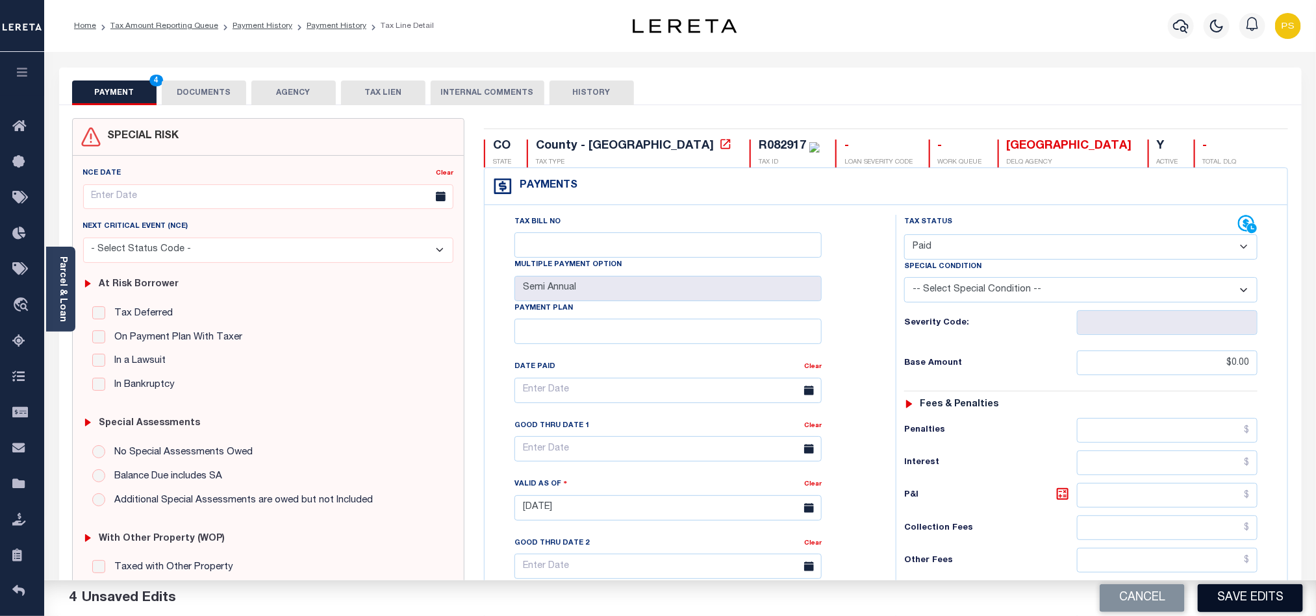
click at [1240, 601] on button "Save Edits" at bounding box center [1250, 599] width 105 height 28
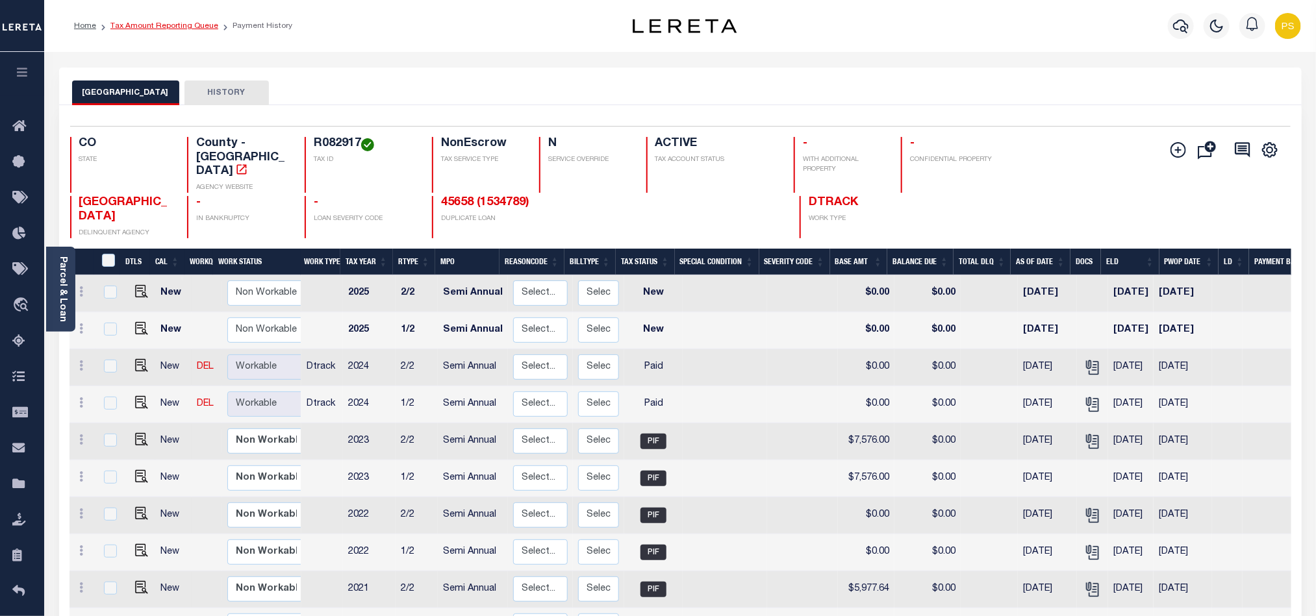
click at [197, 28] on link "Tax Amount Reporting Queue" at bounding box center [164, 26] width 108 height 8
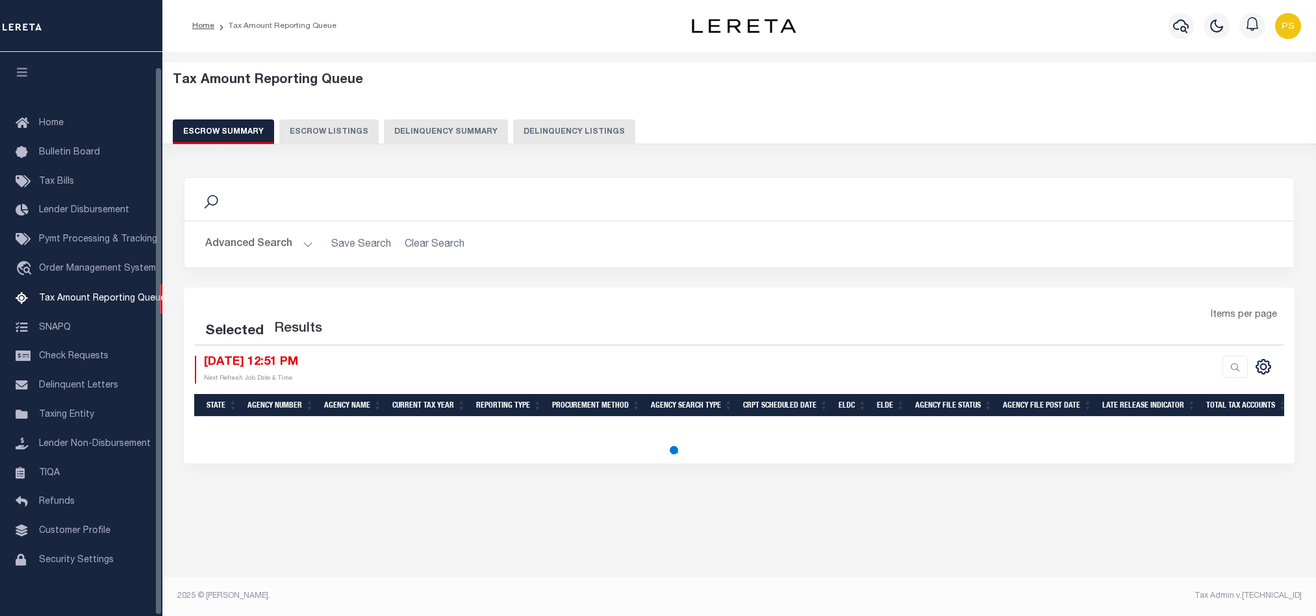
click at [595, 129] on button "Delinquency Listings" at bounding box center [574, 131] width 122 height 25
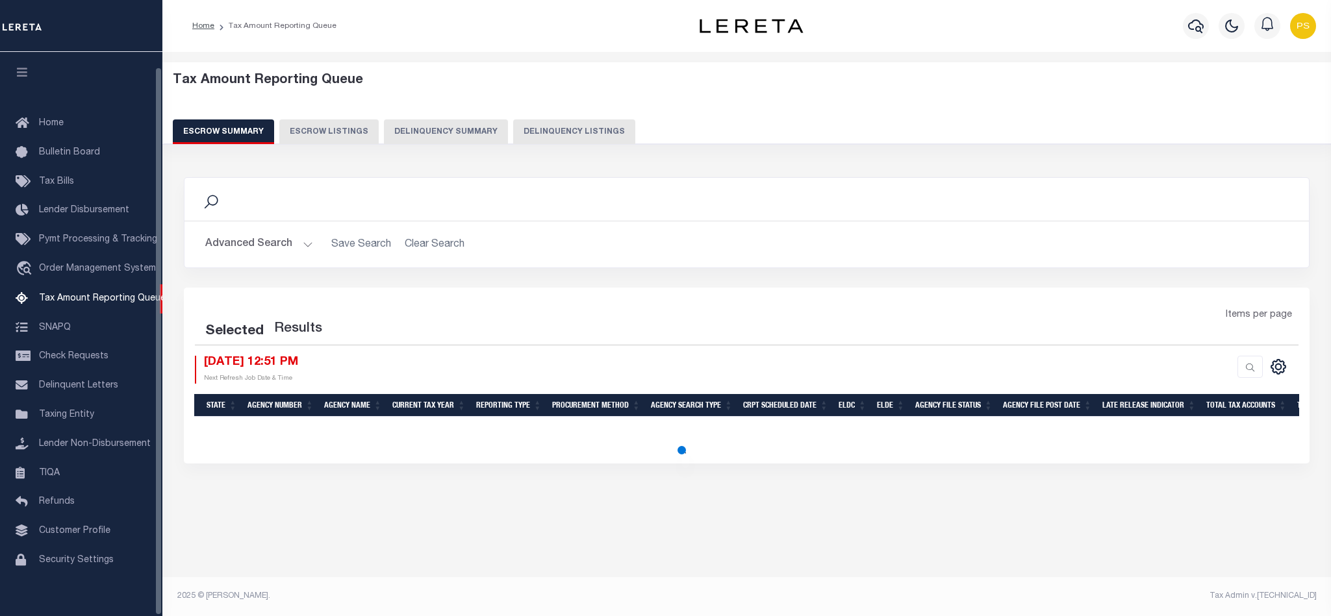
select select "100"
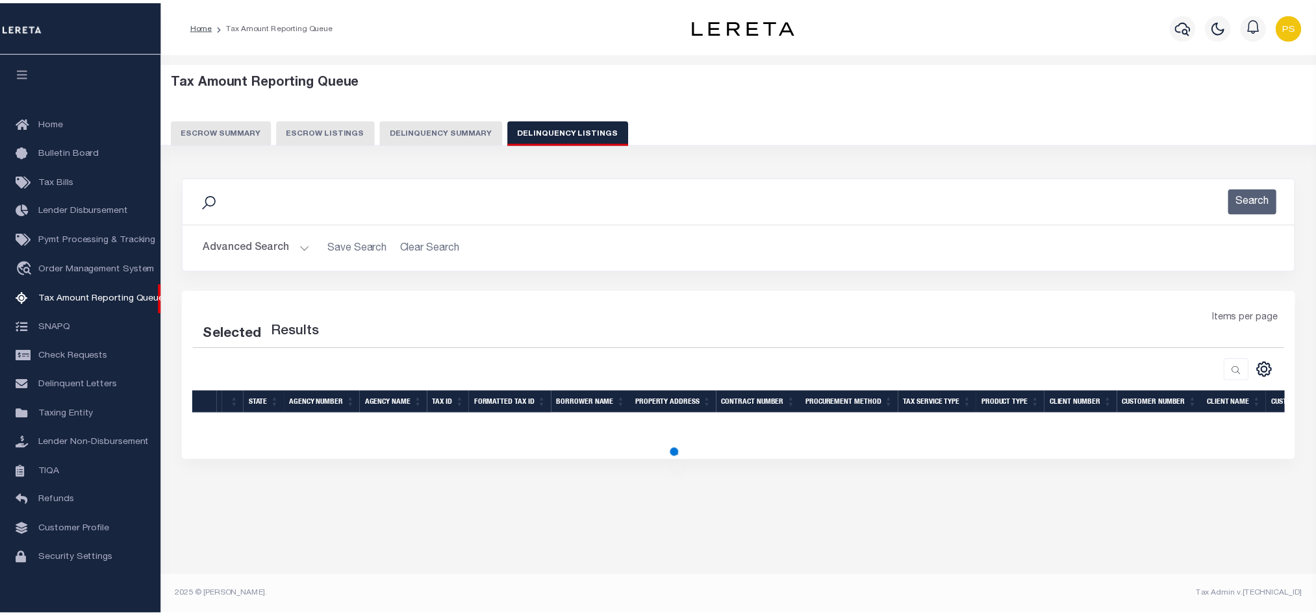
scroll to position [16, 0]
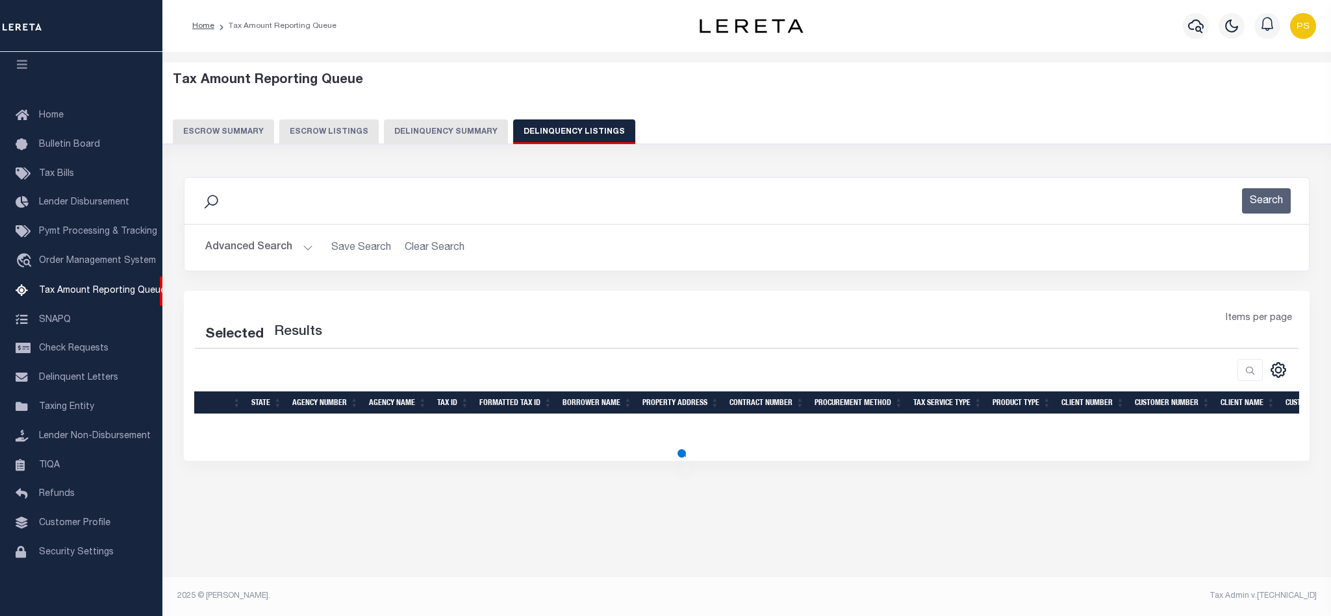
select select "100"
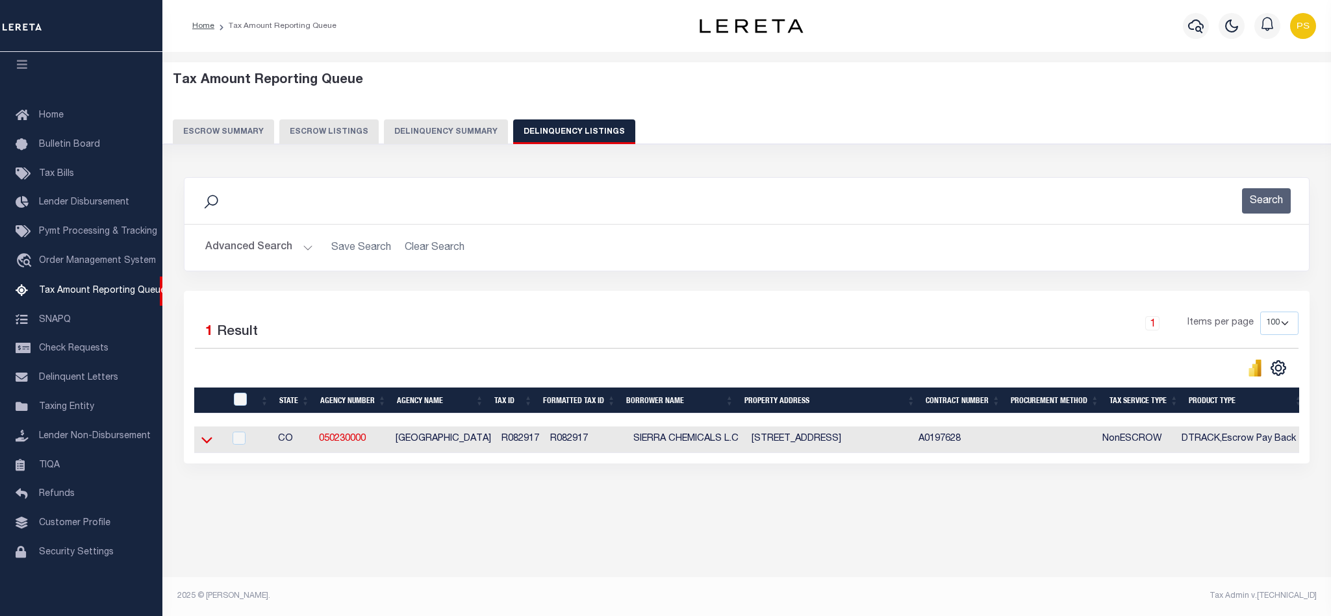
click at [201, 442] on icon at bounding box center [206, 440] width 11 height 14
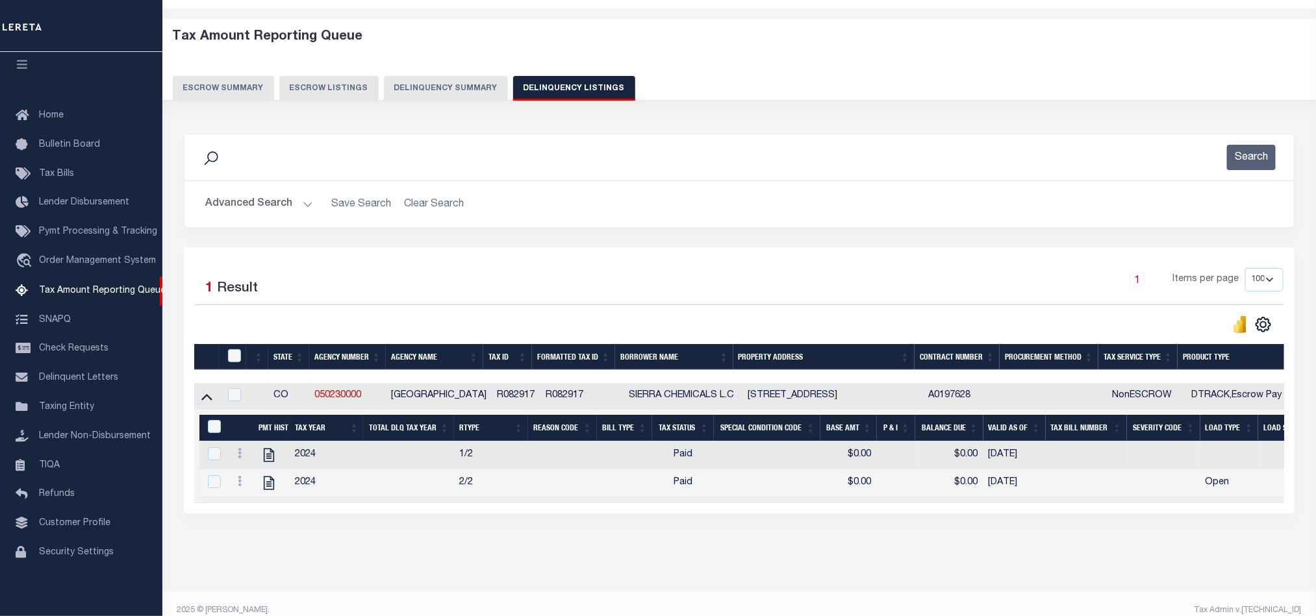
scroll to position [73, 0]
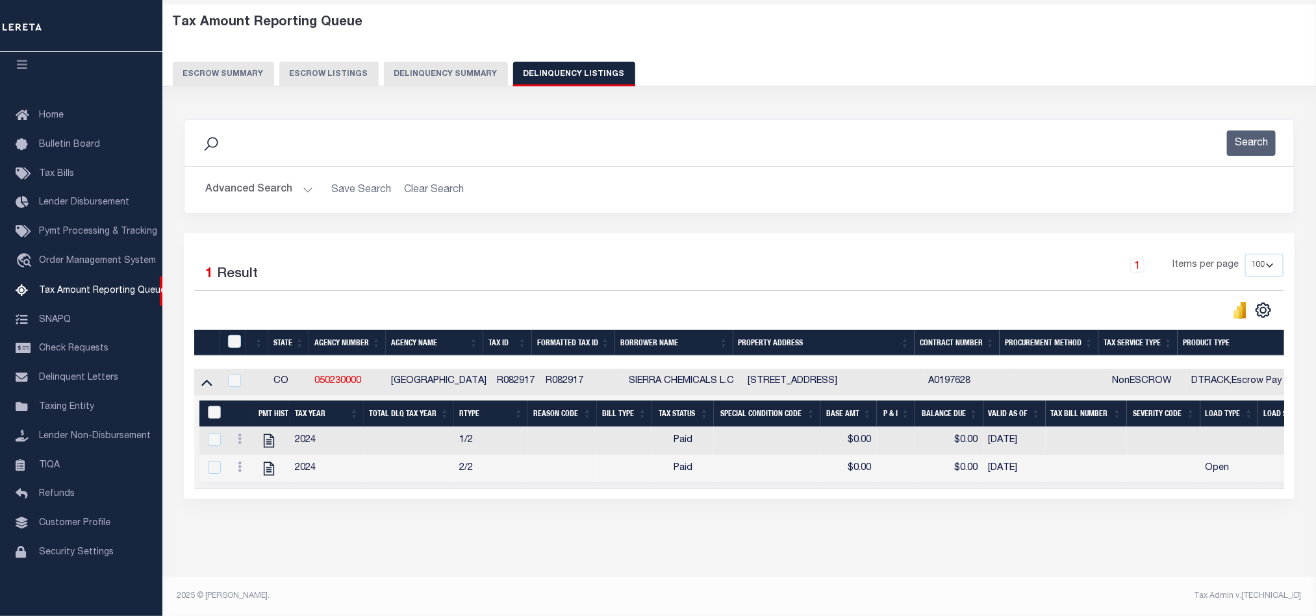
click at [214, 406] on input "&nbsp;" at bounding box center [214, 412] width 13 height 13
checkbox input "true"
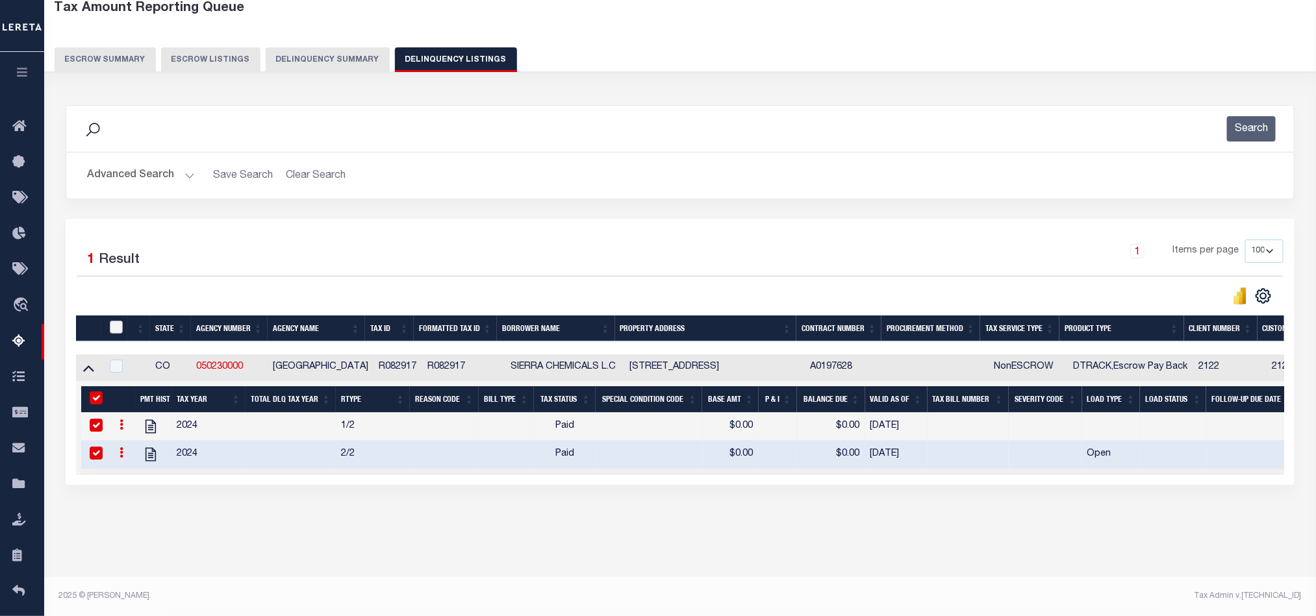
click at [119, 330] on input "checkbox" at bounding box center [116, 327] width 13 height 13
checkbox input "true"
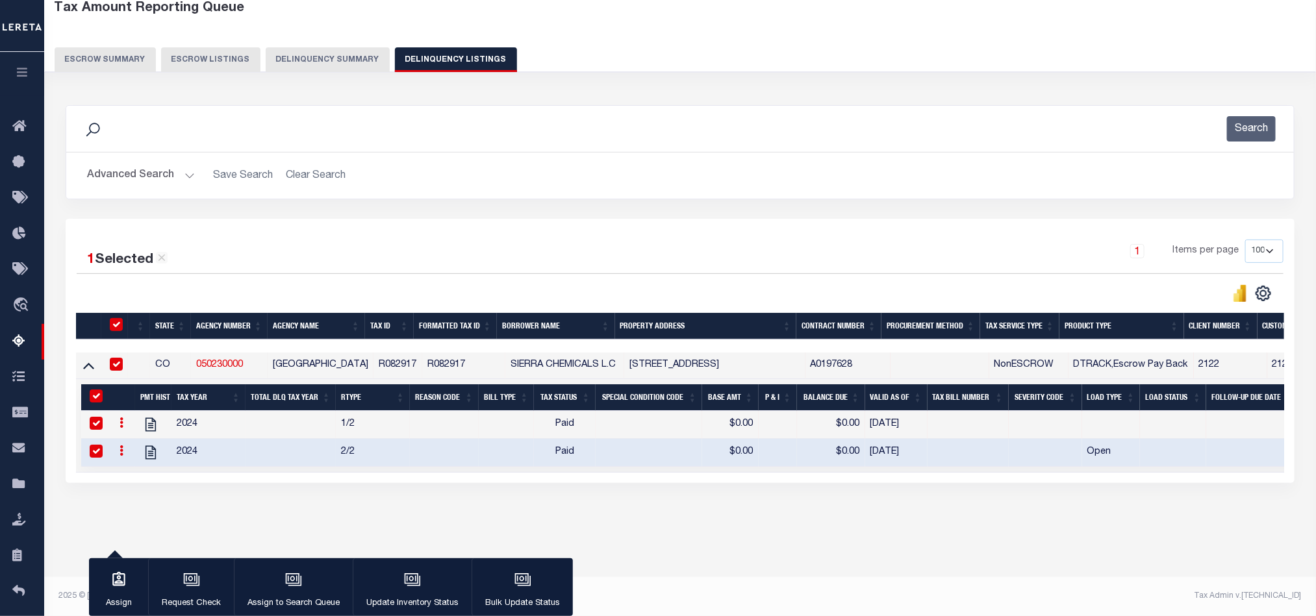
scroll to position [72, 0]
click at [410, 585] on icon "button" at bounding box center [412, 580] width 17 height 17
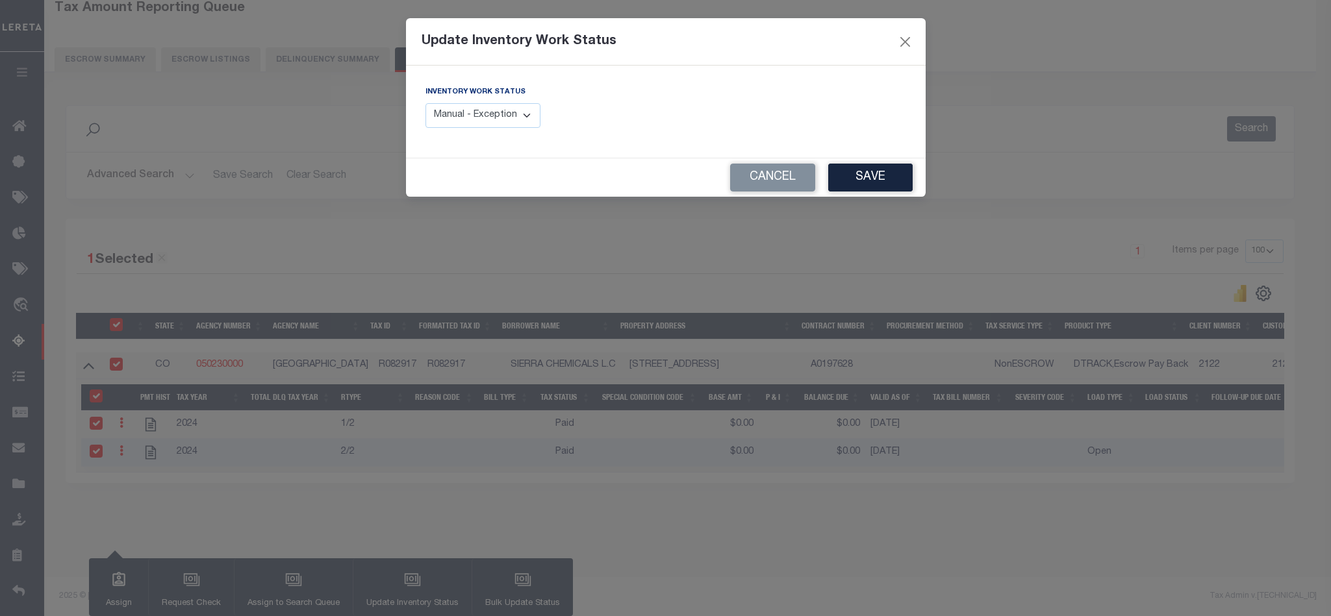
click at [494, 111] on select "Manual - Exception Pended - Awaiting Search Late Add Exception Completed" at bounding box center [483, 115] width 116 height 25
select select "4"
click at [425, 104] on select "Manual - Exception Pended - Awaiting Search Late Add Exception Completed" at bounding box center [483, 115] width 116 height 25
click at [858, 178] on button "Save" at bounding box center [870, 178] width 84 height 28
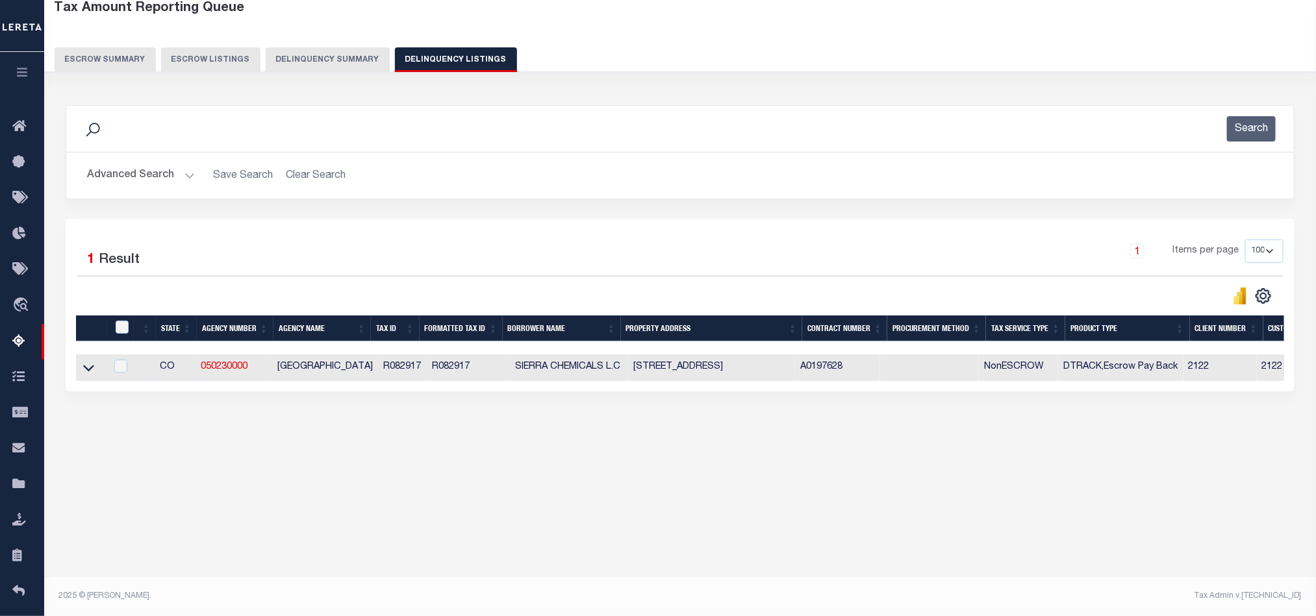
click at [118, 181] on button "Advanced Search" at bounding box center [141, 175] width 108 height 25
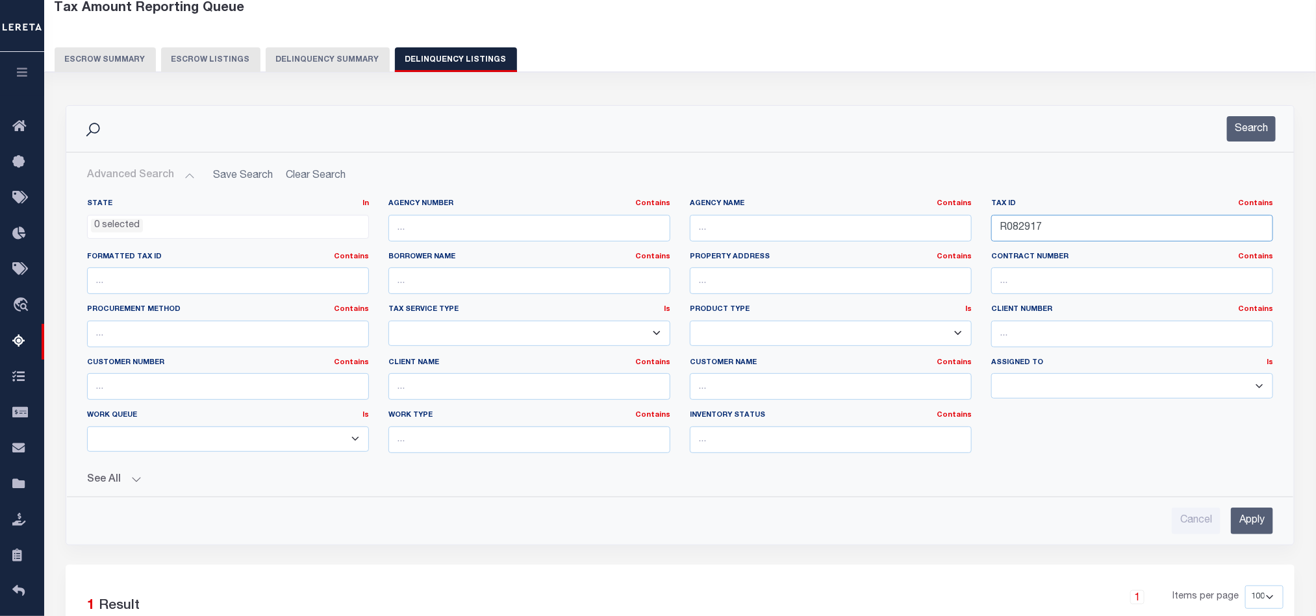
click at [1027, 232] on input "R082917" at bounding box center [1132, 228] width 282 height 27
paste input "0660"
type input "R006607"
click at [1246, 519] on input "Apply" at bounding box center [1252, 521] width 42 height 27
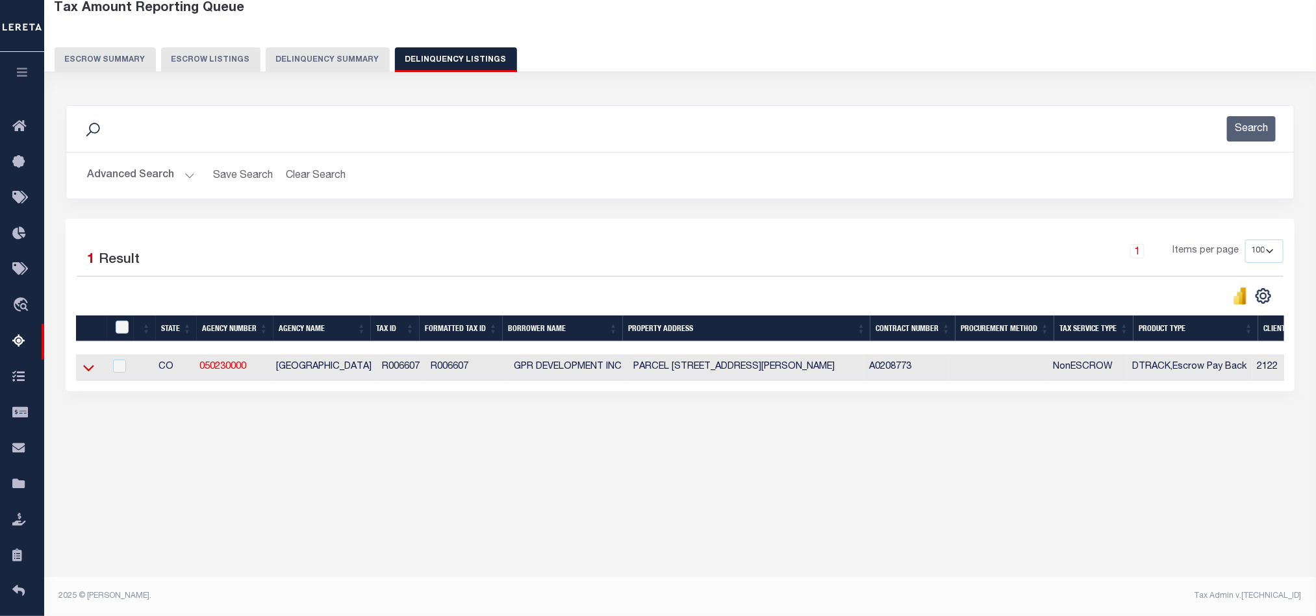
click at [88, 367] on icon at bounding box center [88, 368] width 11 height 14
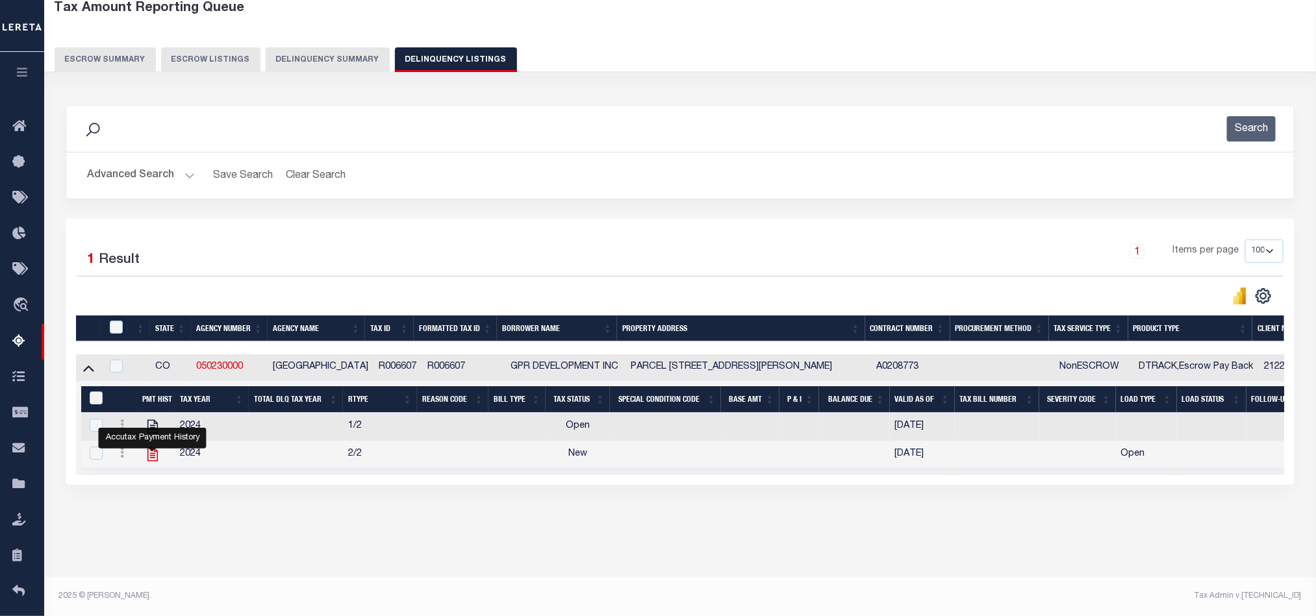
click at [149, 462] on icon "" at bounding box center [152, 454] width 17 height 17
checkbox input "false"
checkbox input "true"
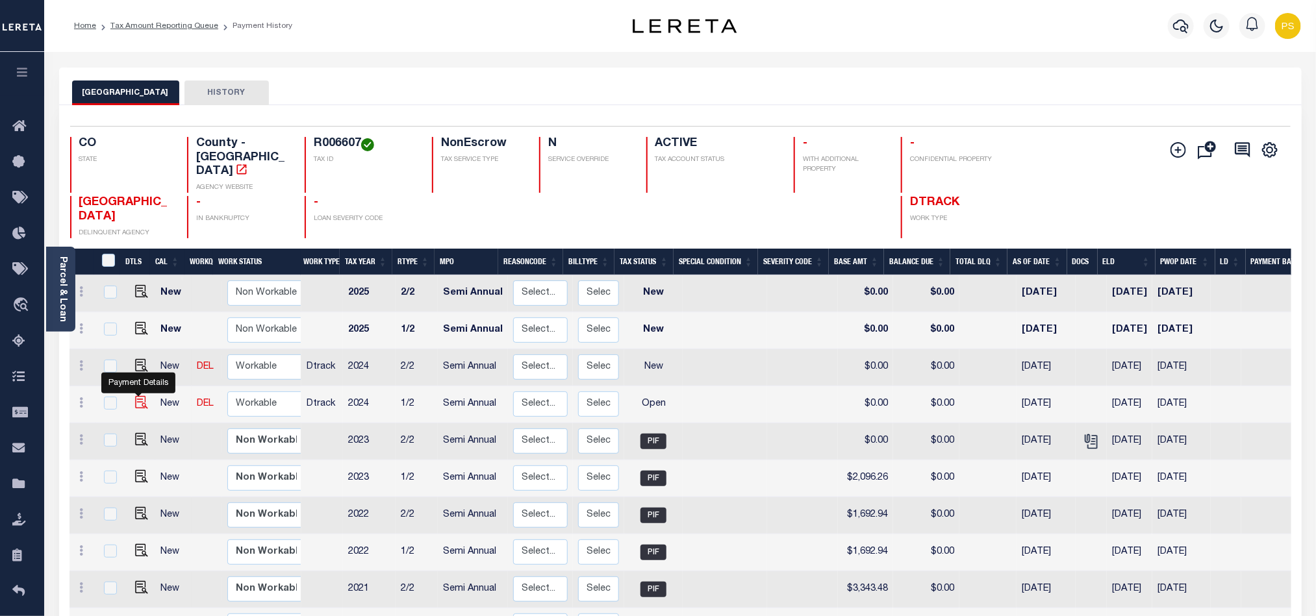
click at [138, 396] on img "" at bounding box center [141, 402] width 13 height 13
checkbox input "true"
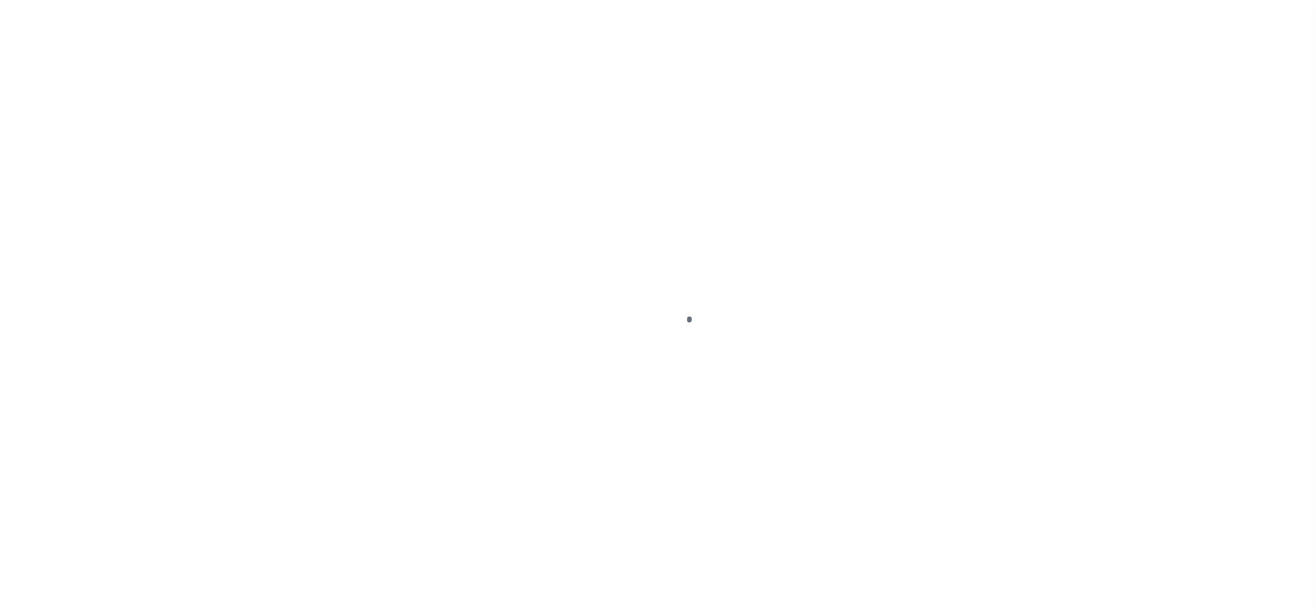
select select "OP2"
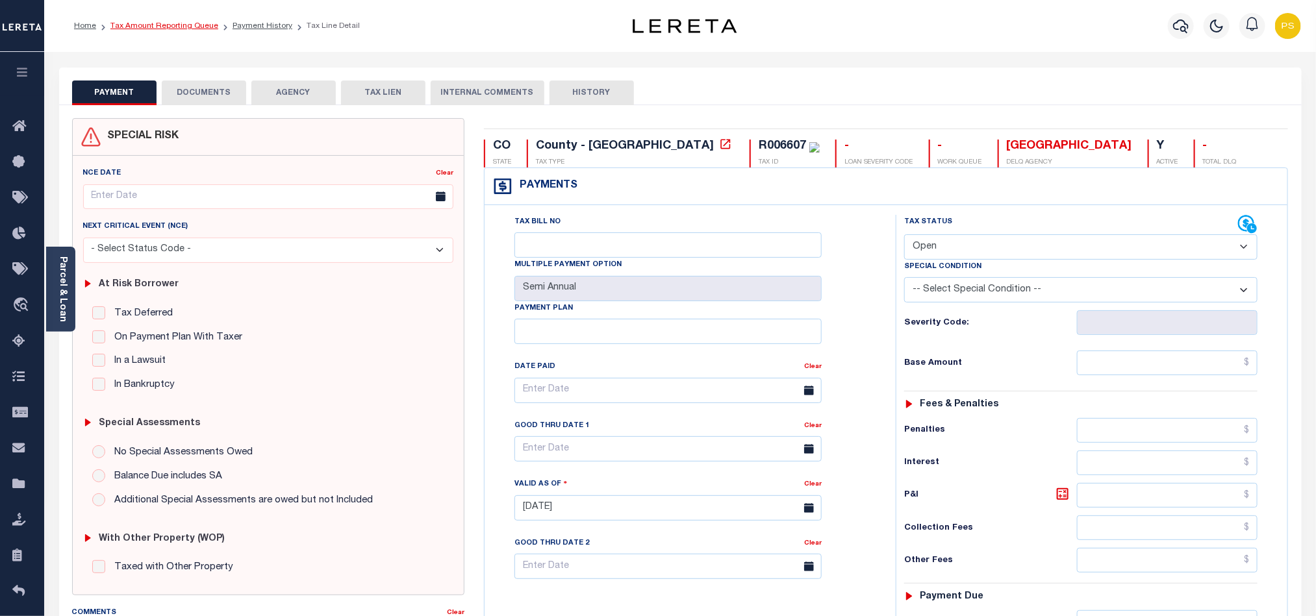
click at [180, 25] on link "Tax Amount Reporting Queue" at bounding box center [164, 26] width 108 height 8
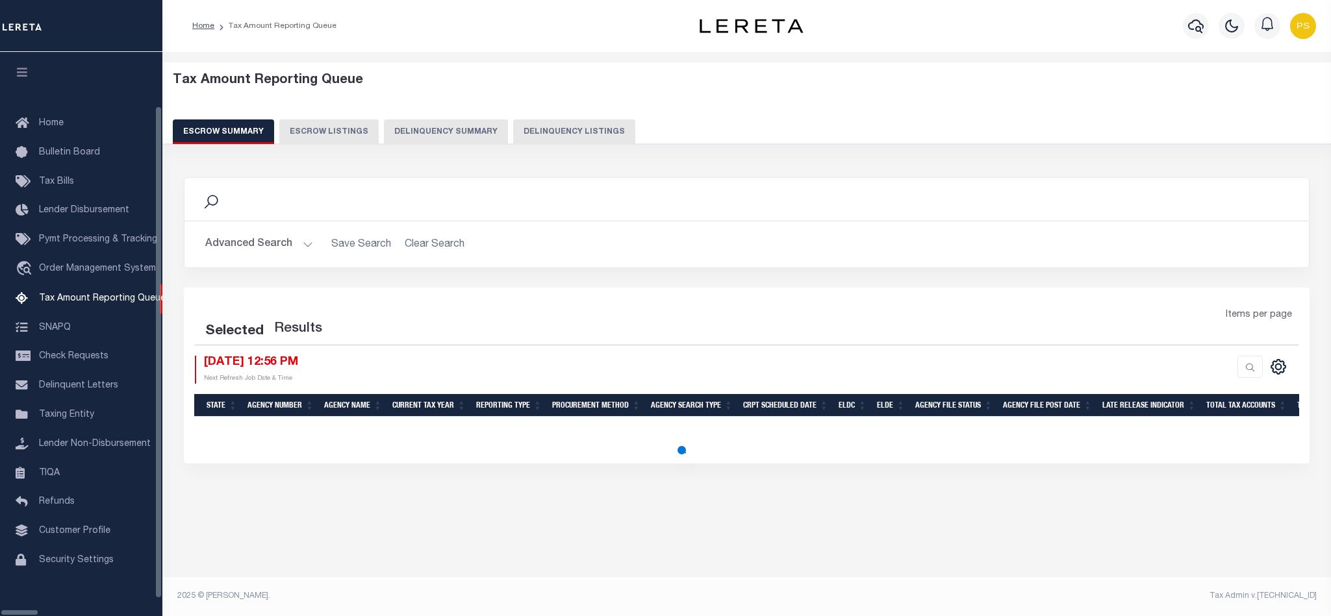
click at [522, 140] on button "Delinquency Listings" at bounding box center [574, 131] width 122 height 25
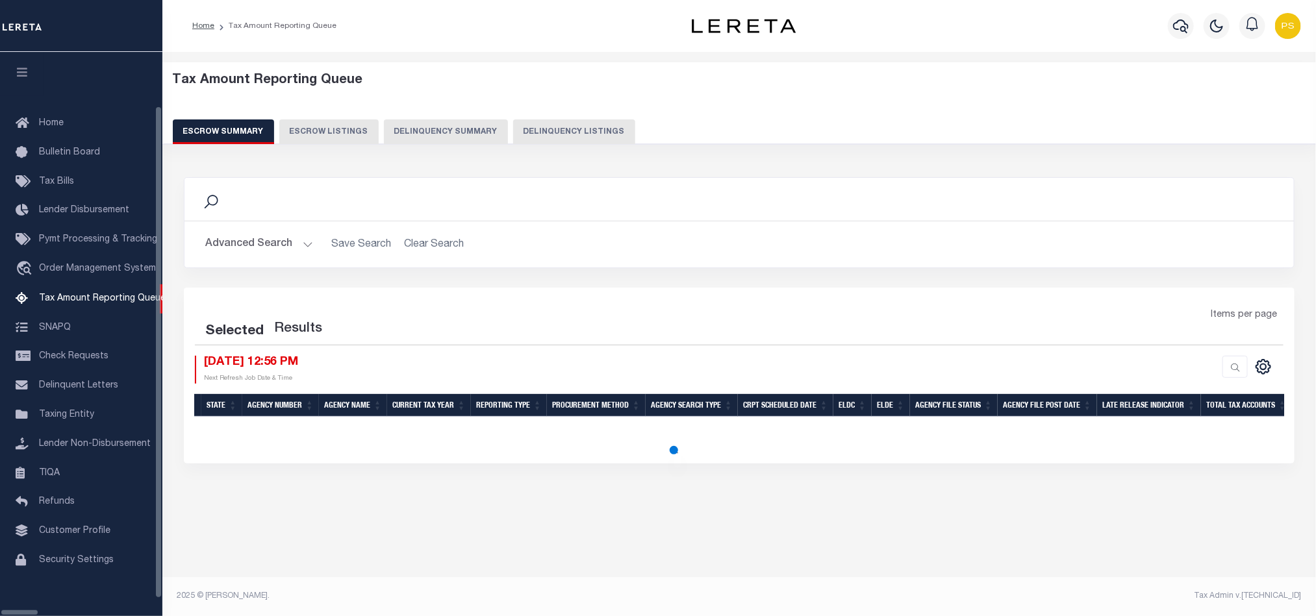
scroll to position [16, 0]
select select
select select "100"
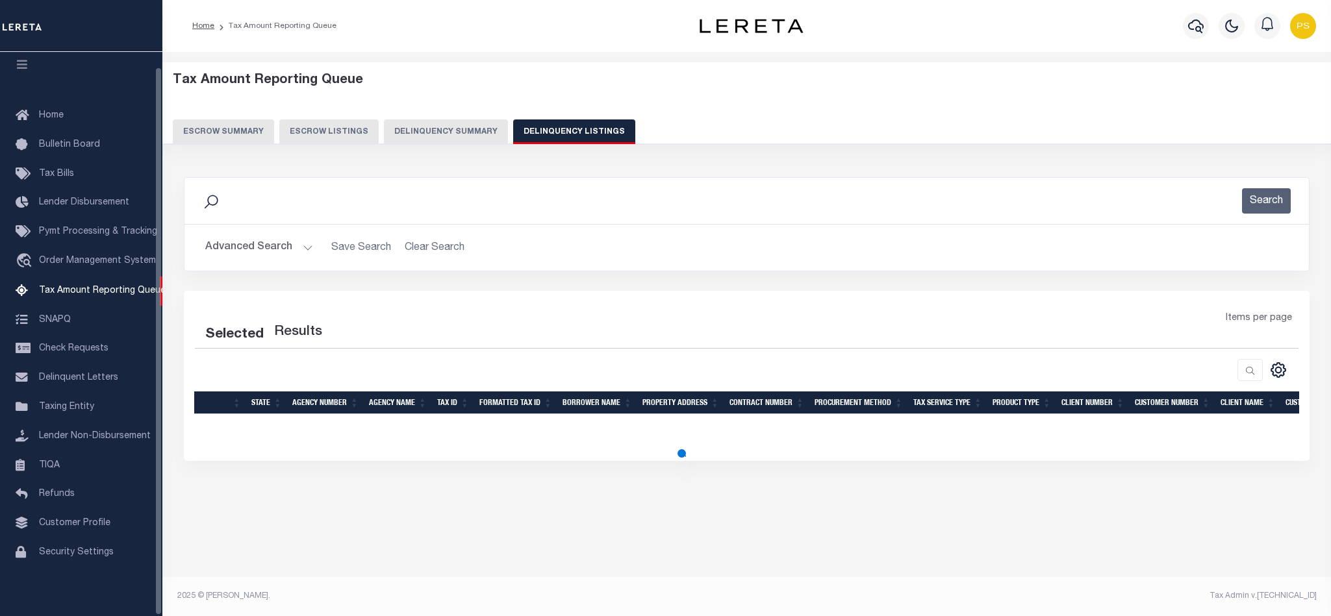
select select "100"
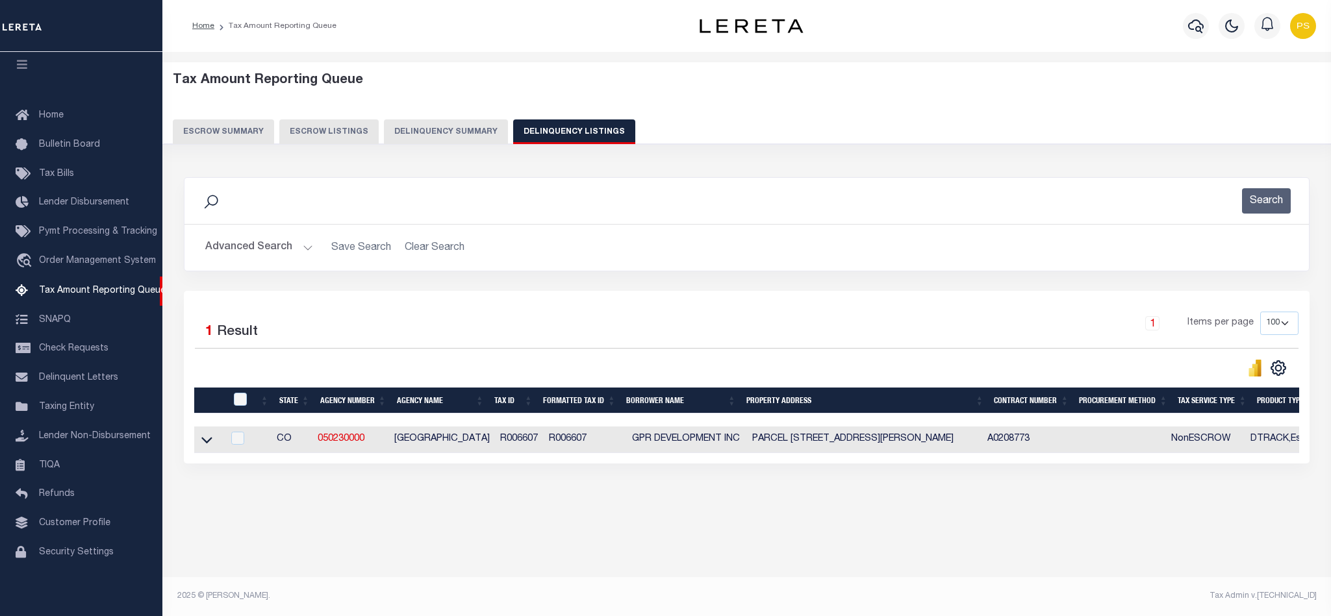
click at [246, 252] on button "Advanced Search" at bounding box center [259, 247] width 108 height 25
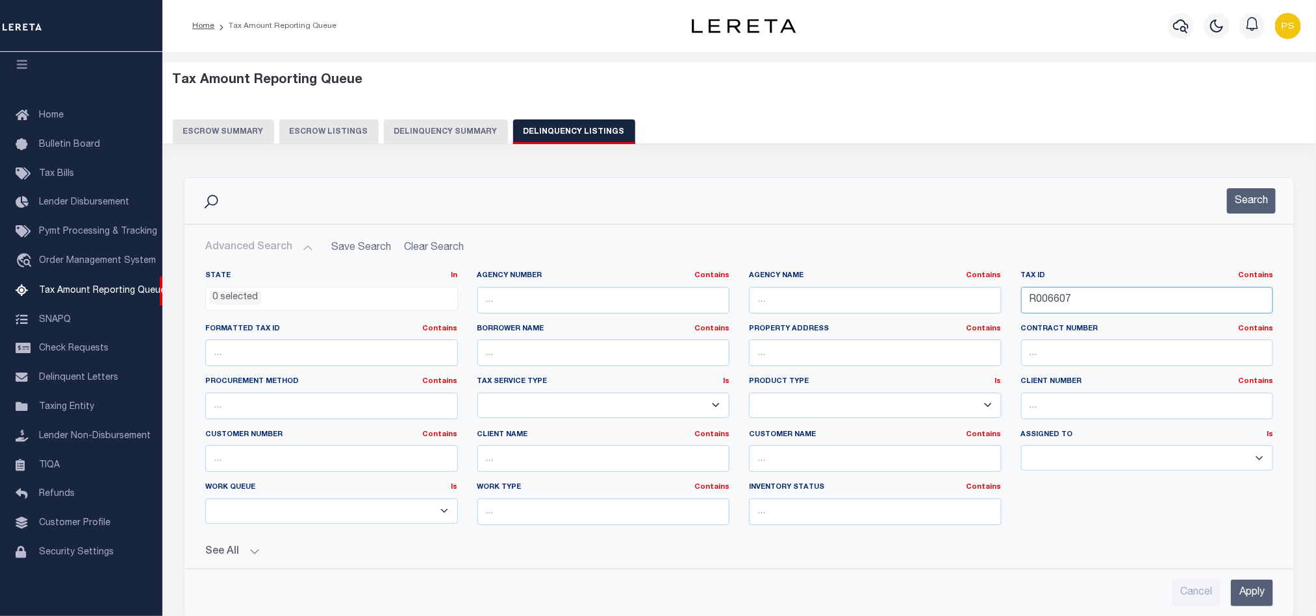
click at [1048, 304] on input "R006607" at bounding box center [1147, 300] width 253 height 27
paste input "42540"
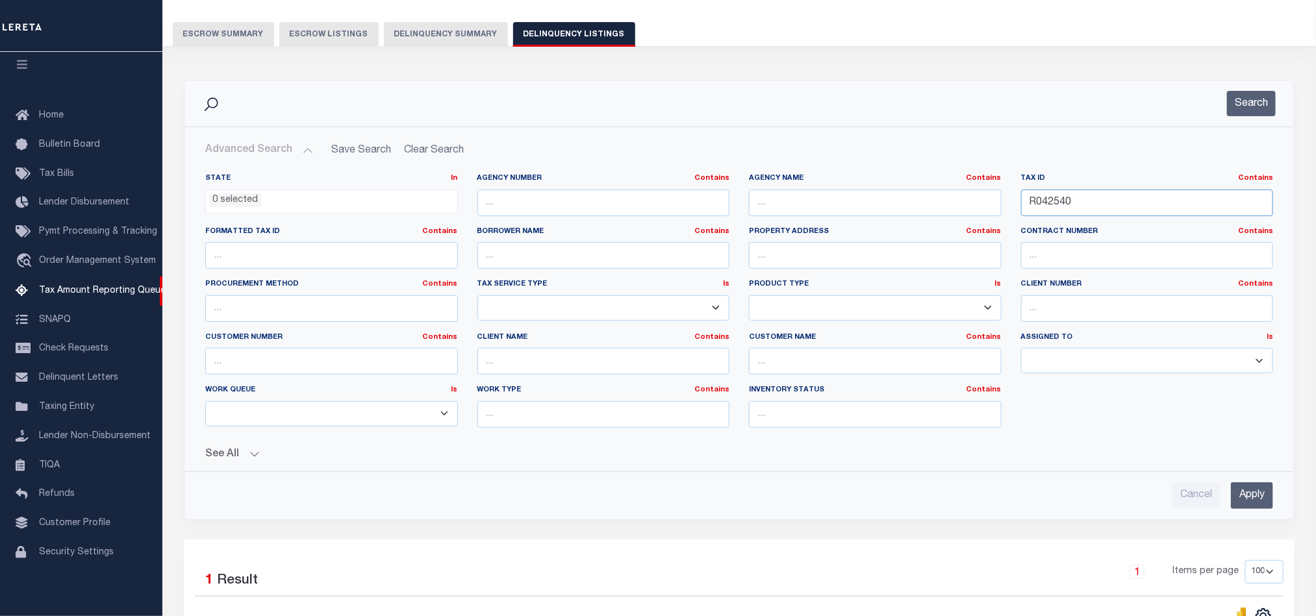
type input "R042540"
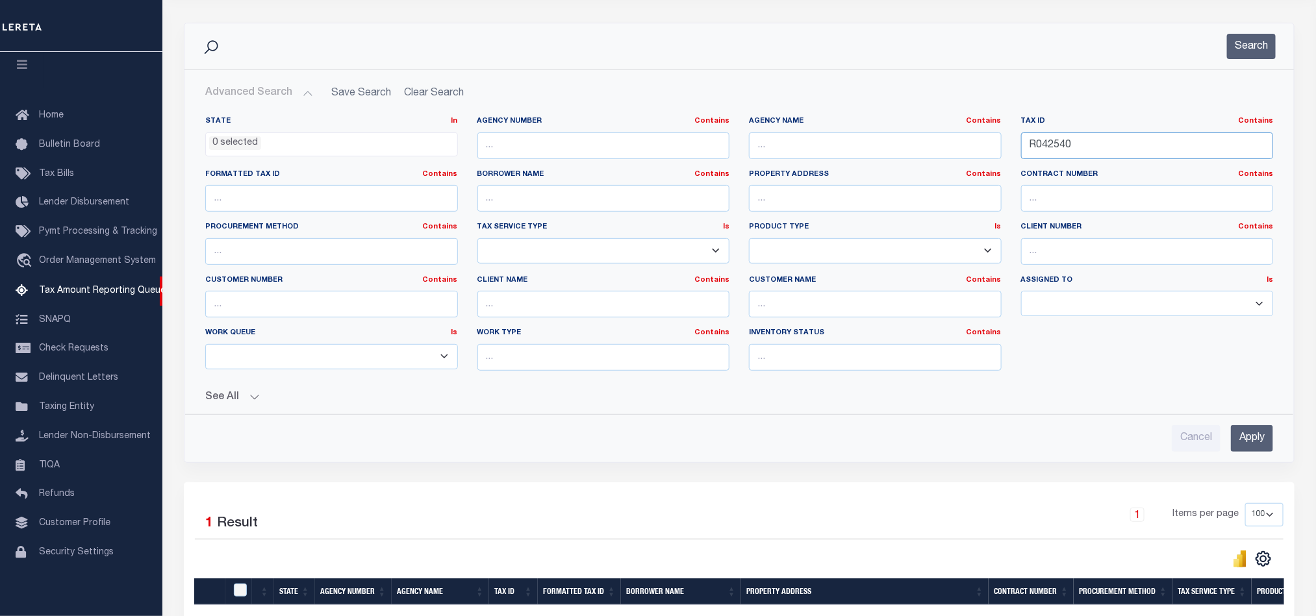
scroll to position [132, 0]
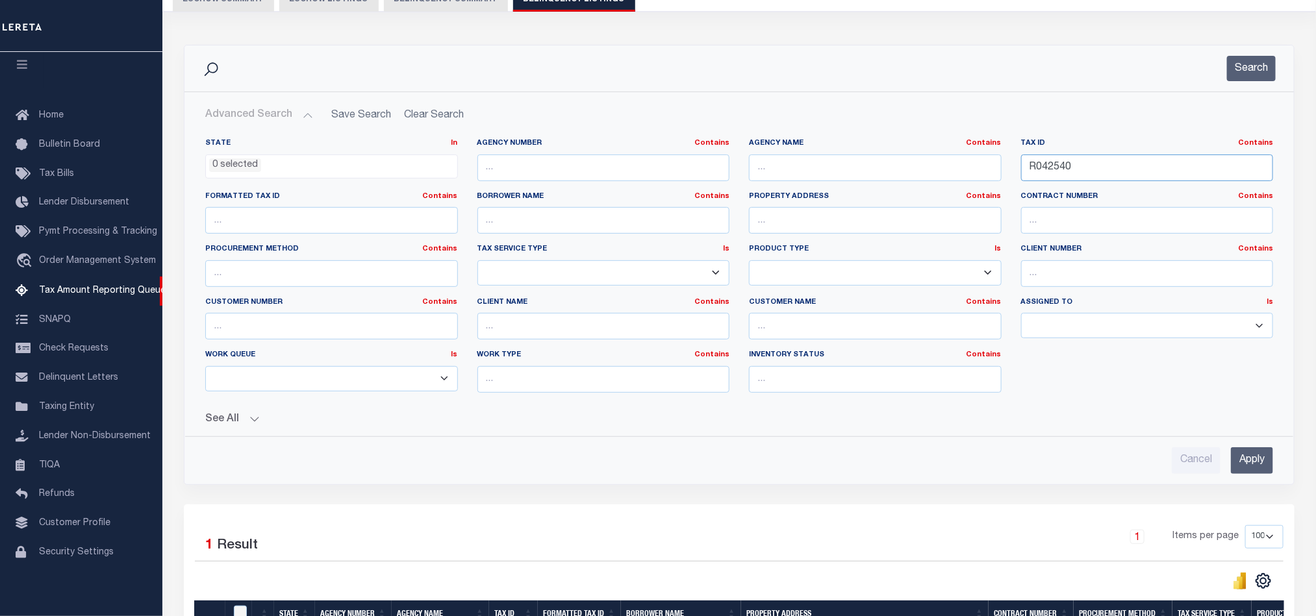
click at [1064, 170] on input "R042540" at bounding box center [1147, 168] width 253 height 27
click at [1259, 459] on input "Apply" at bounding box center [1252, 460] width 42 height 27
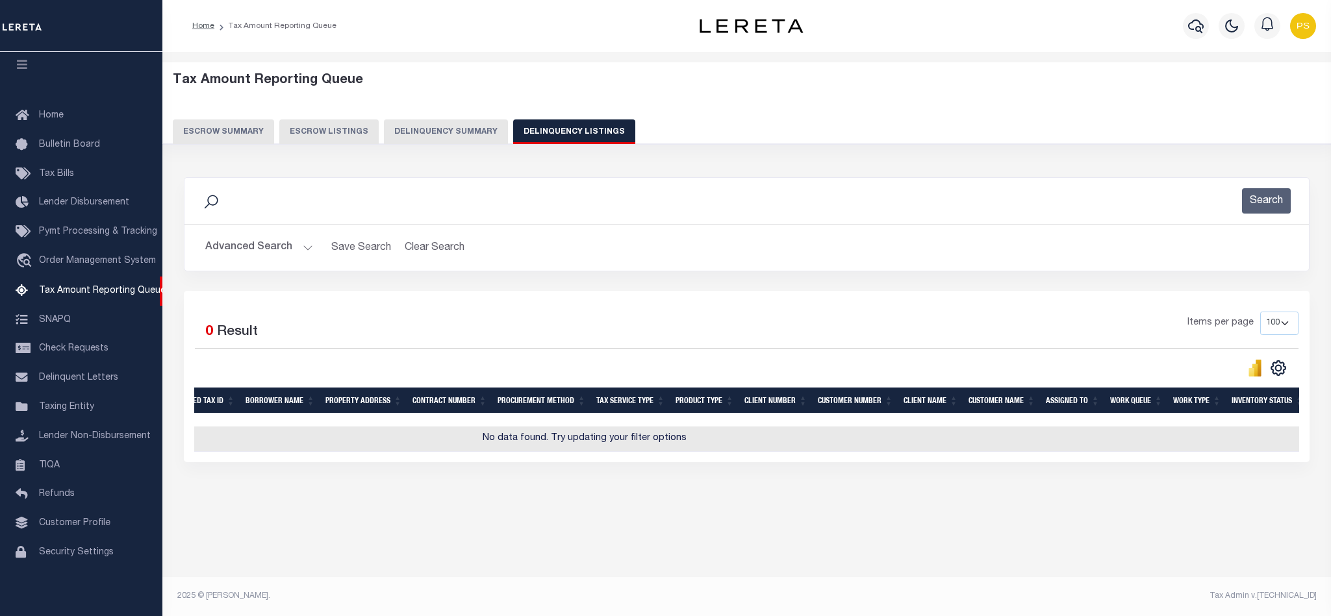
scroll to position [0, 0]
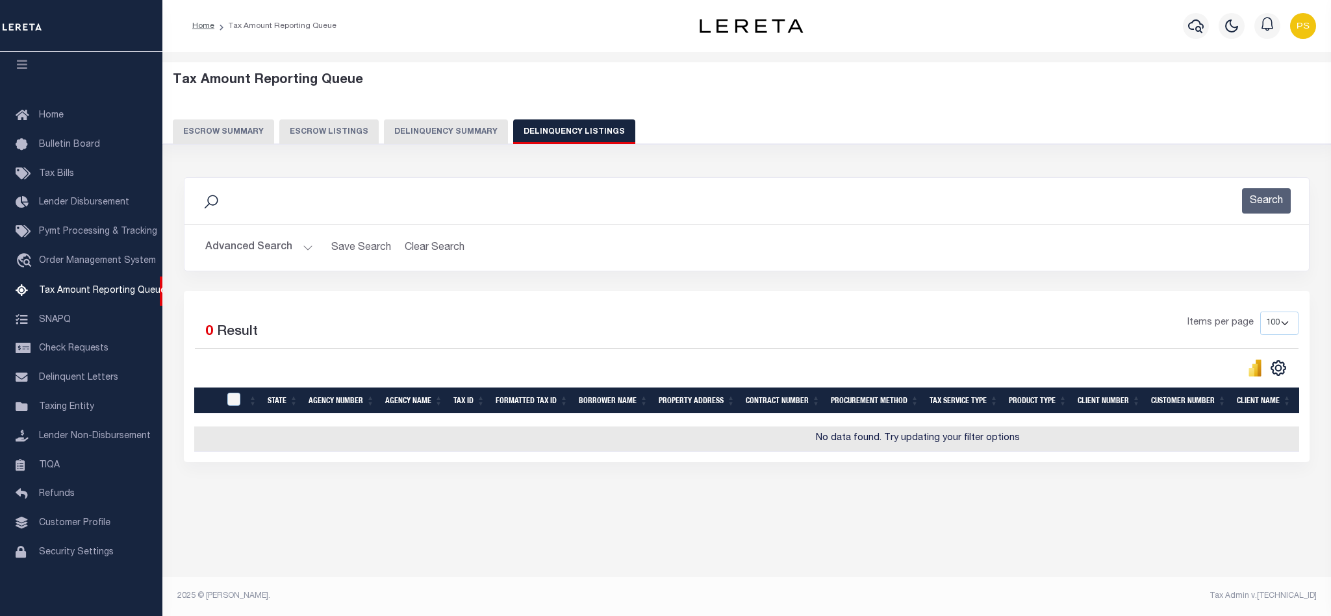
click at [227, 250] on button "Advanced Search" at bounding box center [259, 247] width 108 height 25
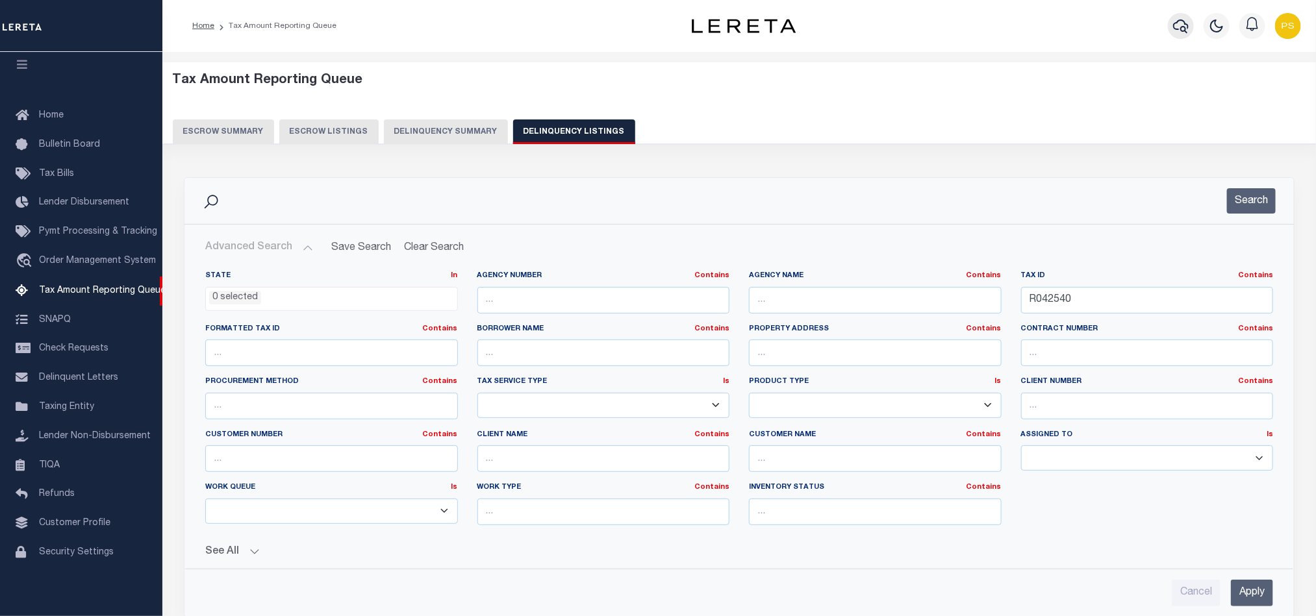
click at [1179, 32] on icon "button" at bounding box center [1181, 26] width 16 height 16
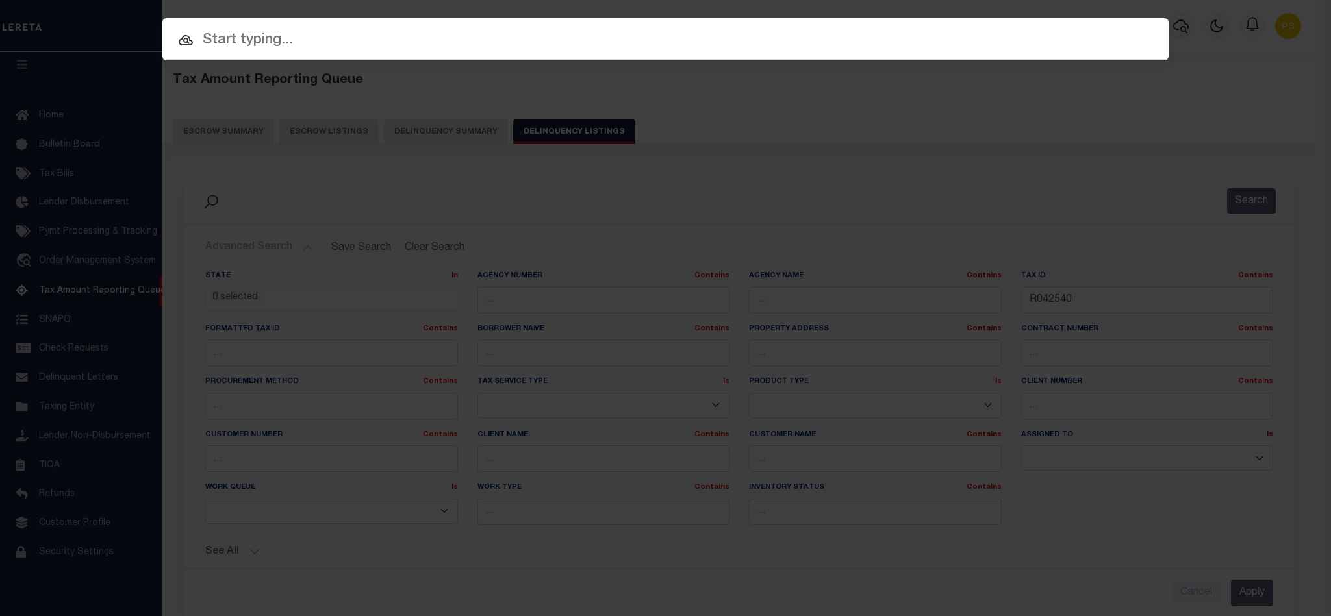
paste input "0042545"
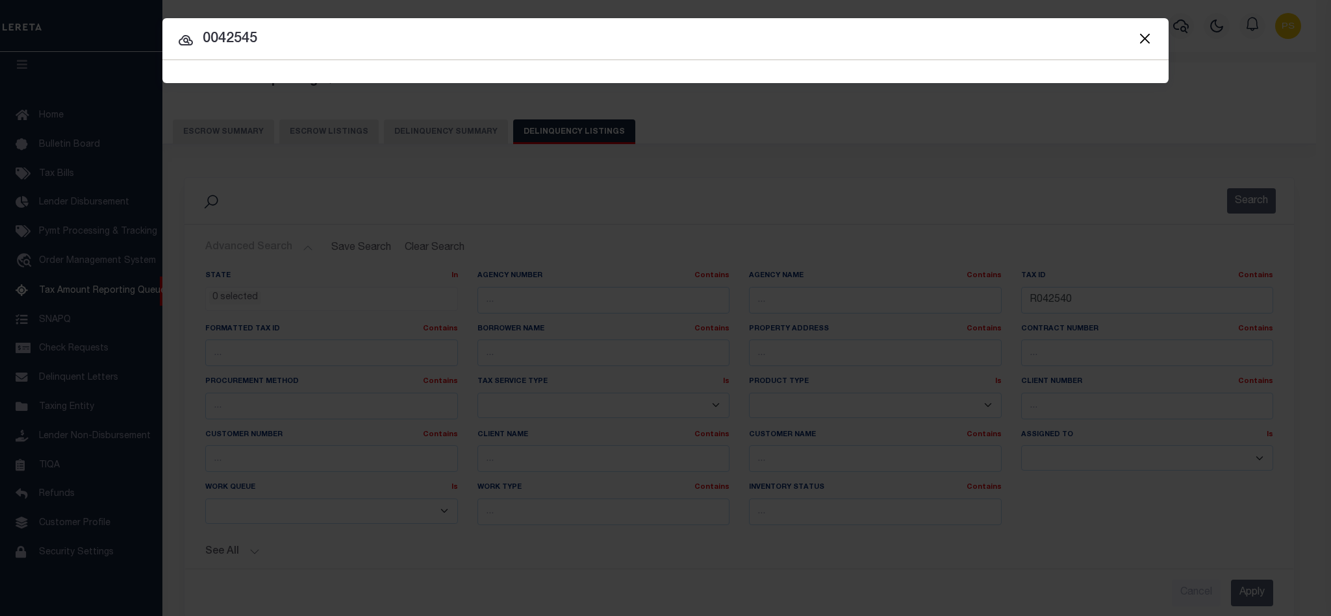
type input "0042545"
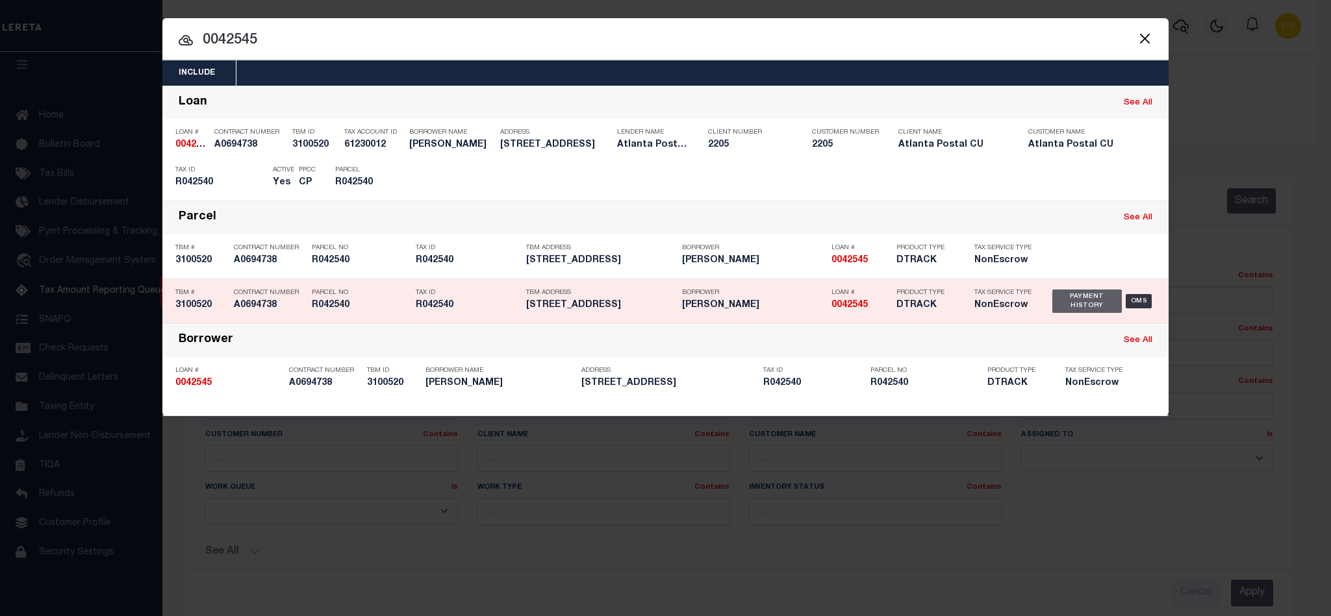
click at [1075, 300] on div "Payment History" at bounding box center [1086, 301] width 69 height 23
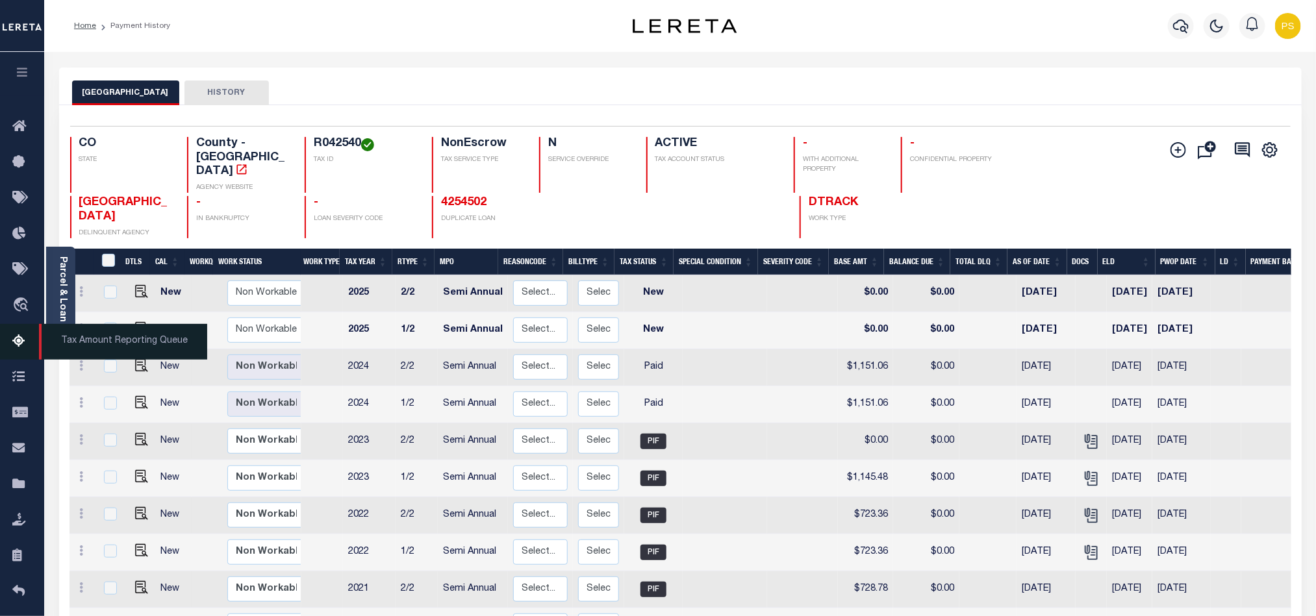
click at [21, 343] on icon at bounding box center [22, 342] width 21 height 16
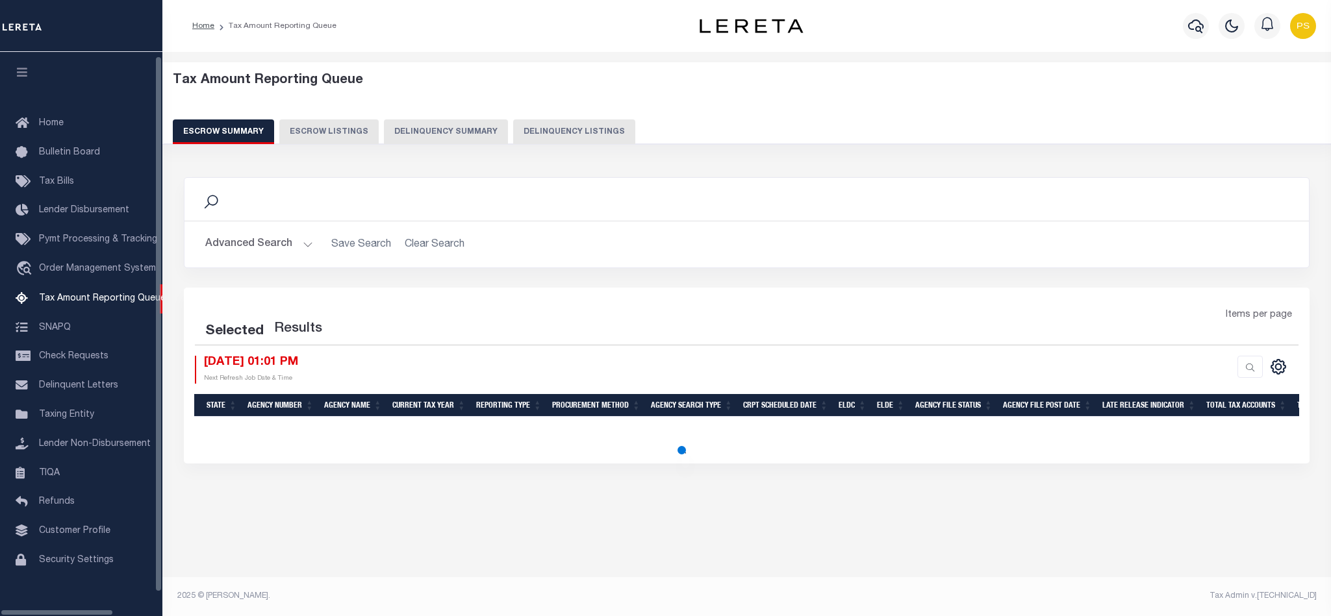
select select "100"
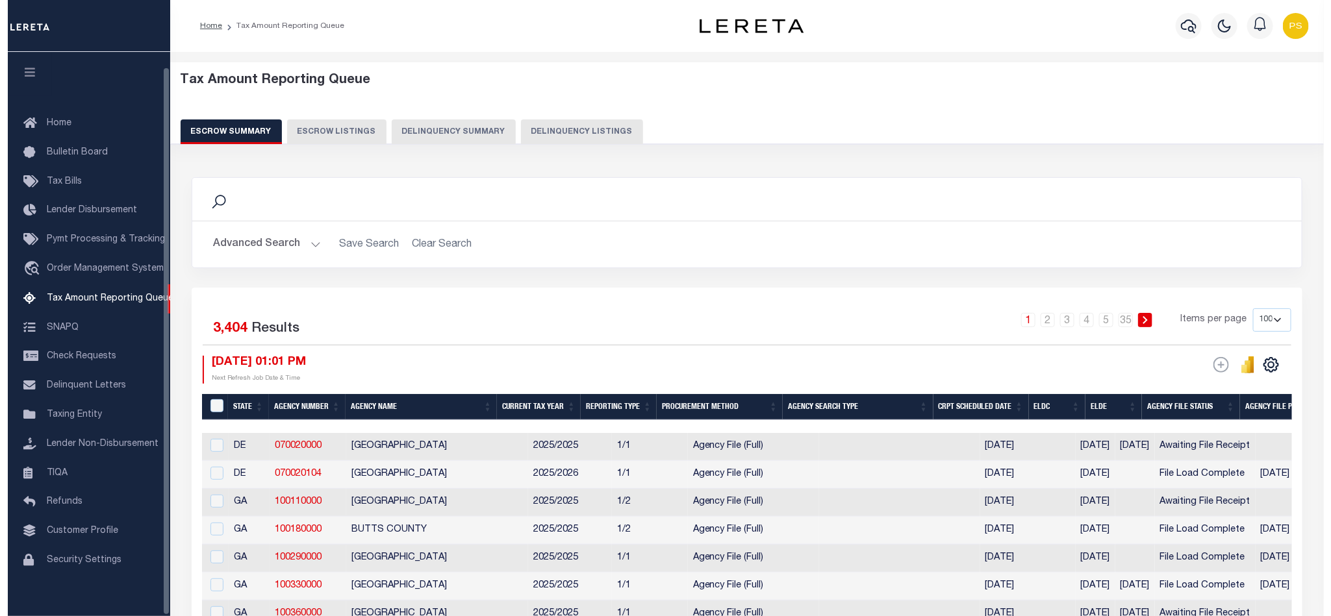
scroll to position [16, 0]
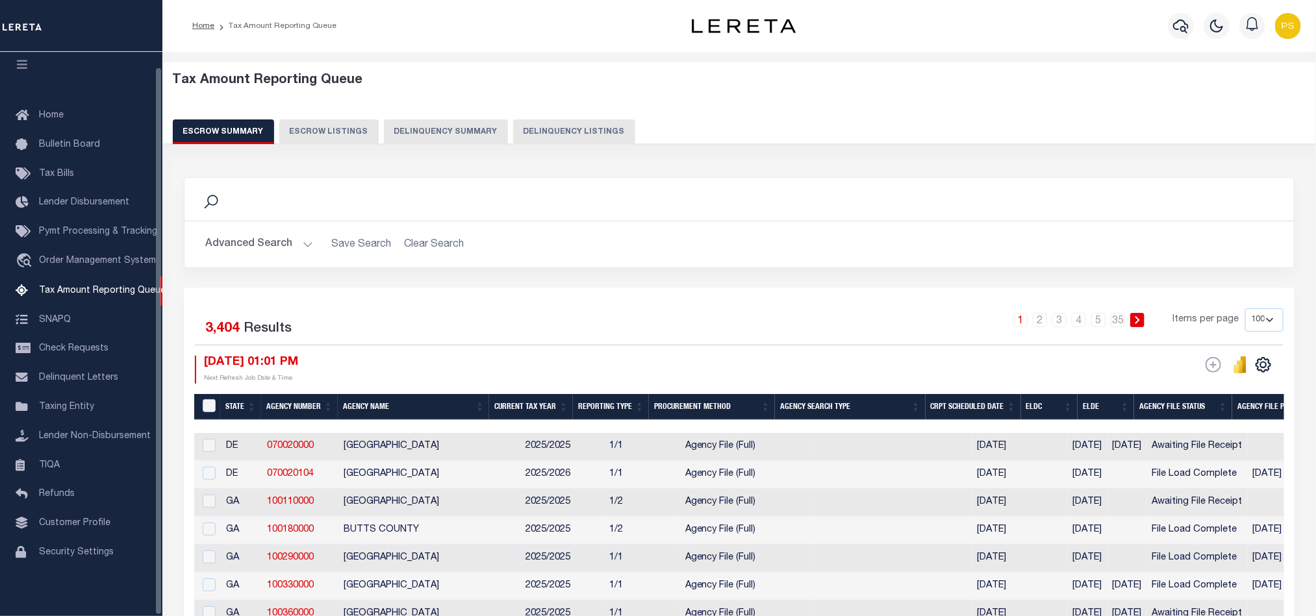
click at [544, 135] on button "Delinquency Listings" at bounding box center [574, 131] width 122 height 25
select select "100"
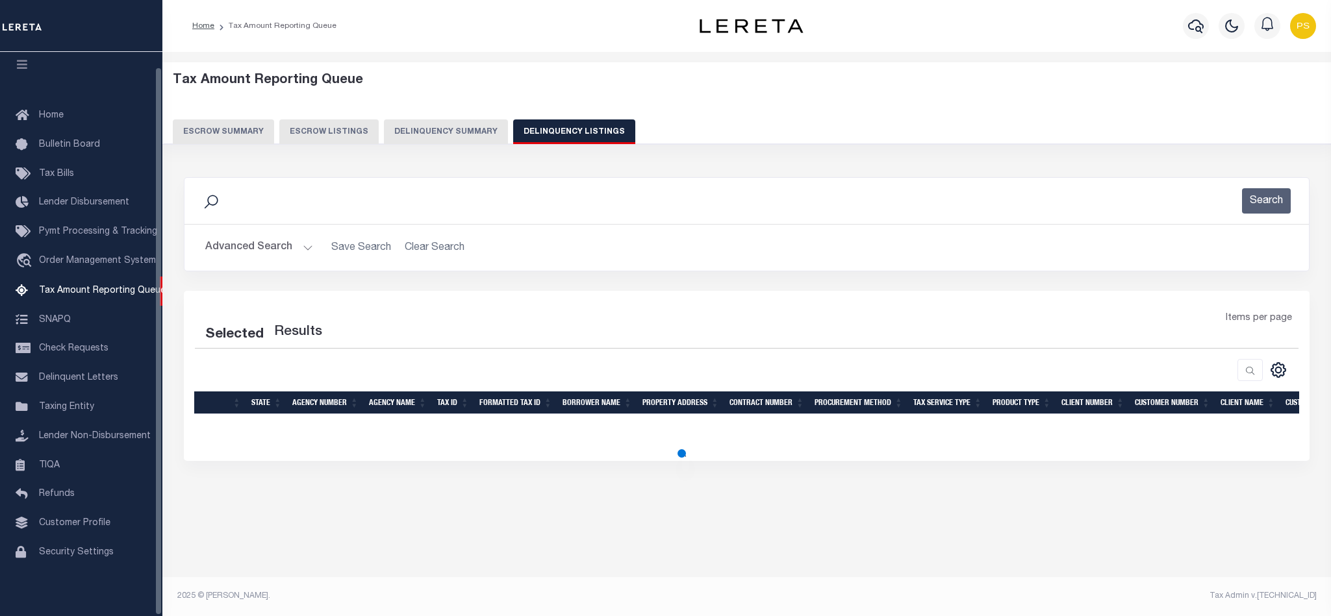
select select "100"
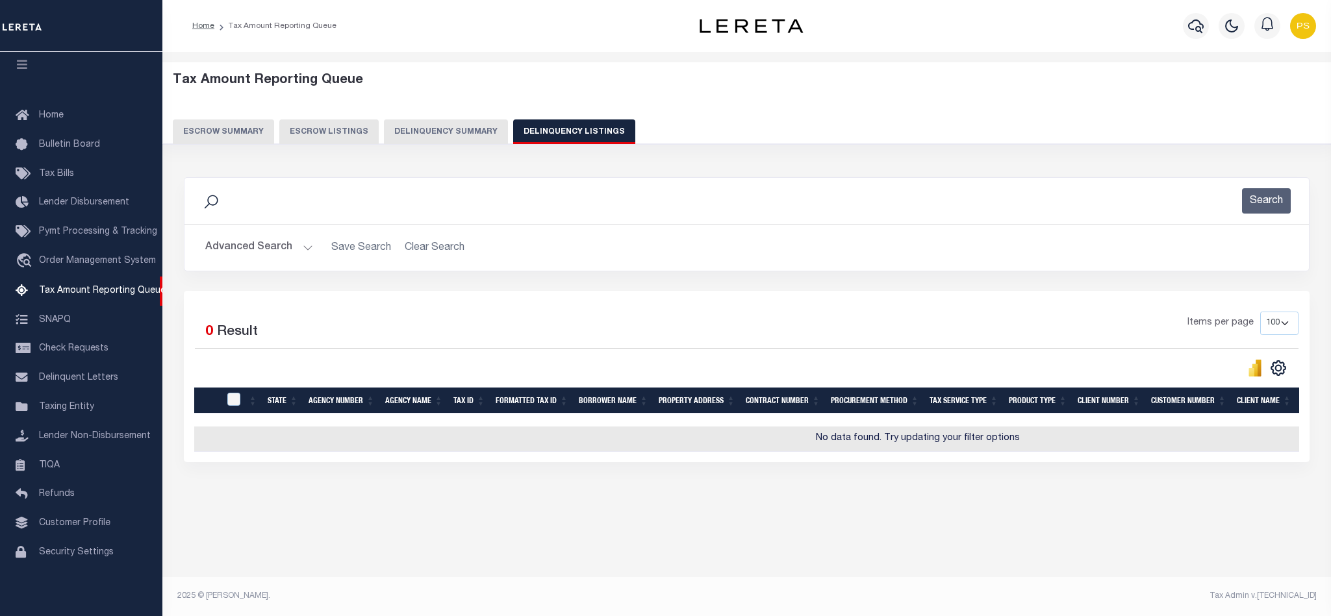
click at [240, 251] on button "Advanced Search" at bounding box center [259, 247] width 108 height 25
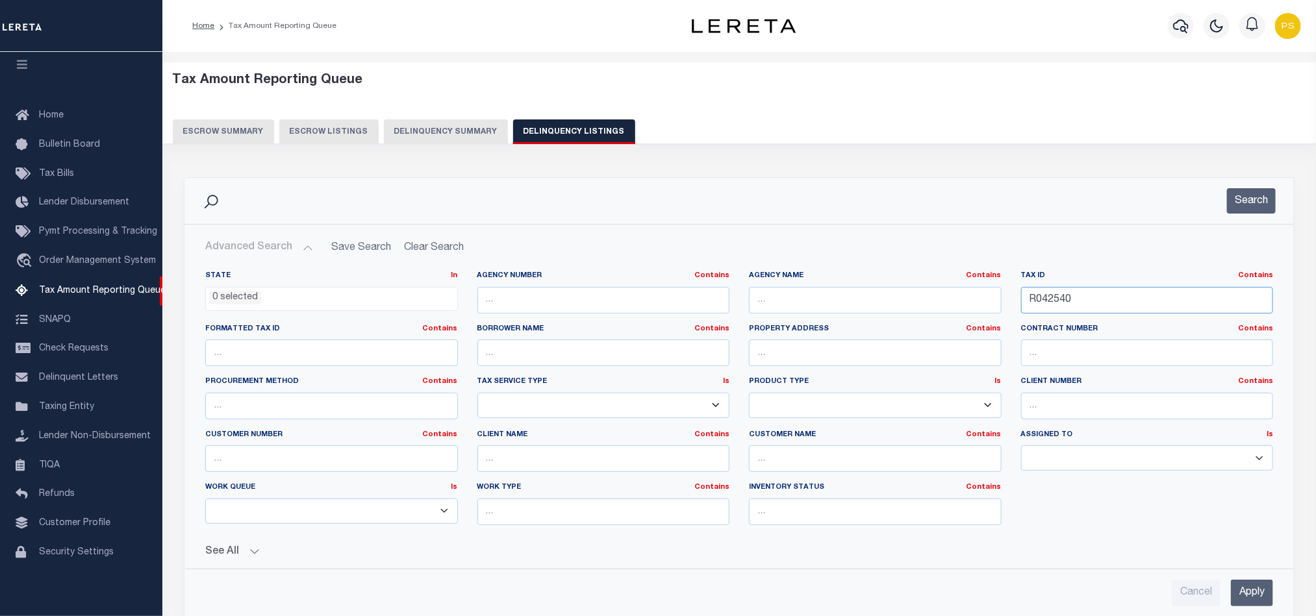
click at [1043, 308] on input "R042540" at bounding box center [1147, 300] width 253 height 27
paste input "38626"
type input "R038626"
click at [1248, 592] on input "Apply" at bounding box center [1252, 593] width 42 height 27
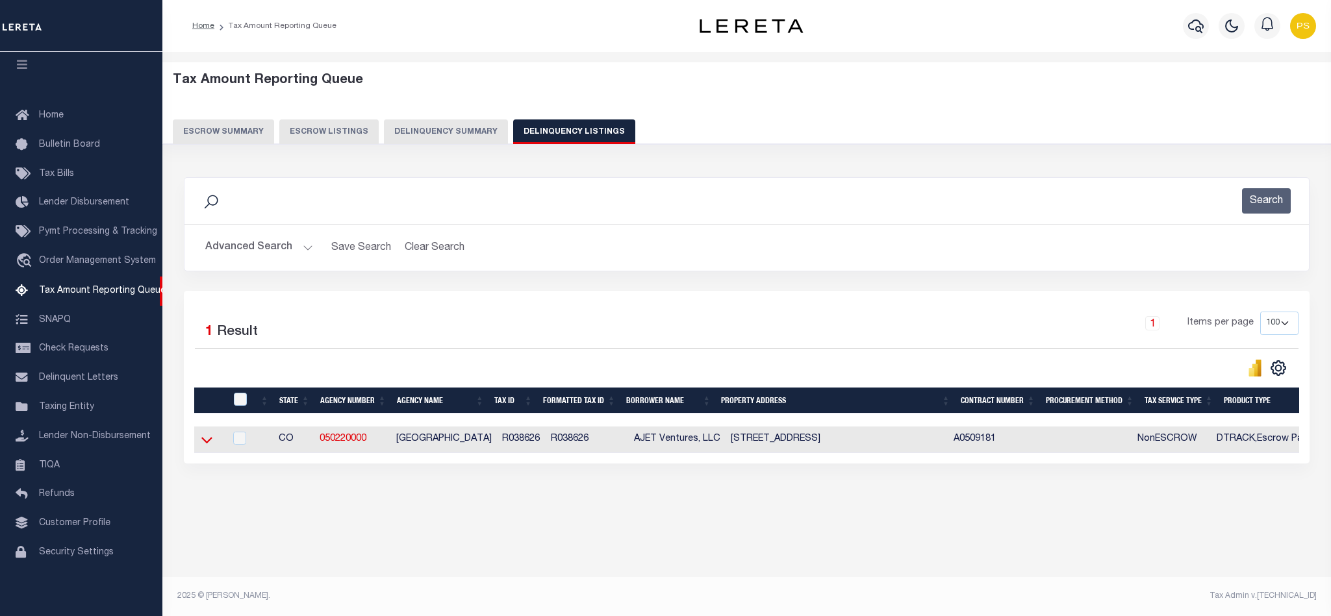
click at [207, 447] on icon at bounding box center [206, 440] width 11 height 14
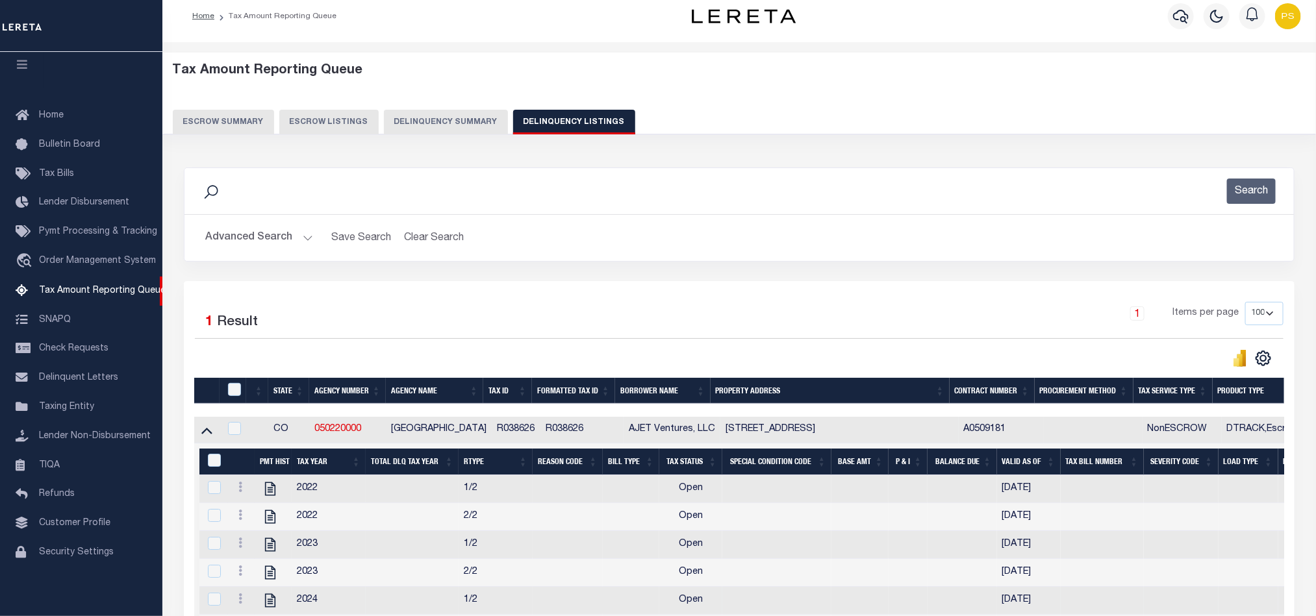
scroll to position [97, 0]
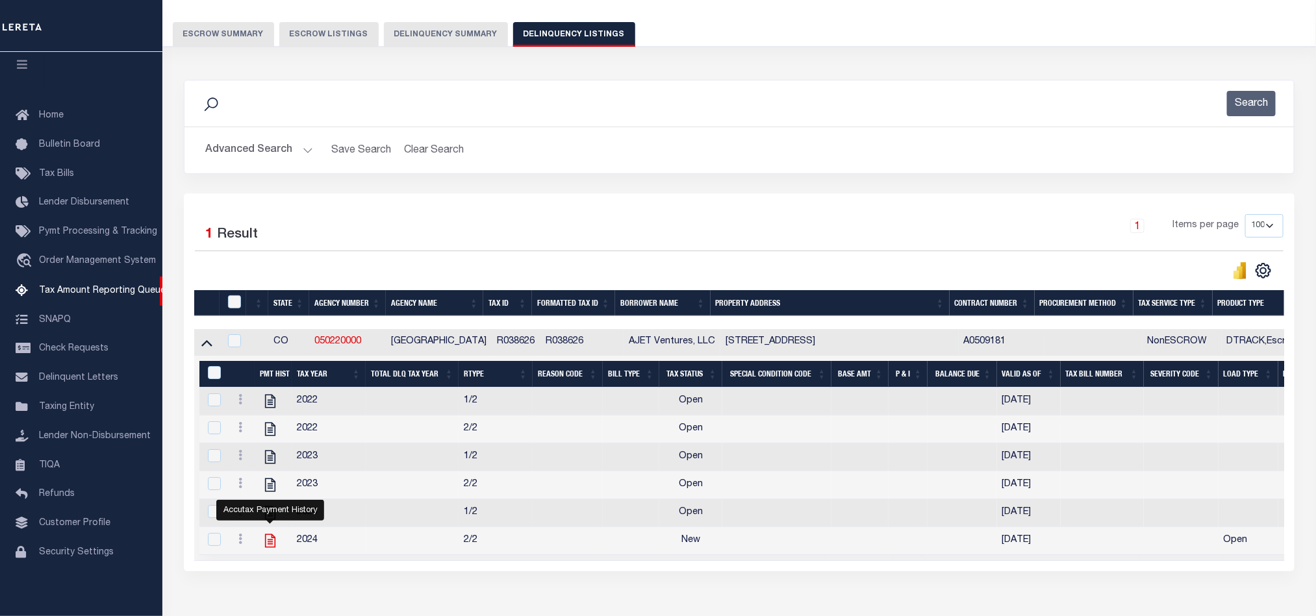
click at [266, 542] on icon "" at bounding box center [270, 541] width 10 height 14
checkbox input "true"
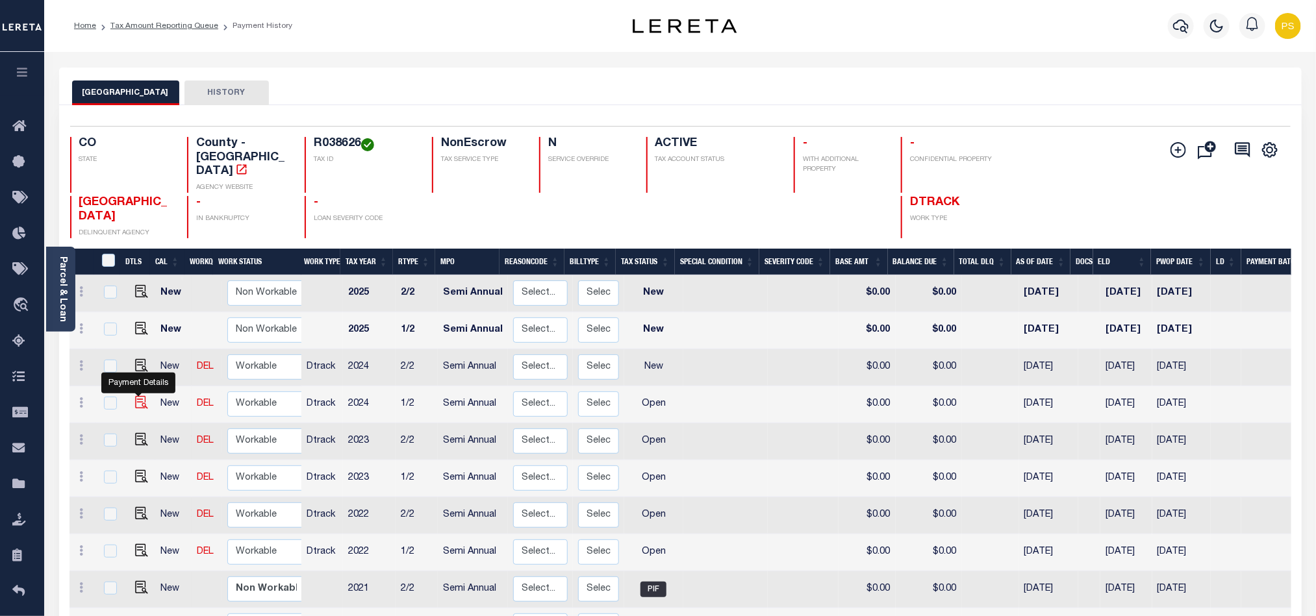
click at [138, 396] on img "" at bounding box center [141, 402] width 13 height 13
checkbox input "true"
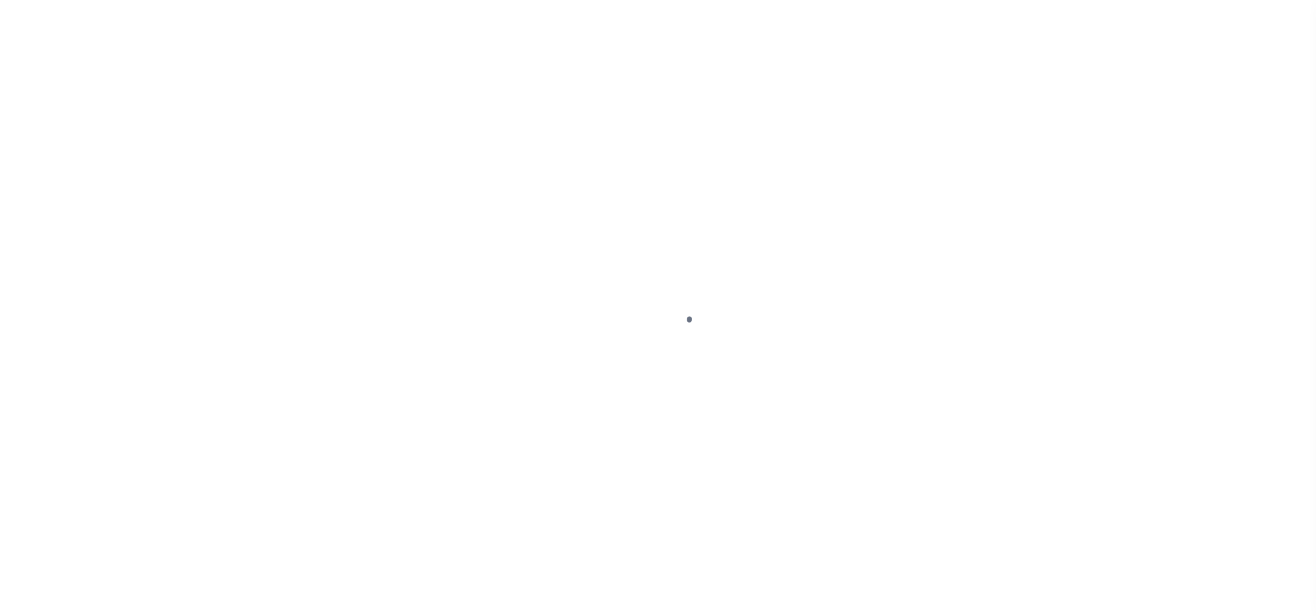
select select "OP2"
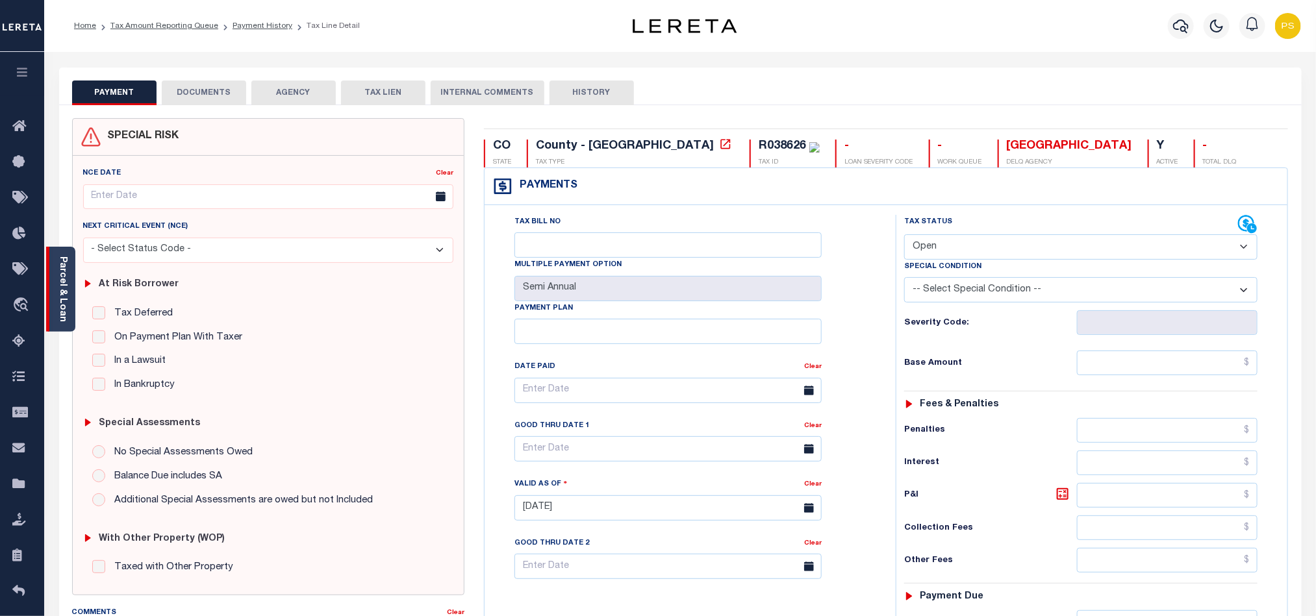
click at [61, 283] on link "Parcel & Loan" at bounding box center [62, 290] width 9 height 66
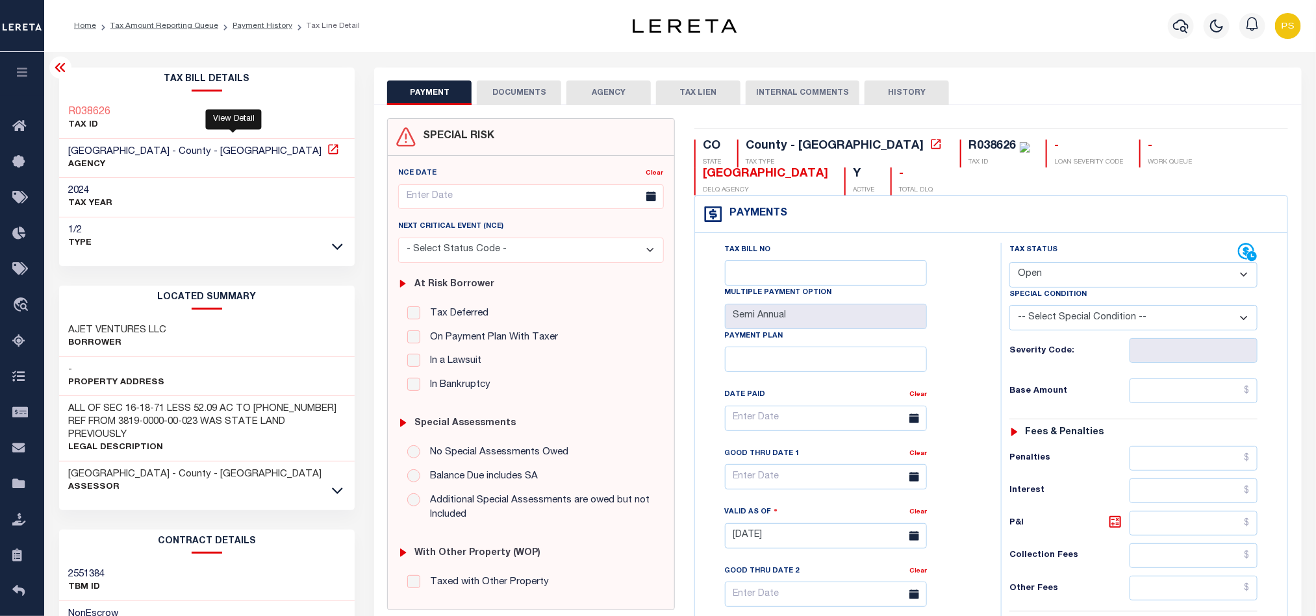
click at [328, 147] on icon at bounding box center [333, 149] width 10 height 10
